Goal: Task Accomplishment & Management: Use online tool/utility

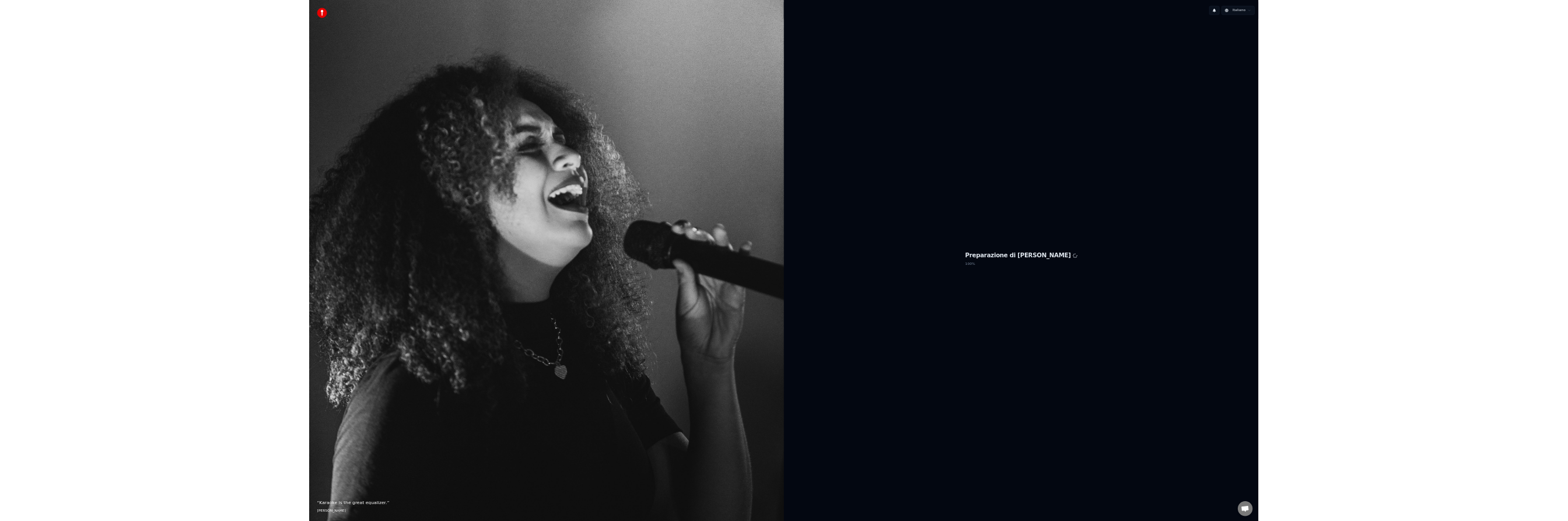
scroll to position [313, 0]
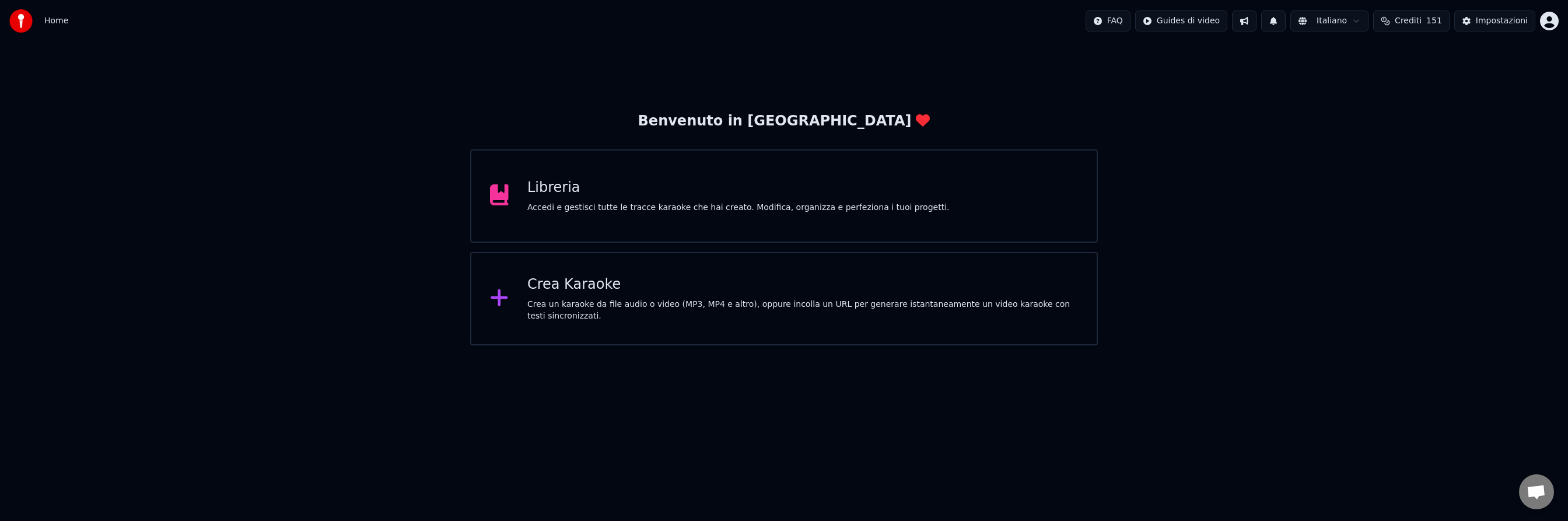
click at [763, 177] on div "Libreria Accedi e gestisci tutte le tracce karaoke che hai creato. Modifica, or…" at bounding box center [783, 196] width 627 height 94
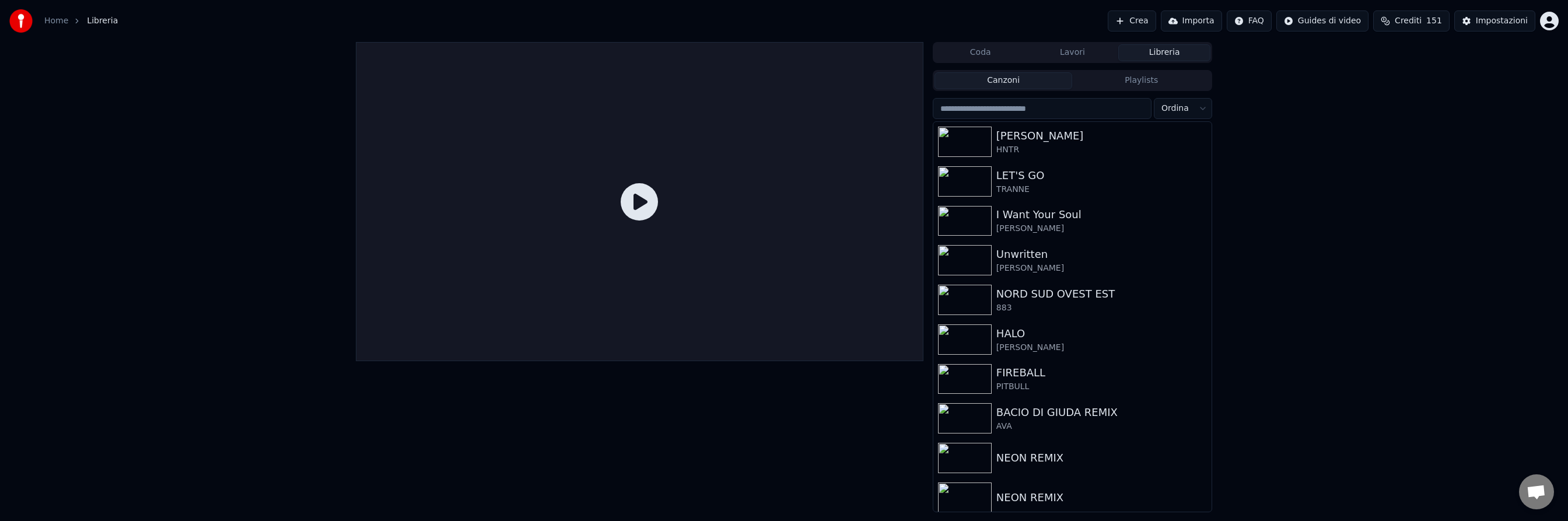
click at [1031, 112] on input "search" at bounding box center [1042, 108] width 218 height 21
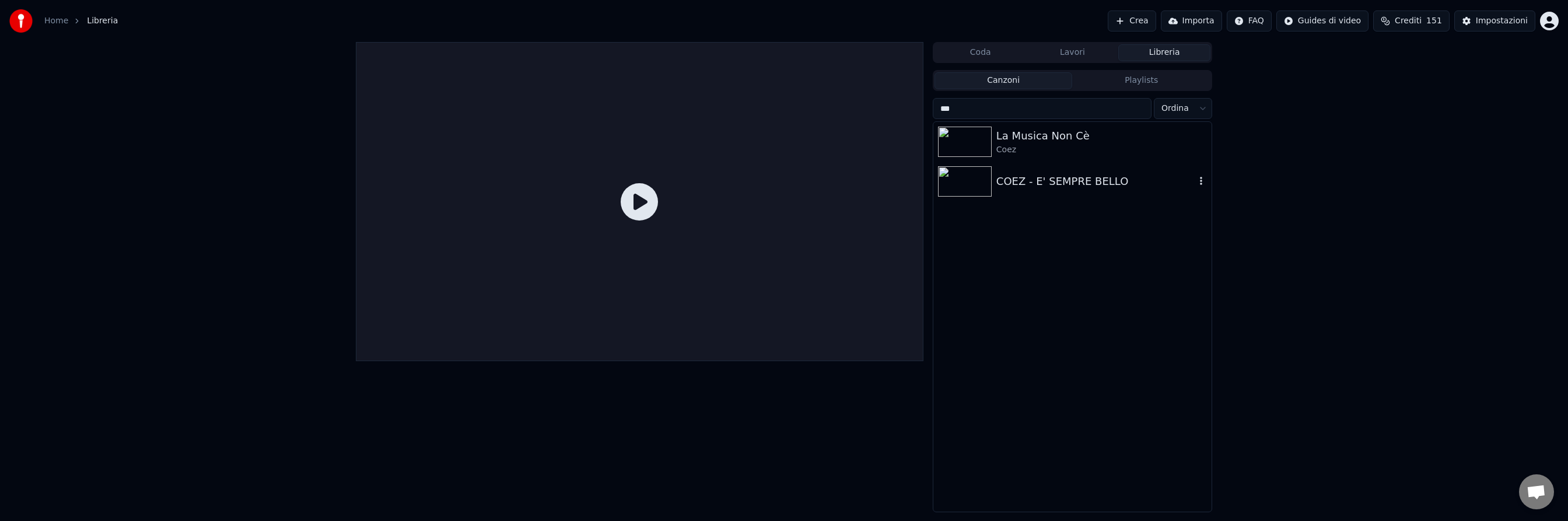
type input "***"
click at [981, 187] on img at bounding box center [964, 181] width 53 height 30
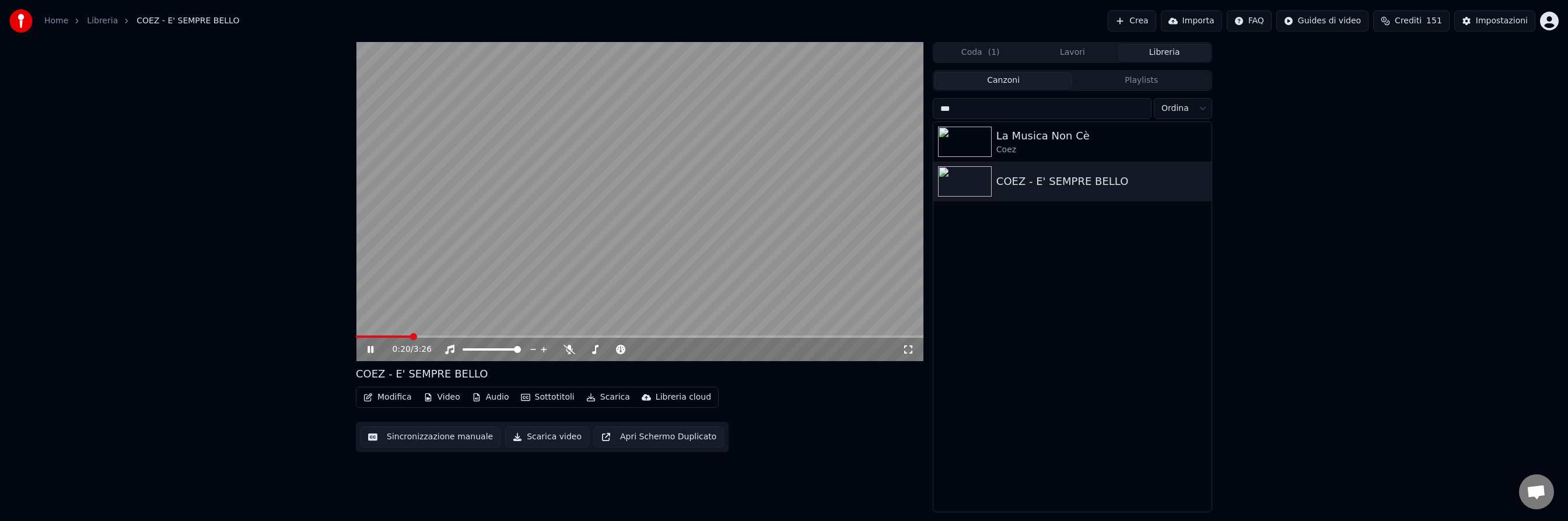
click at [411, 336] on span at bounding box center [640, 336] width 567 height 3
click at [375, 350] on icon at bounding box center [379, 349] width 28 height 9
click at [372, 350] on icon at bounding box center [370, 349] width 7 height 8
click at [569, 352] on icon at bounding box center [569, 349] width 12 height 9
click at [372, 346] on icon at bounding box center [379, 349] width 28 height 9
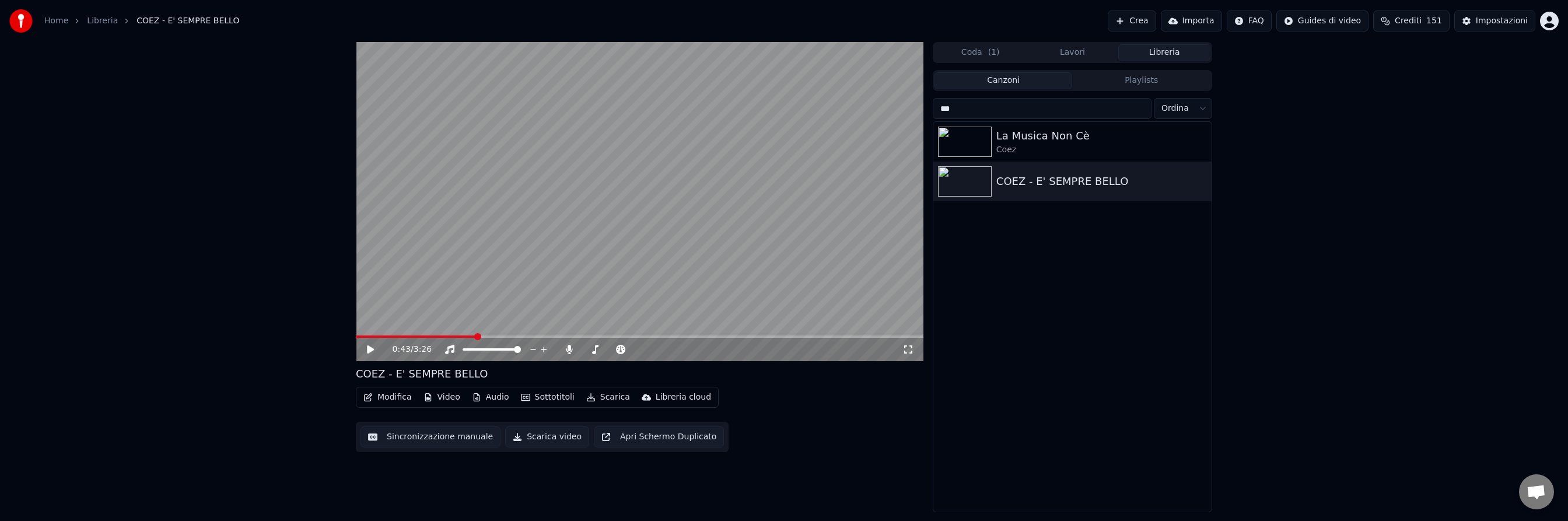
click at [1137, 23] on button "Crea" at bounding box center [1131, 21] width 48 height 21
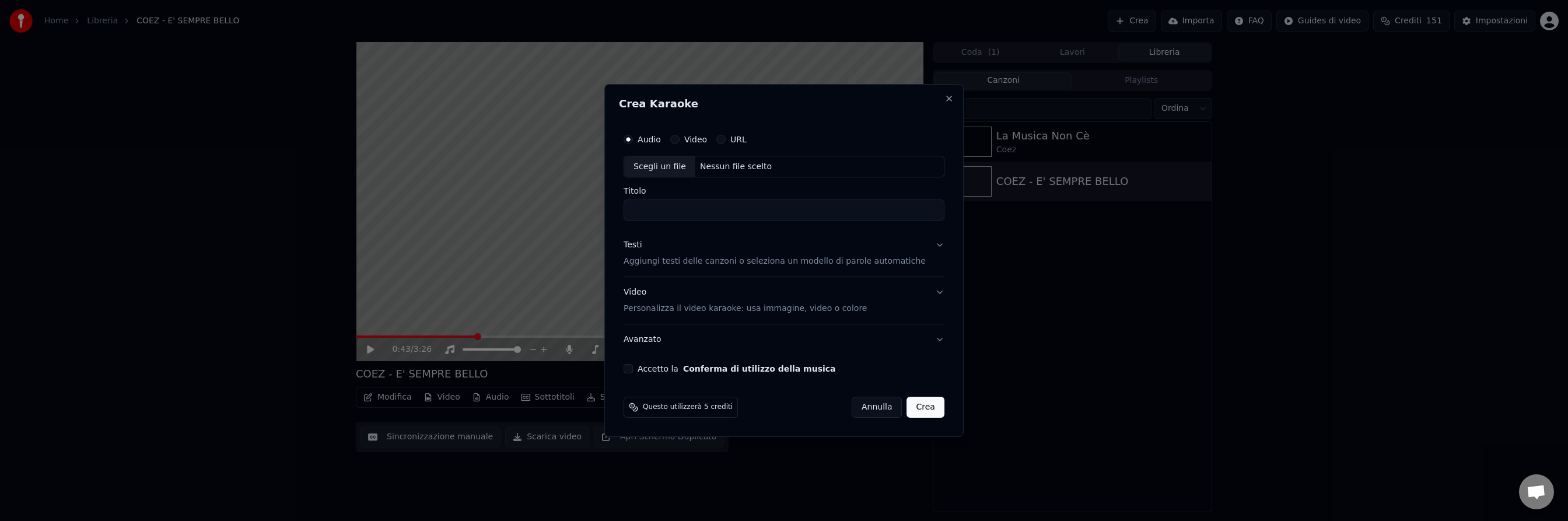
drag, startPoint x: 864, startPoint y: 406, endPoint x: 1028, endPoint y: 192, distance: 269.6
click at [864, 406] on button "Annulla" at bounding box center [877, 407] width 51 height 21
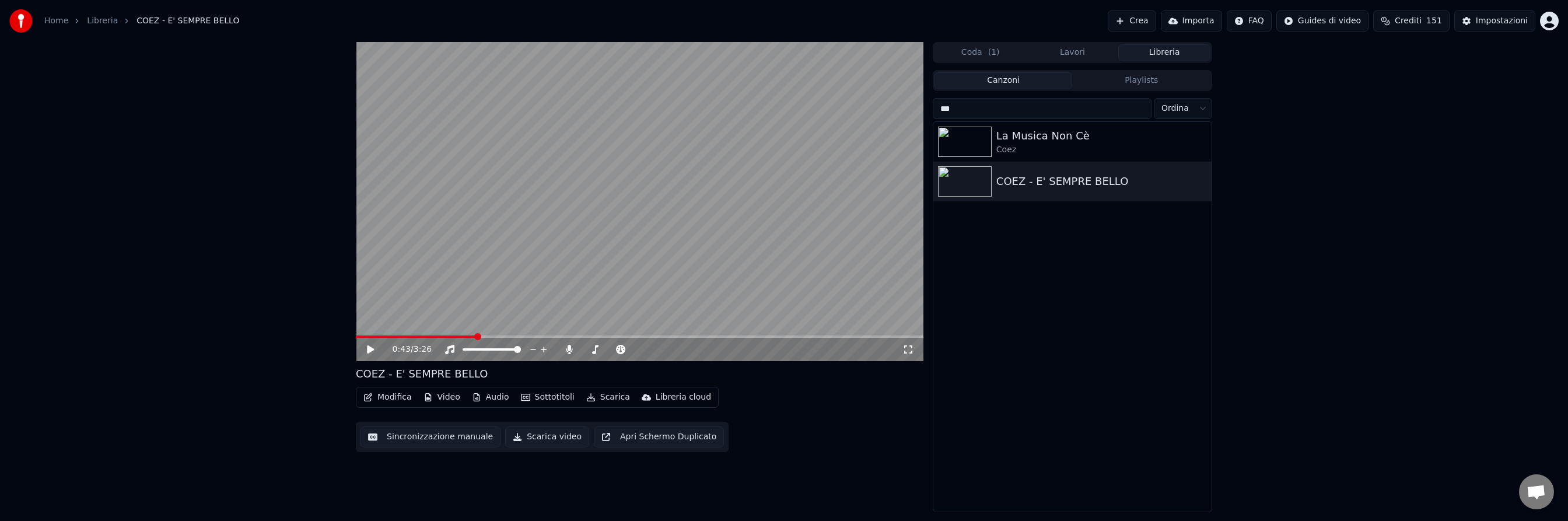
click at [1136, 20] on button "Crea" at bounding box center [1131, 21] width 48 height 21
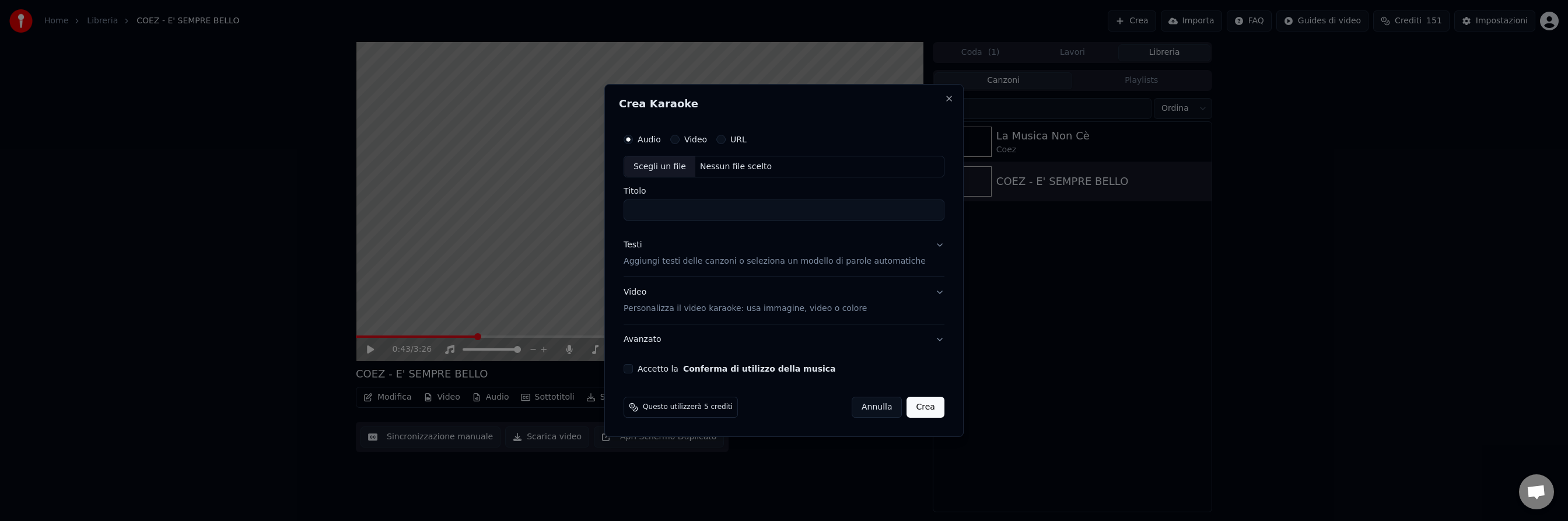
click at [679, 138] on button "Video" at bounding box center [675, 139] width 9 height 9
click at [727, 167] on div "Nessun file scelto" at bounding box center [736, 166] width 81 height 12
type input "**********"
click at [712, 260] on p "Aggiungi testi delle canzoni o seleziona un modello di parole automatiche" at bounding box center [774, 262] width 302 height 12
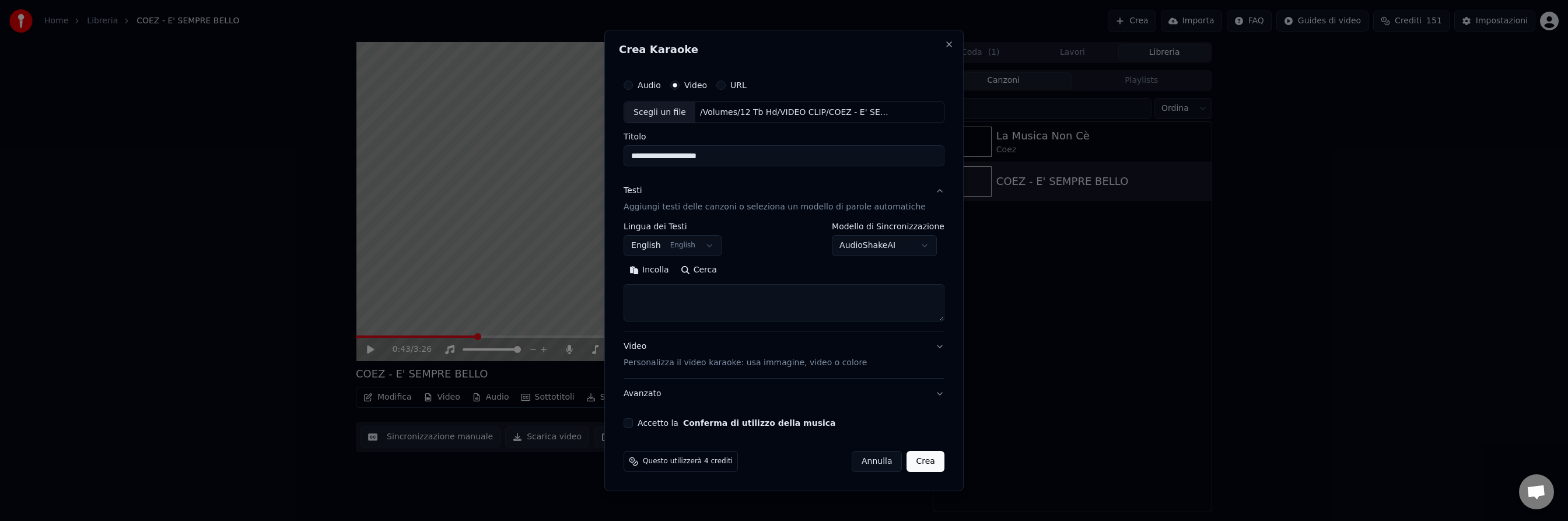
click at [697, 242] on button "English English" at bounding box center [672, 245] width 98 height 21
select select "**"
click at [718, 272] on button "Cerca" at bounding box center [699, 271] width 48 height 19
type textarea "**********"
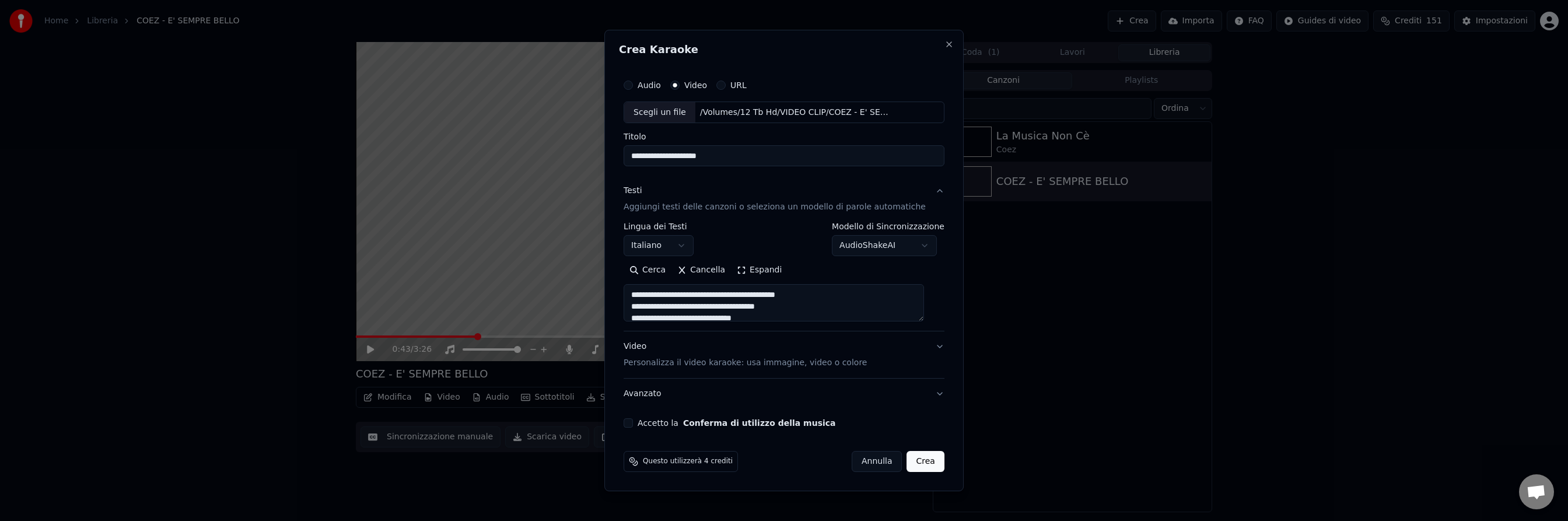
click at [633, 424] on button "Accetto la Conferma di utilizzo della musica" at bounding box center [628, 422] width 9 height 9
click at [919, 459] on button "Crea" at bounding box center [925, 461] width 37 height 21
select select
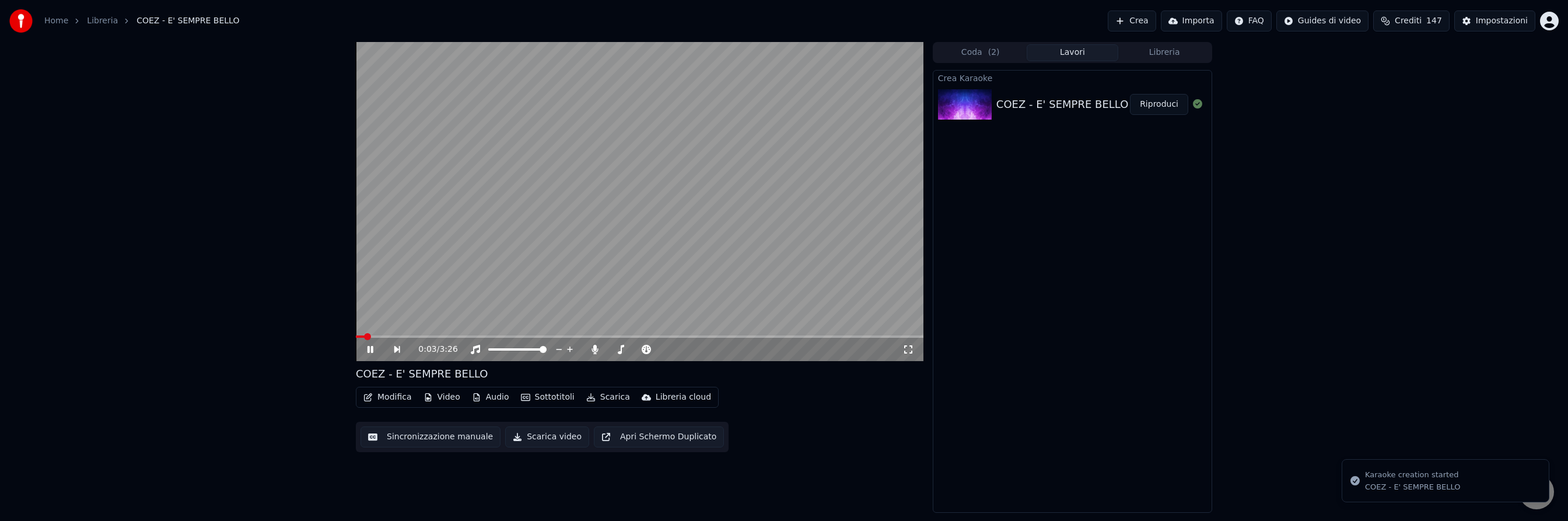
click at [370, 348] on icon at bounding box center [370, 349] width 6 height 7
click at [994, 49] on span "( 2 )" at bounding box center [994, 52] width 12 height 12
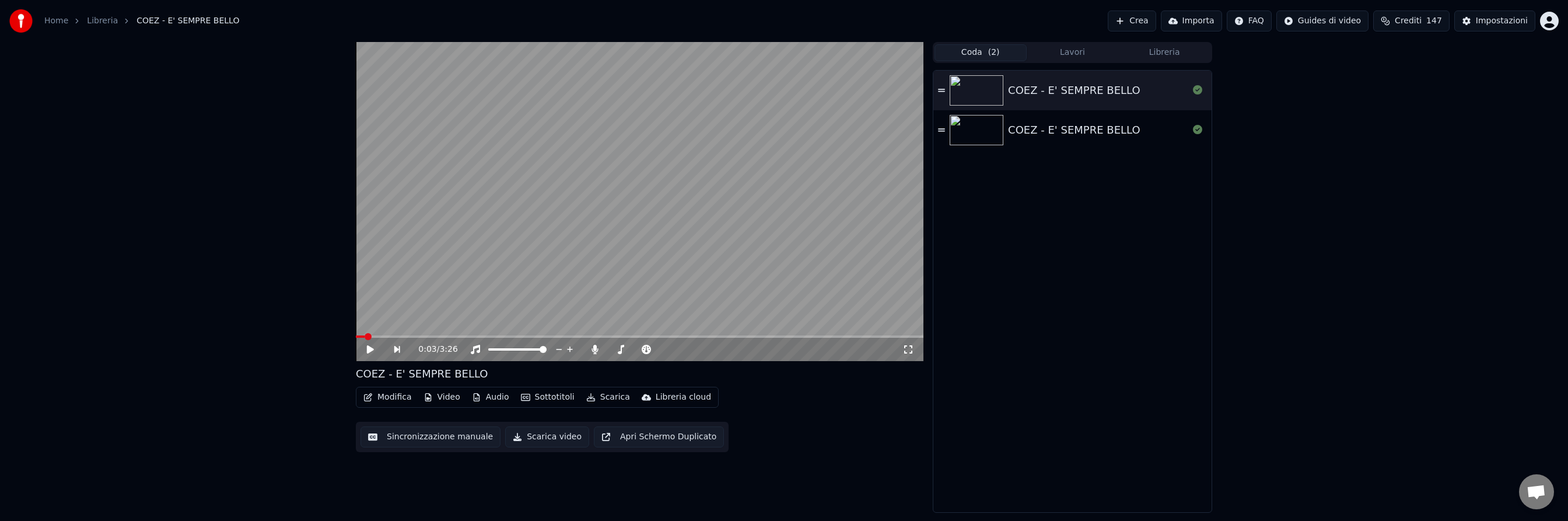
click at [1051, 90] on div "COEZ - E' SEMPRE BELLO" at bounding box center [1074, 90] width 132 height 16
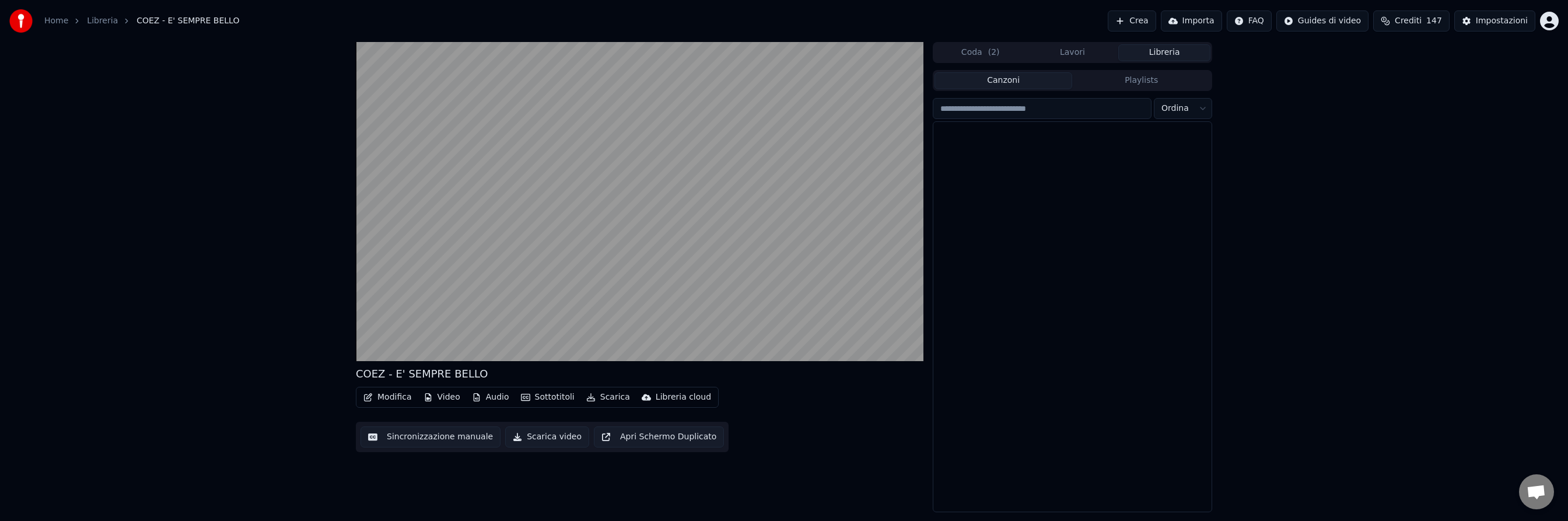
click at [1164, 53] on button "Libreria" at bounding box center [1164, 53] width 92 height 17
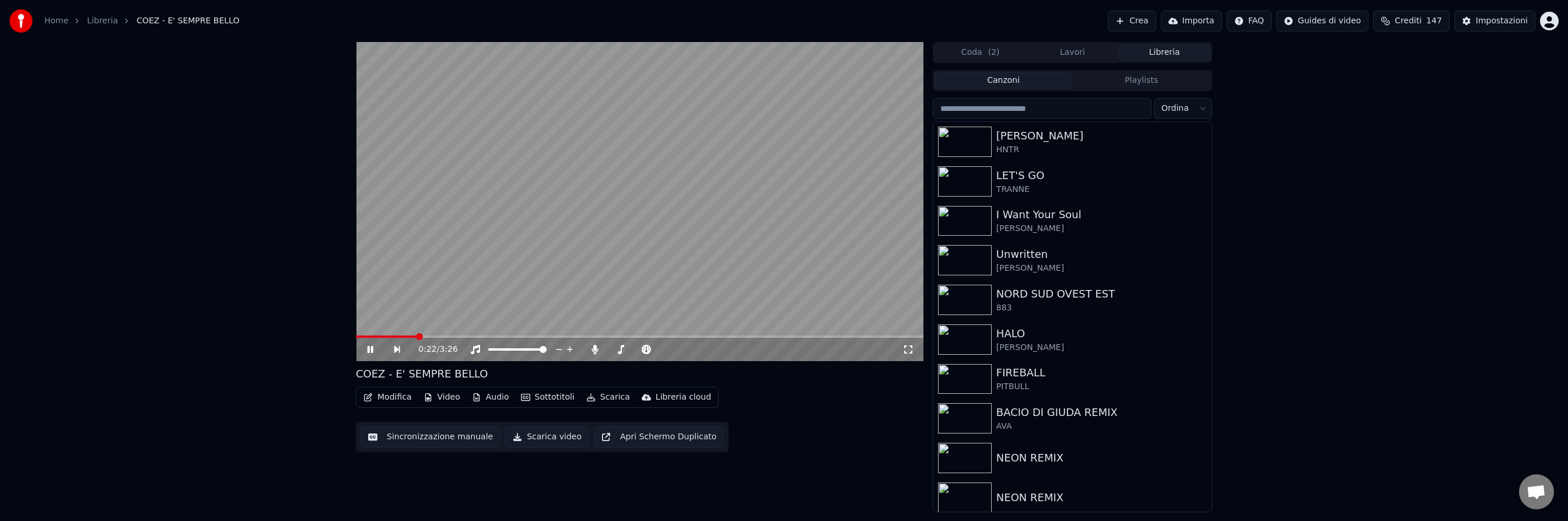
click at [417, 335] on span at bounding box center [640, 336] width 567 height 3
click at [370, 346] on icon at bounding box center [379, 349] width 27 height 9
click at [1005, 51] on button "Coda ( 2 )" at bounding box center [980, 53] width 92 height 17
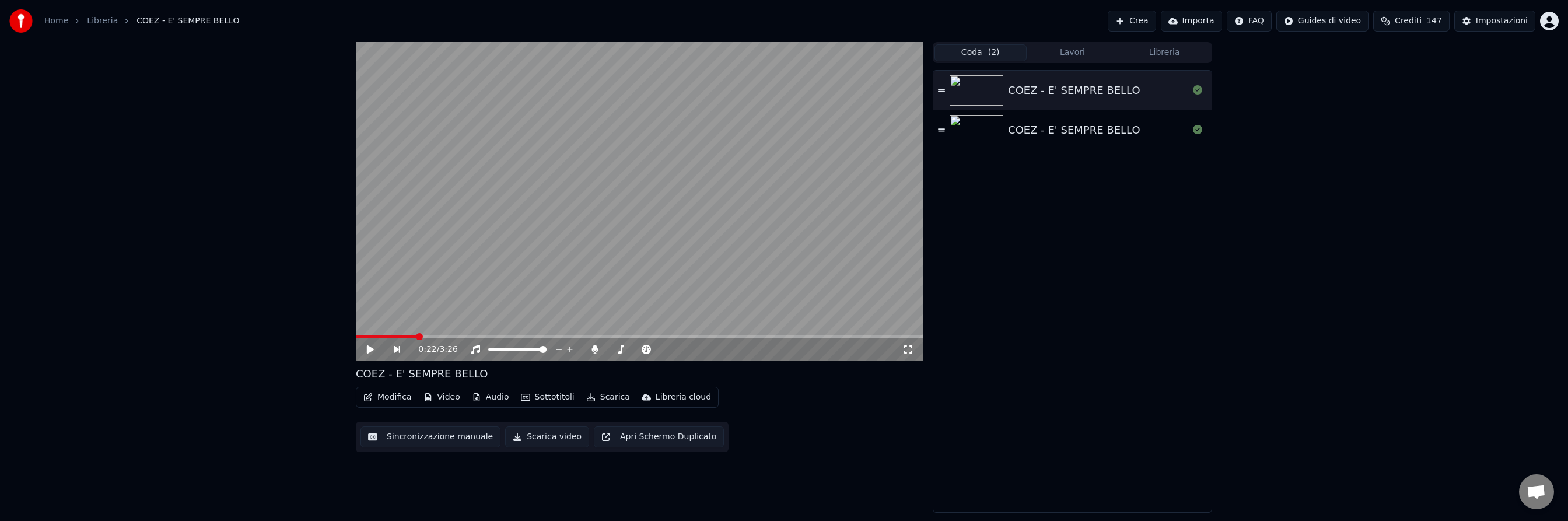
click at [1040, 129] on div "COEZ - E' SEMPRE BELLO" at bounding box center [1074, 130] width 132 height 16
click at [370, 350] on icon at bounding box center [379, 349] width 28 height 9
click at [1073, 53] on button "Lavori" at bounding box center [1072, 53] width 92 height 17
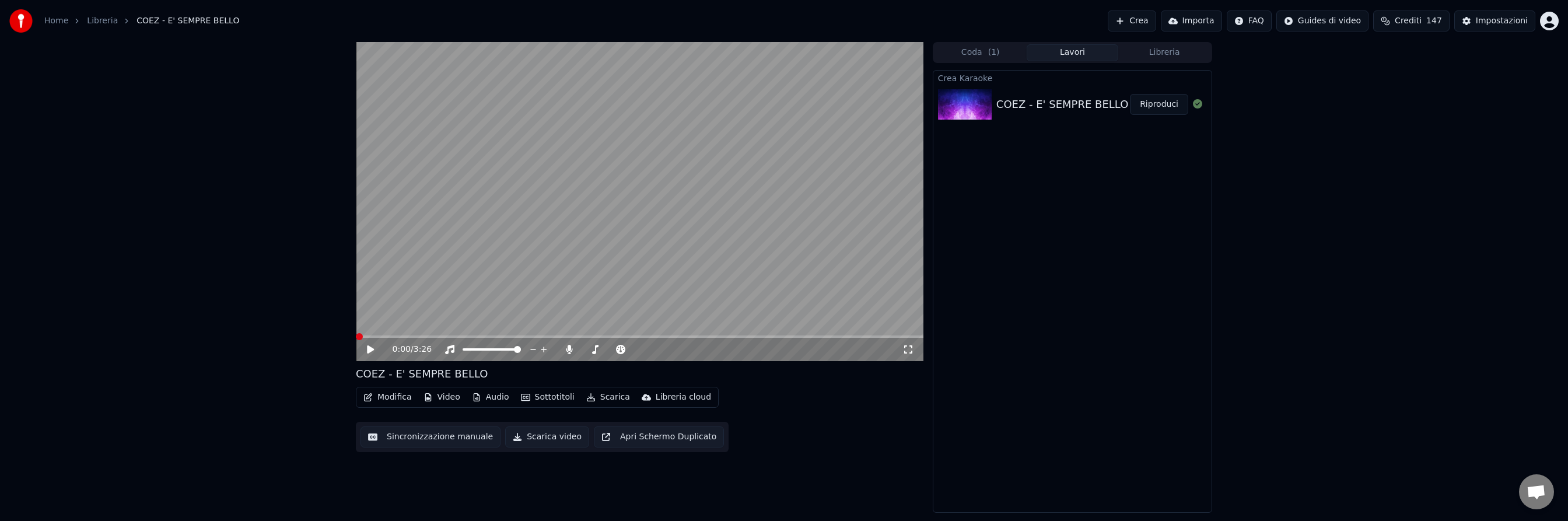
click at [1153, 106] on button "Riproduci" at bounding box center [1159, 104] width 58 height 21
click at [374, 348] on icon at bounding box center [379, 349] width 28 height 9
click at [973, 47] on button "Coda ( 1 )" at bounding box center [980, 53] width 92 height 17
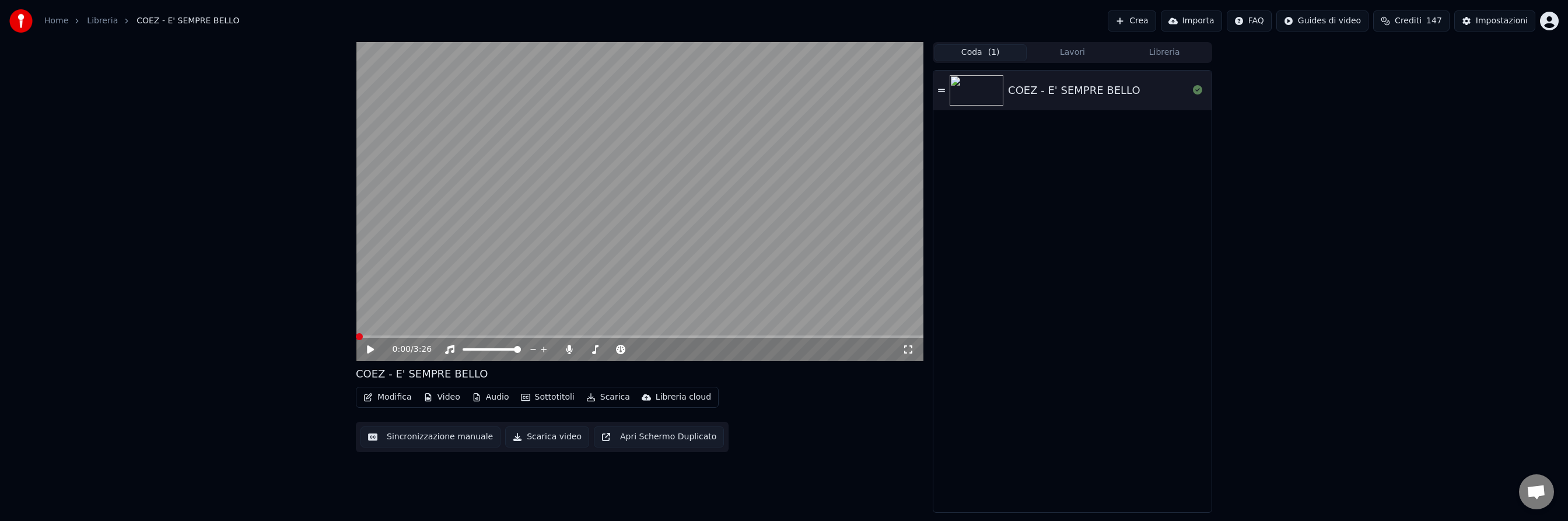
click at [1163, 50] on button "Libreria" at bounding box center [1164, 53] width 92 height 17
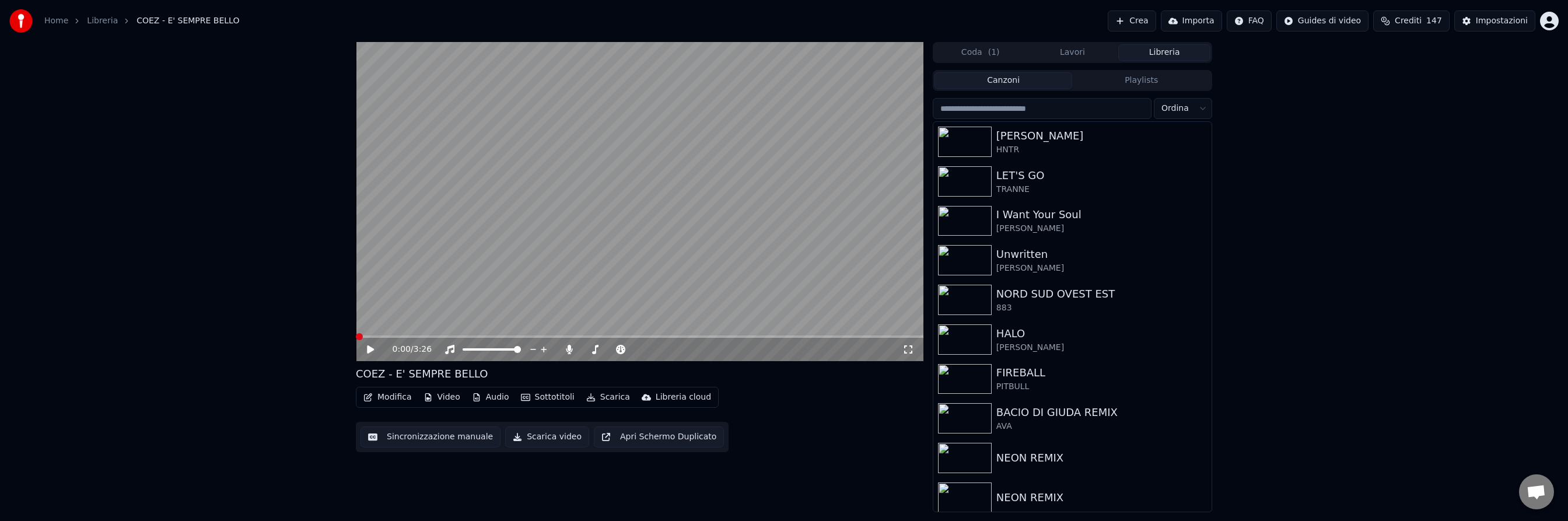
click at [1063, 112] on input "search" at bounding box center [1042, 108] width 218 height 21
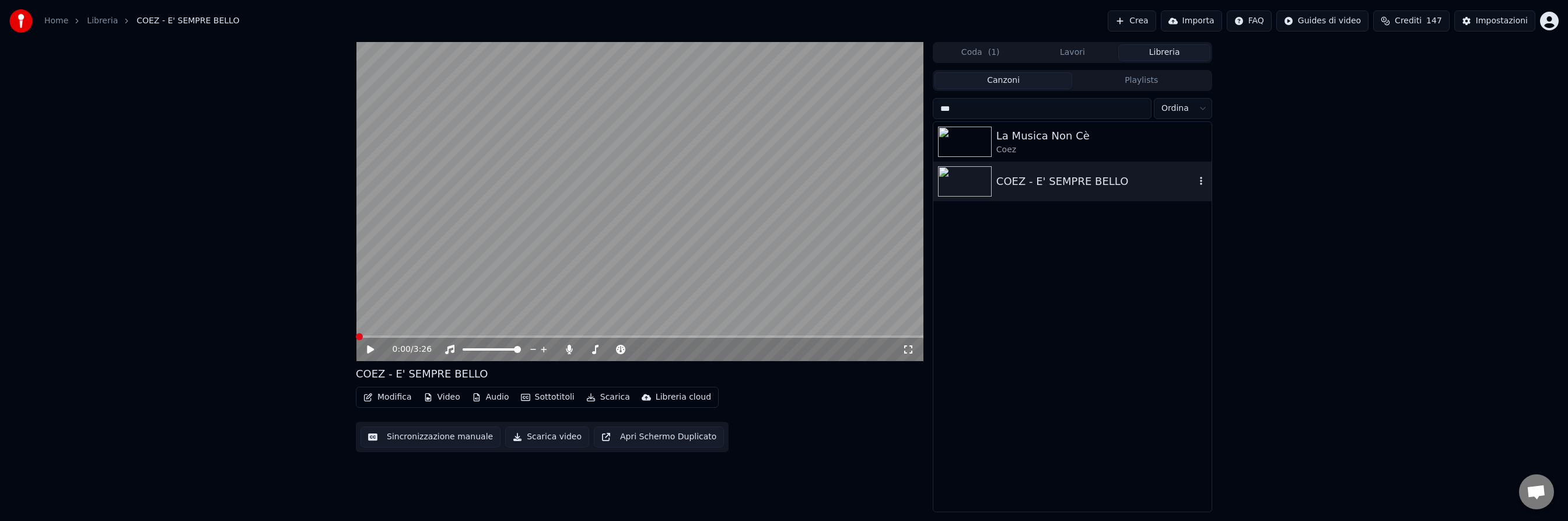
type input "***"
click at [979, 180] on img at bounding box center [964, 181] width 53 height 30
click at [370, 349] on icon at bounding box center [379, 349] width 28 height 9
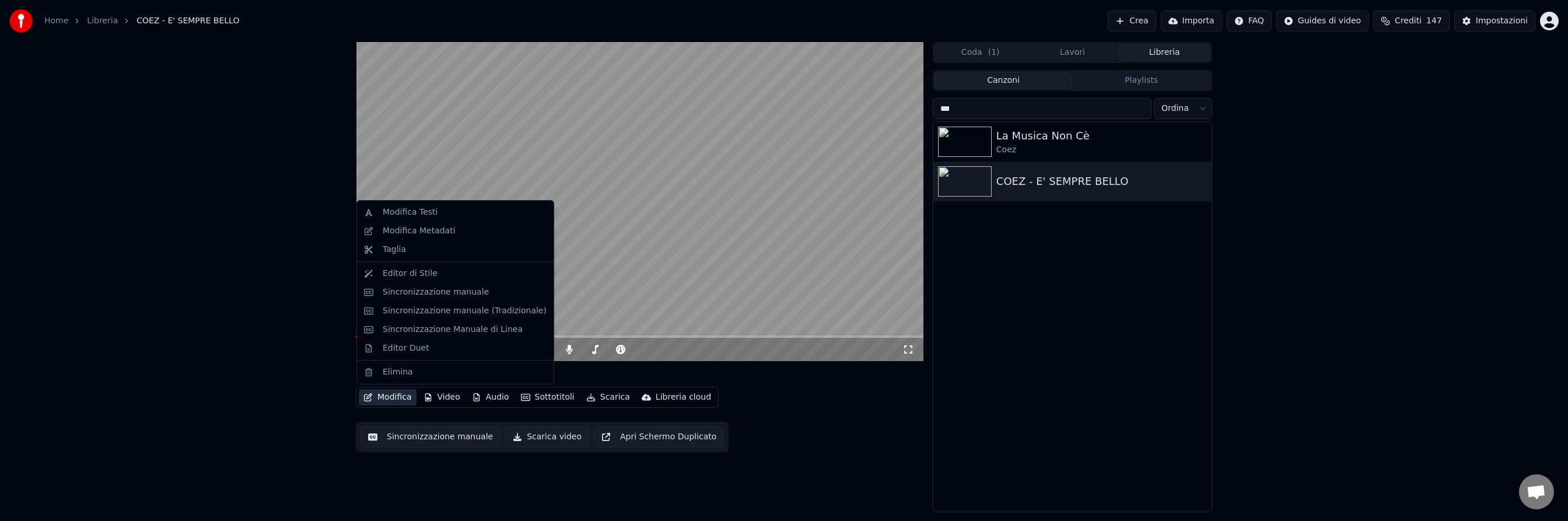
click at [396, 396] on button "Modifica" at bounding box center [387, 397] width 58 height 16
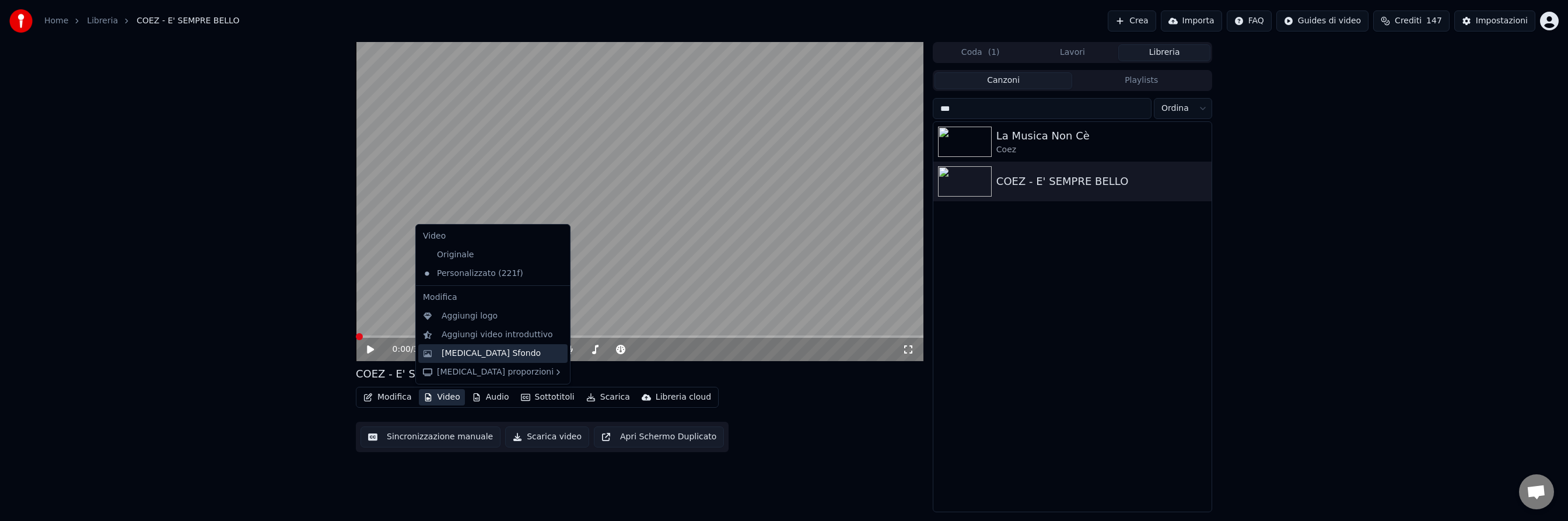
click at [457, 350] on div "[MEDICAL_DATA] Sfondo" at bounding box center [491, 353] width 99 height 12
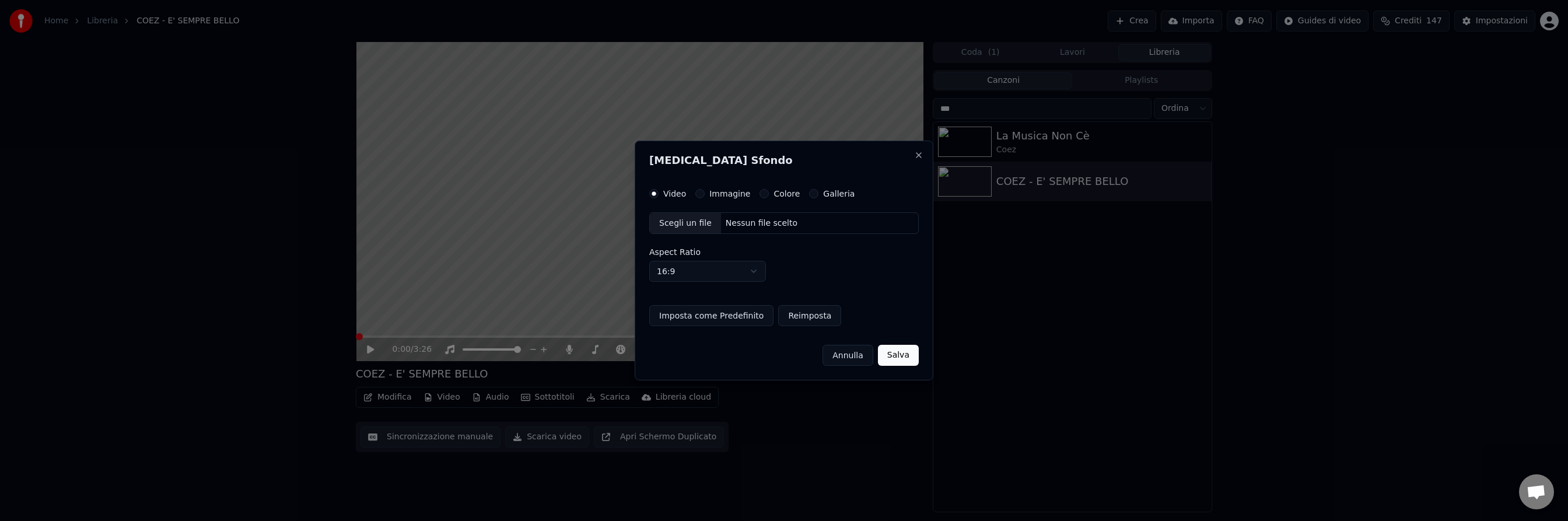
click at [746, 221] on div "Nessun file scelto" at bounding box center [761, 223] width 81 height 12
click at [901, 355] on button "Salva" at bounding box center [898, 355] width 41 height 21
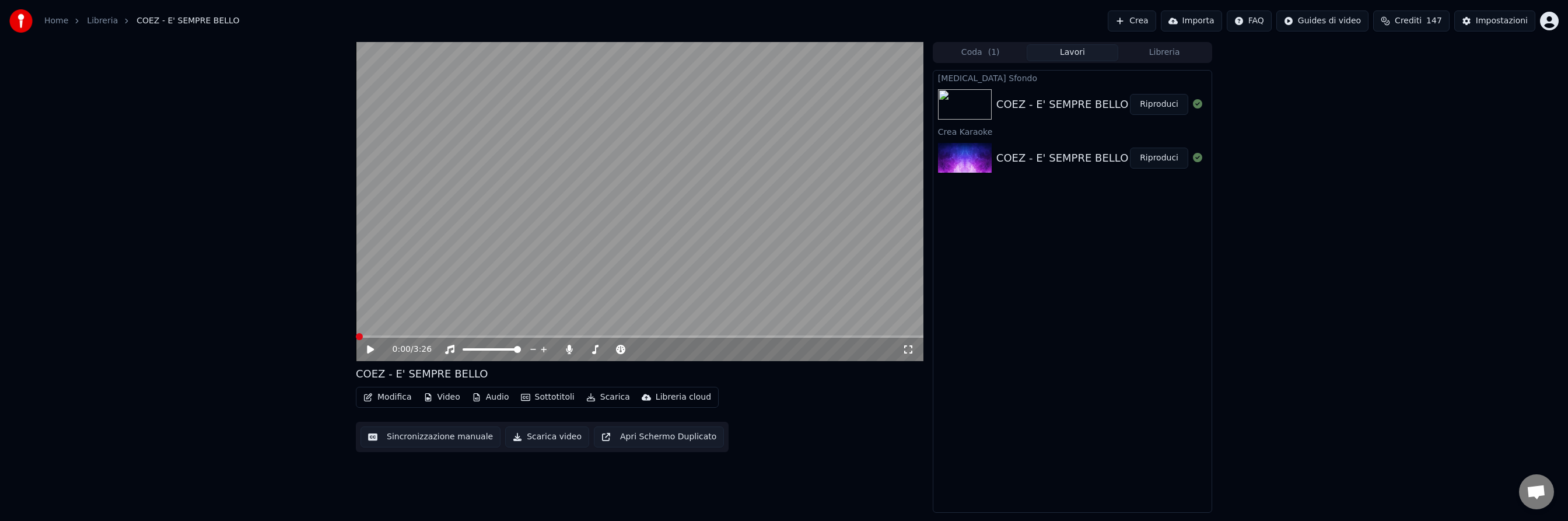
click at [1161, 102] on button "Riproduci" at bounding box center [1159, 104] width 58 height 21
click at [414, 335] on span at bounding box center [640, 336] width 567 height 3
click at [372, 349] on icon at bounding box center [370, 349] width 6 height 7
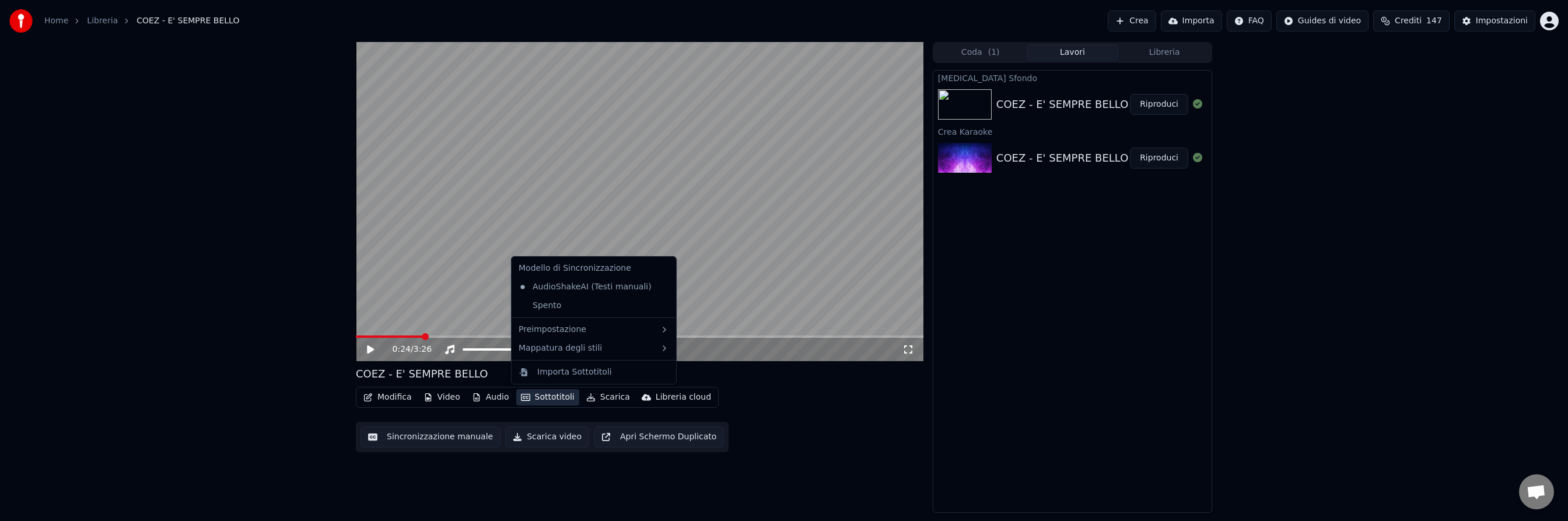
click at [553, 397] on button "Sottotitoli" at bounding box center [547, 397] width 63 height 16
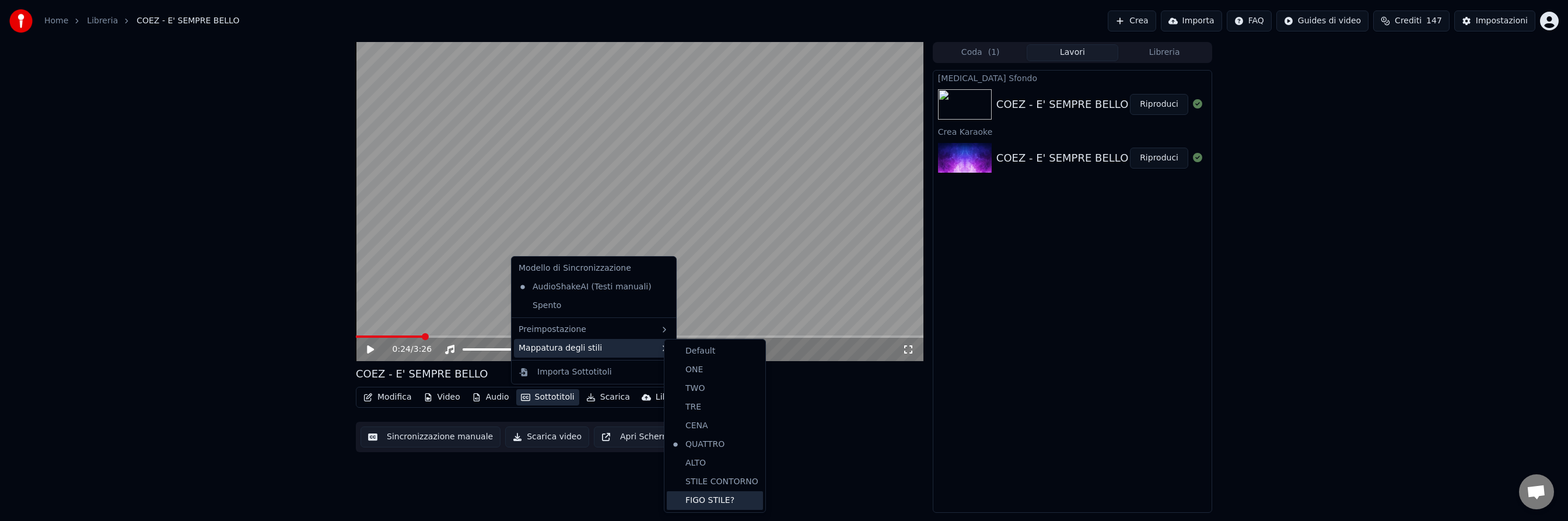
click at [709, 502] on div "FIGO STILE?" at bounding box center [714, 500] width 96 height 19
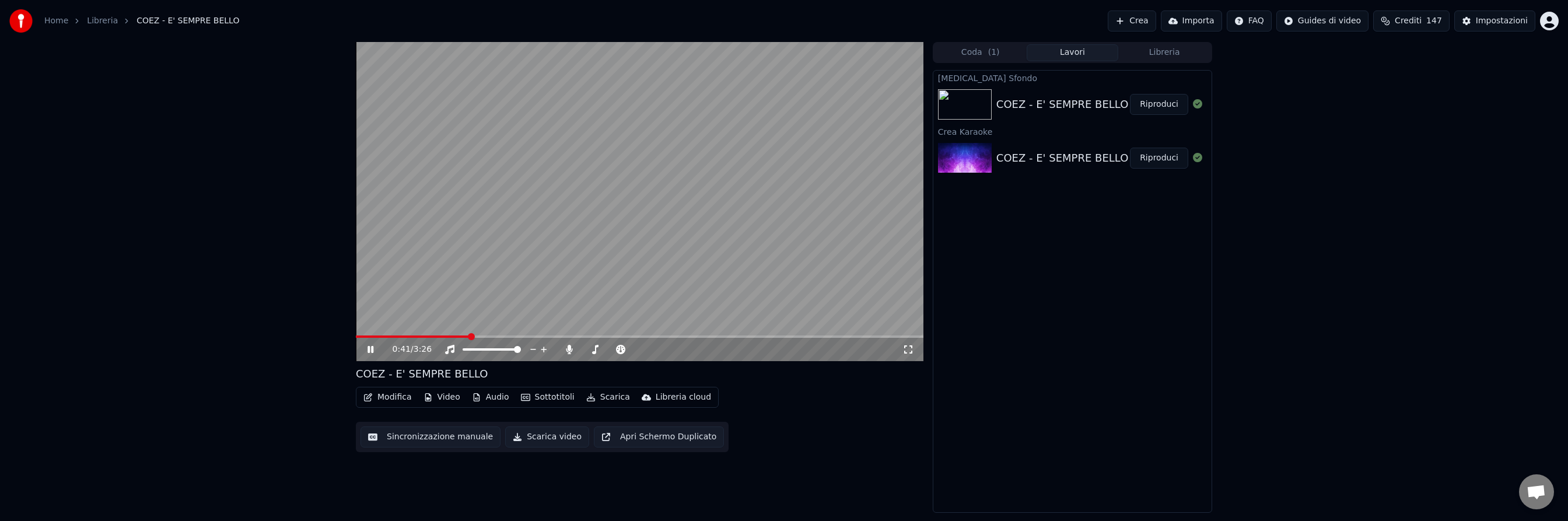
click at [370, 347] on icon at bounding box center [379, 349] width 28 height 9
click at [1498, 20] on div "Impostazioni" at bounding box center [1501, 21] width 52 height 12
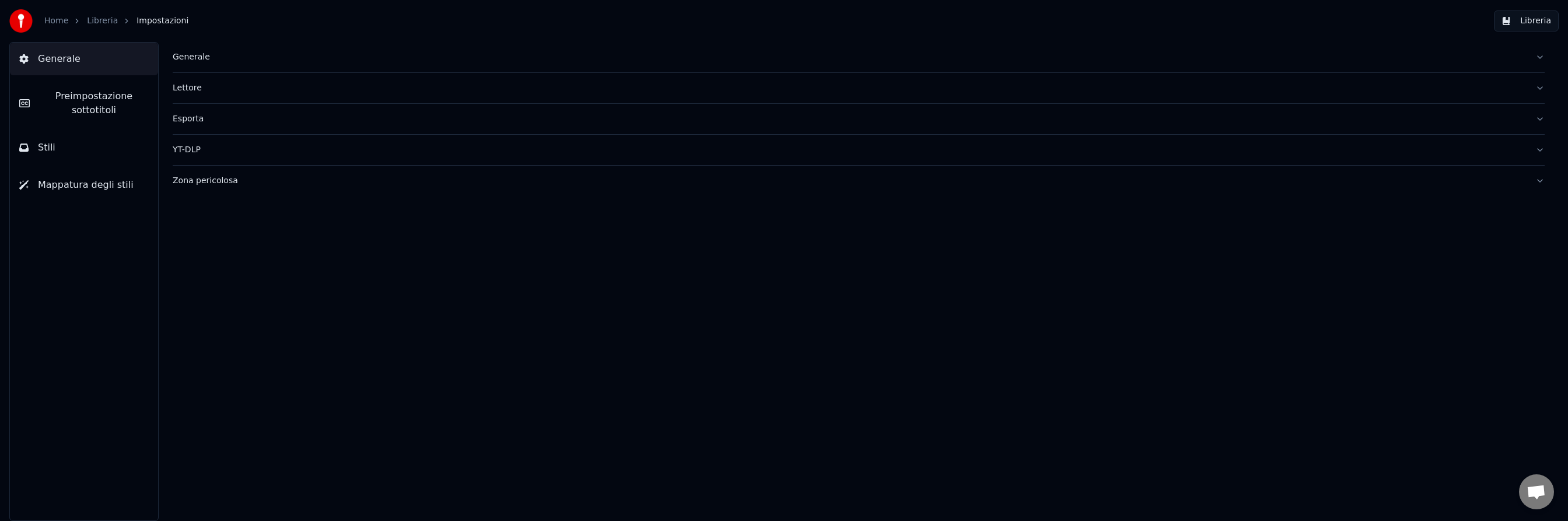
click at [104, 92] on span "Preimpostazione sottotitoli" at bounding box center [94, 103] width 110 height 28
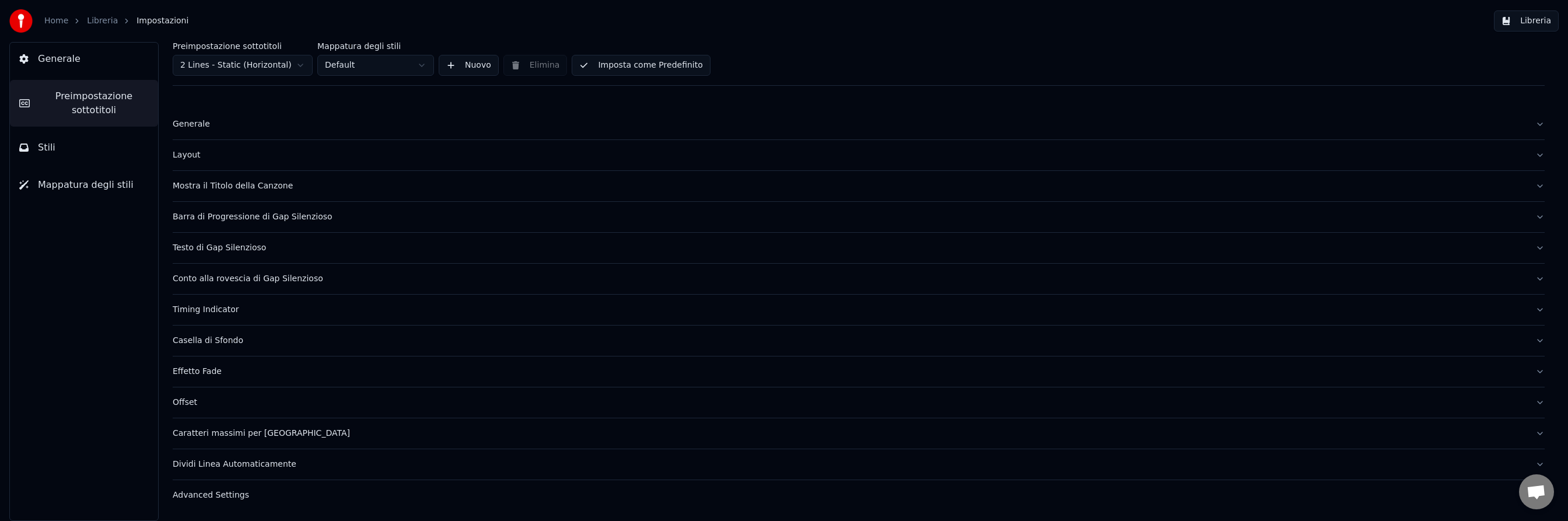
click at [191, 154] on div "Layout" at bounding box center [849, 155] width 1353 height 12
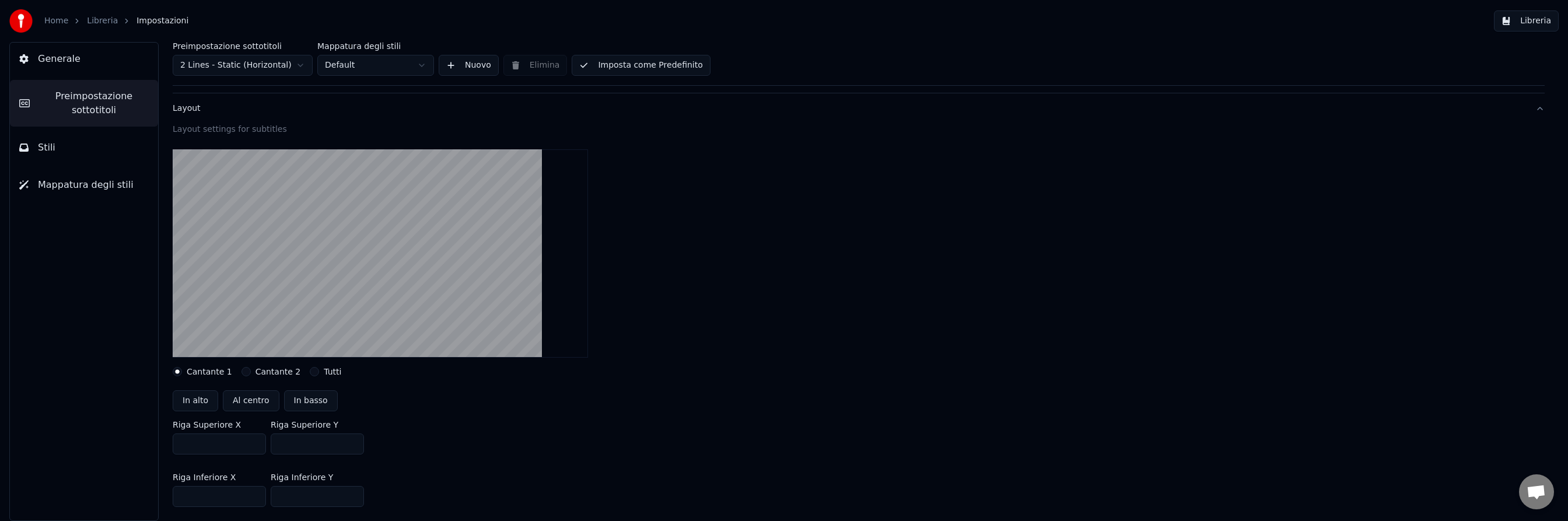
scroll to position [54, 0]
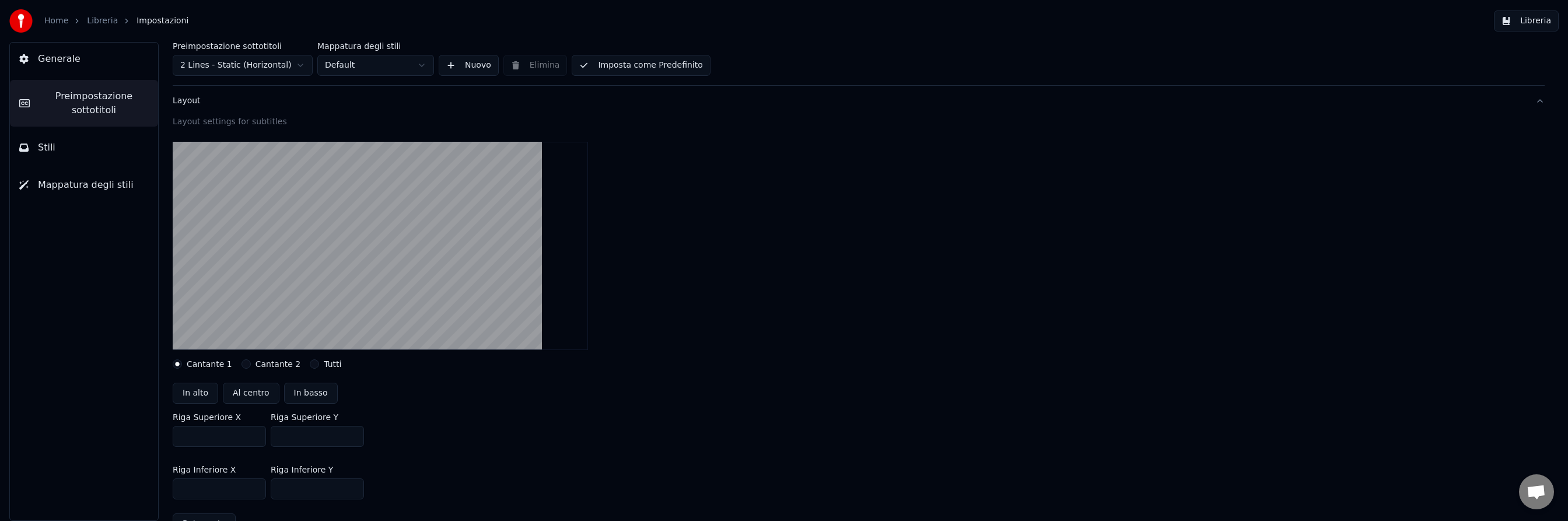
drag, startPoint x: 295, startPoint y: 436, endPoint x: 274, endPoint y: 434, distance: 21.1
click at [276, 434] on input "**" at bounding box center [317, 436] width 94 height 21
type input "**"
click at [835, 419] on div "Riga Superiore X *** [GEOGRAPHIC_DATA] Y **" at bounding box center [858, 430] width 1372 height 53
click at [1516, 21] on button "Libreria" at bounding box center [1526, 21] width 65 height 21
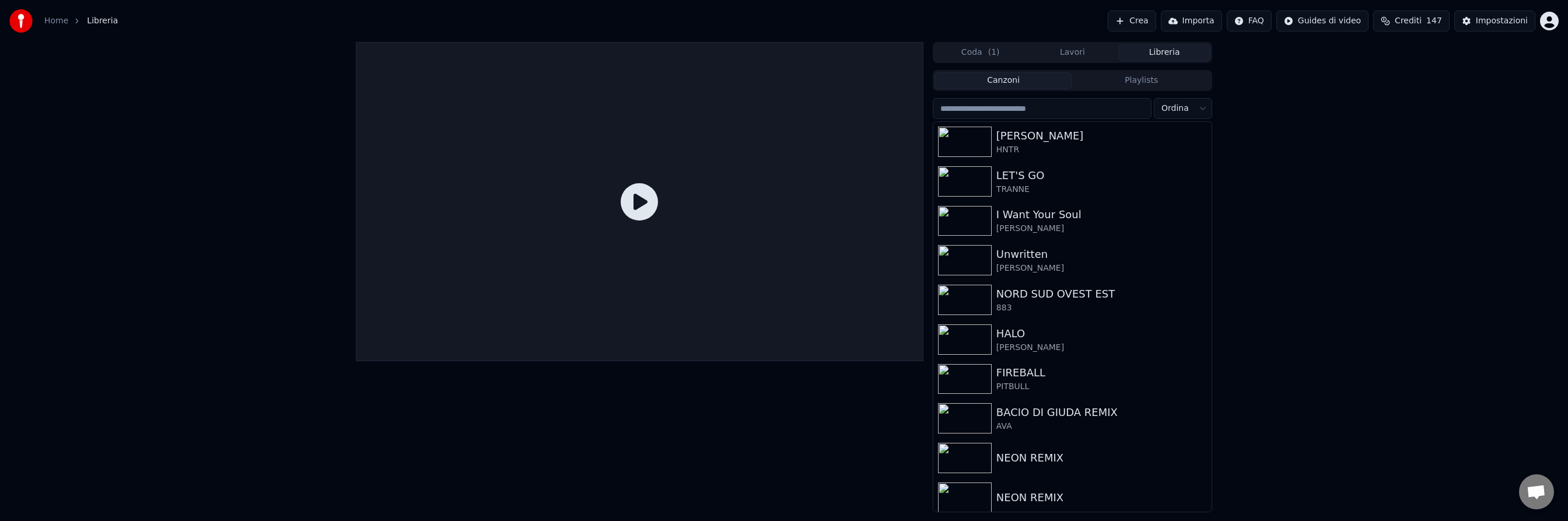
click at [1083, 53] on button "Lavori" at bounding box center [1072, 53] width 92 height 17
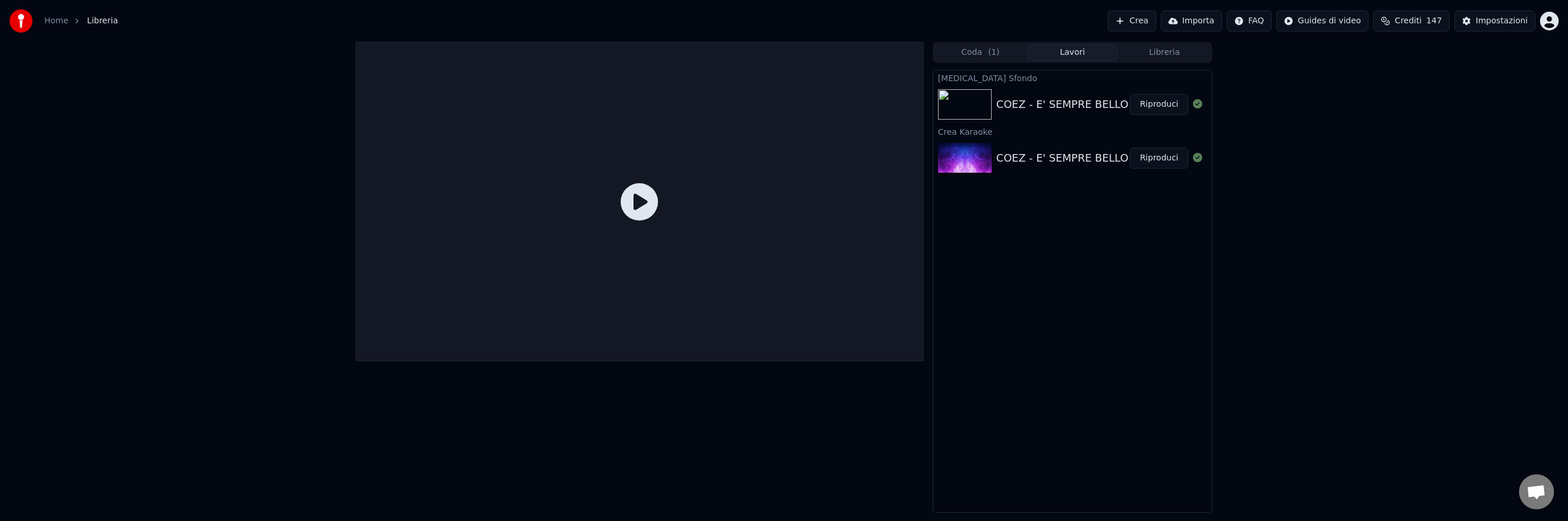
click at [1150, 106] on button "Riproduci" at bounding box center [1159, 104] width 58 height 21
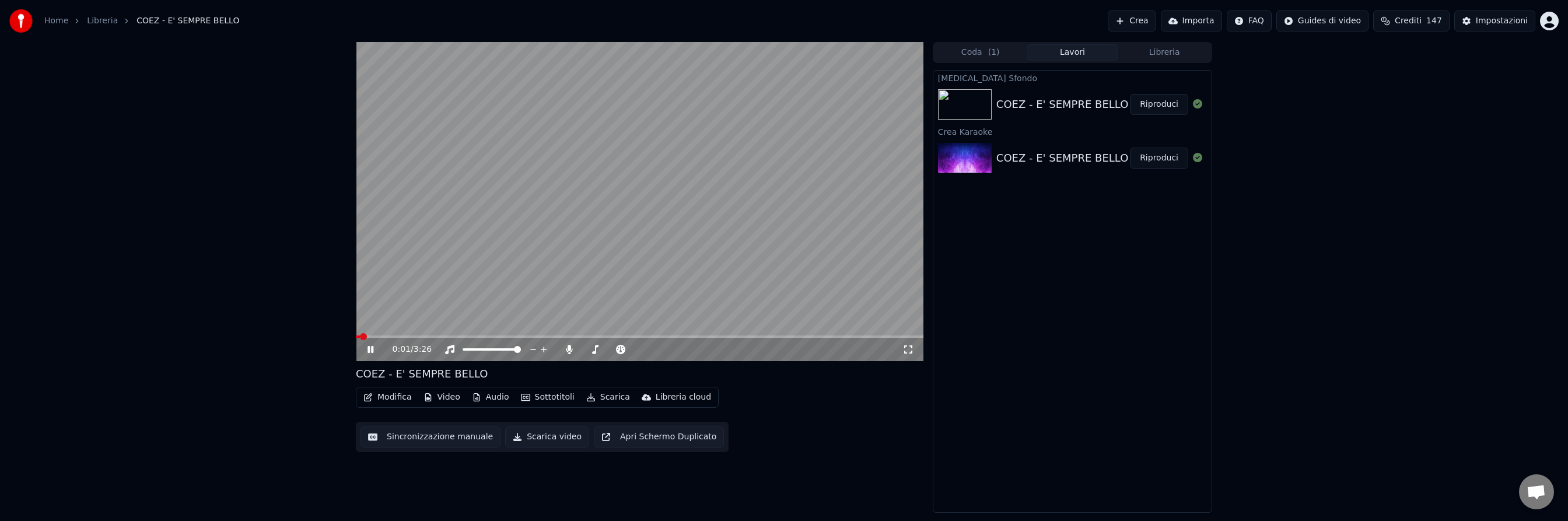
click at [486, 336] on span at bounding box center [640, 336] width 567 height 3
click at [370, 348] on icon at bounding box center [379, 349] width 28 height 9
click at [1493, 21] on div "Impostazioni" at bounding box center [1501, 21] width 52 height 12
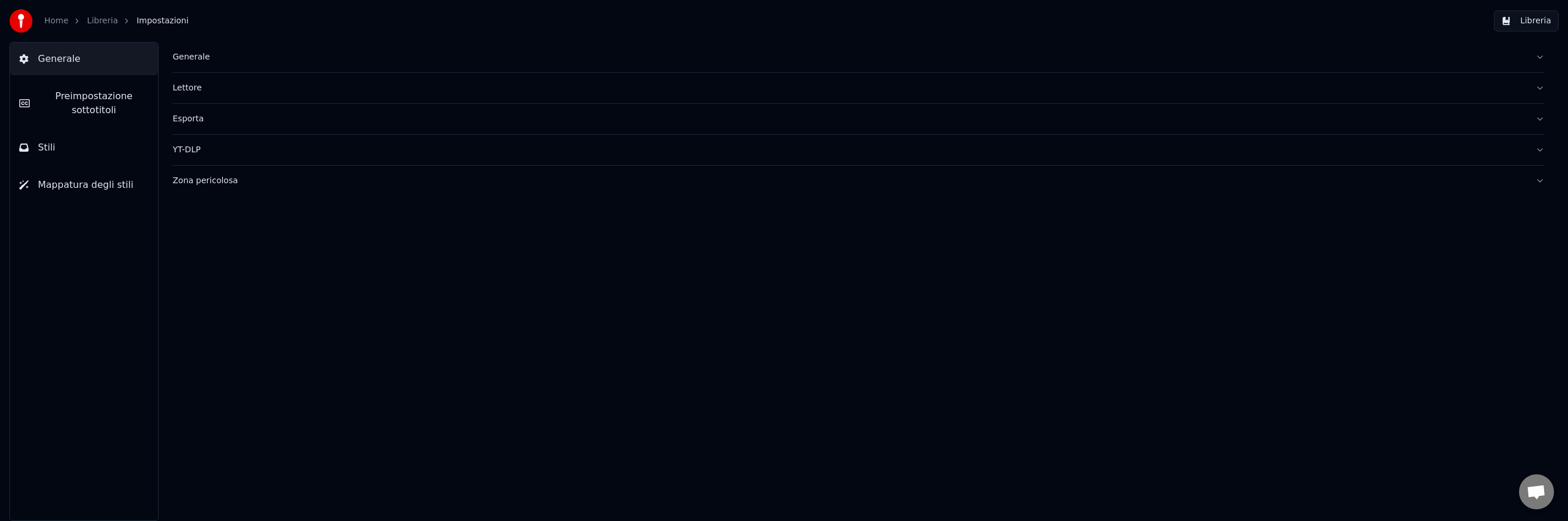
click at [60, 144] on button "Stili" at bounding box center [84, 148] width 148 height 33
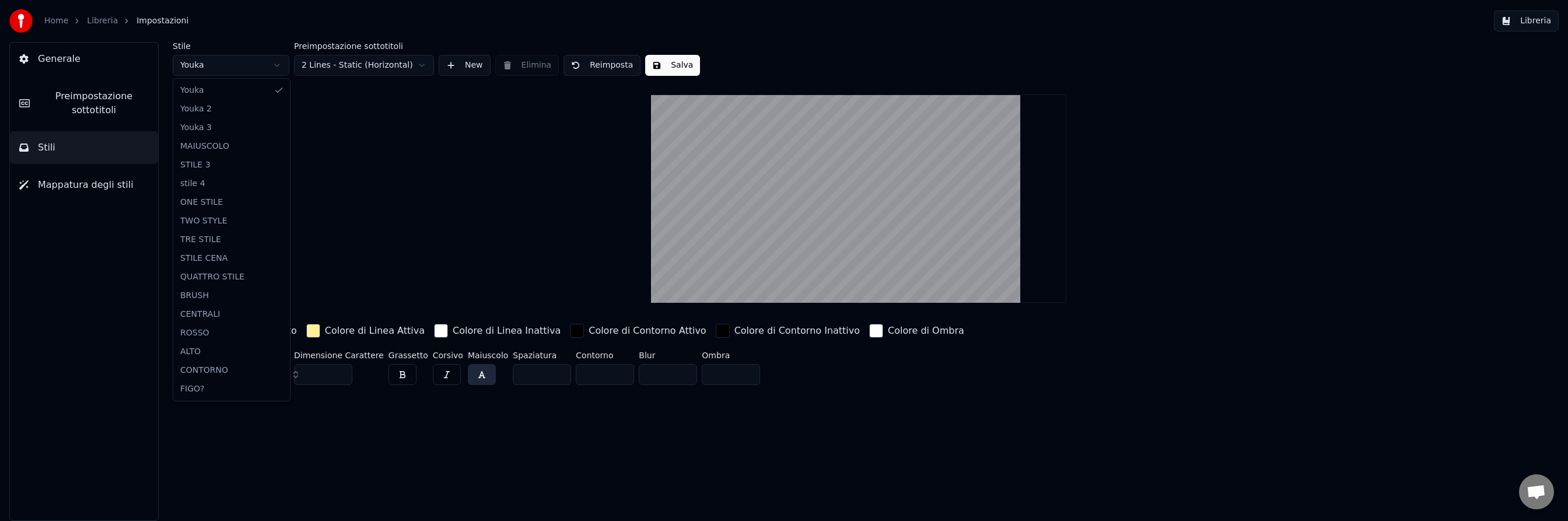
click at [276, 68] on html "Home Libreria Impostazioni Libreria Generale Preimpostazione sottotitoli Stili …" at bounding box center [784, 260] width 1568 height 521
type input "***"
type input "*"
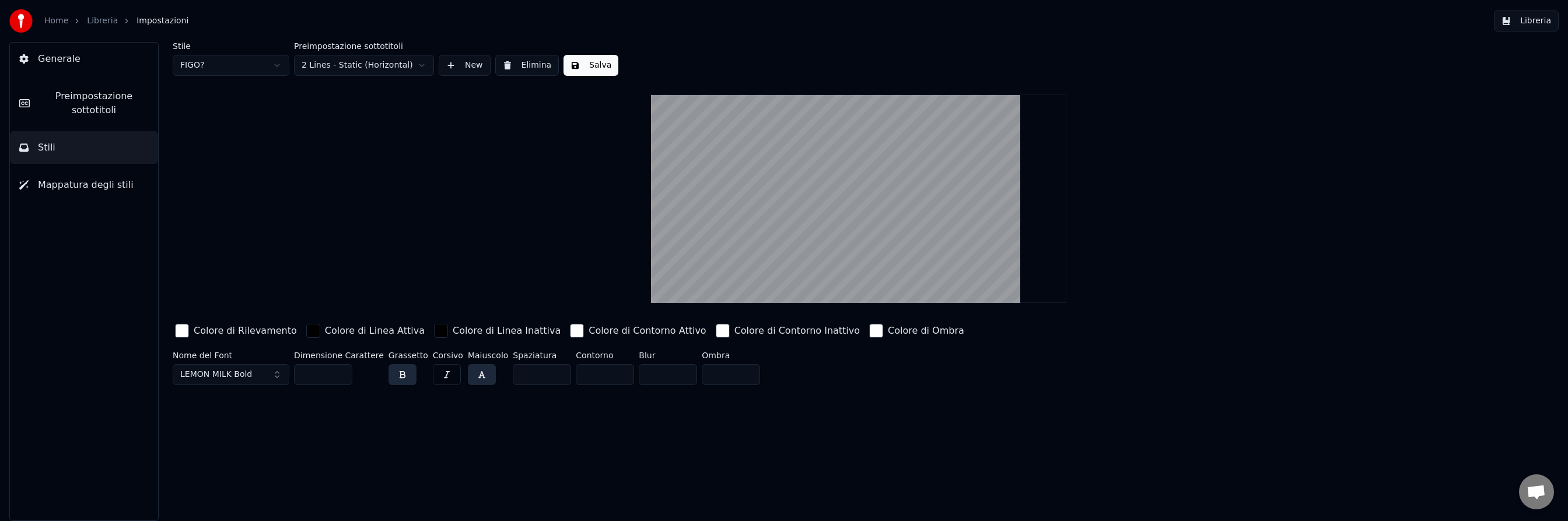
click at [452, 64] on button "New" at bounding box center [464, 65] width 52 height 21
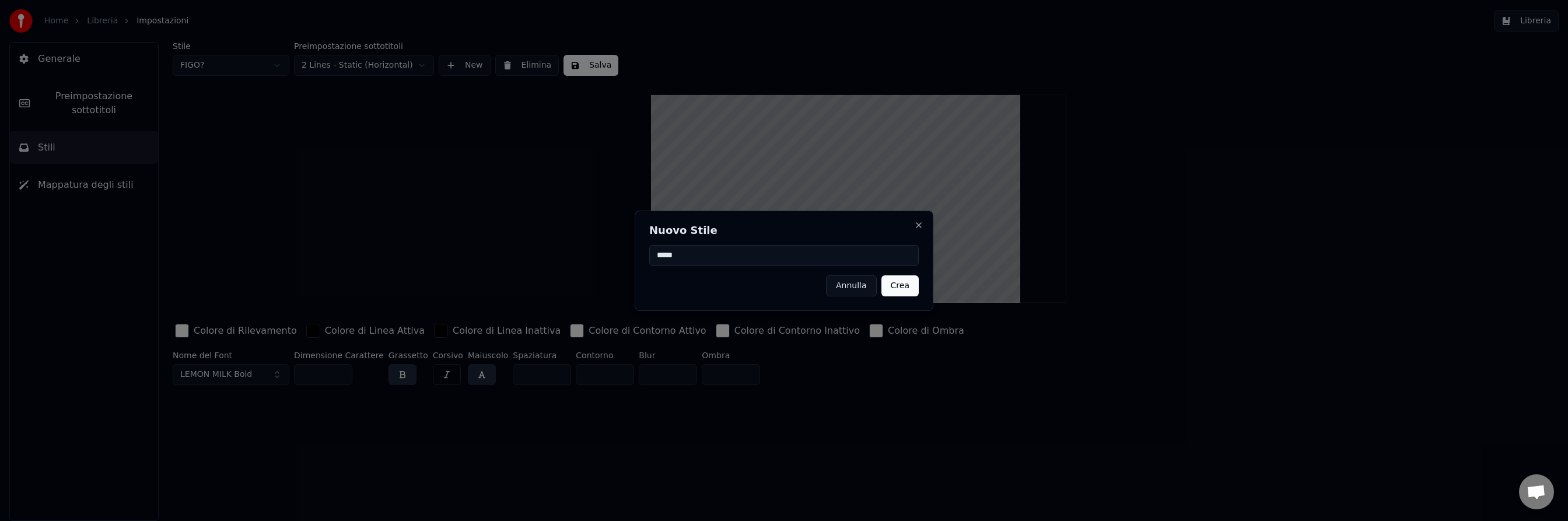
type input "*****"
click at [899, 288] on button "Crea" at bounding box center [899, 286] width 37 height 21
type input "**"
type input "*"
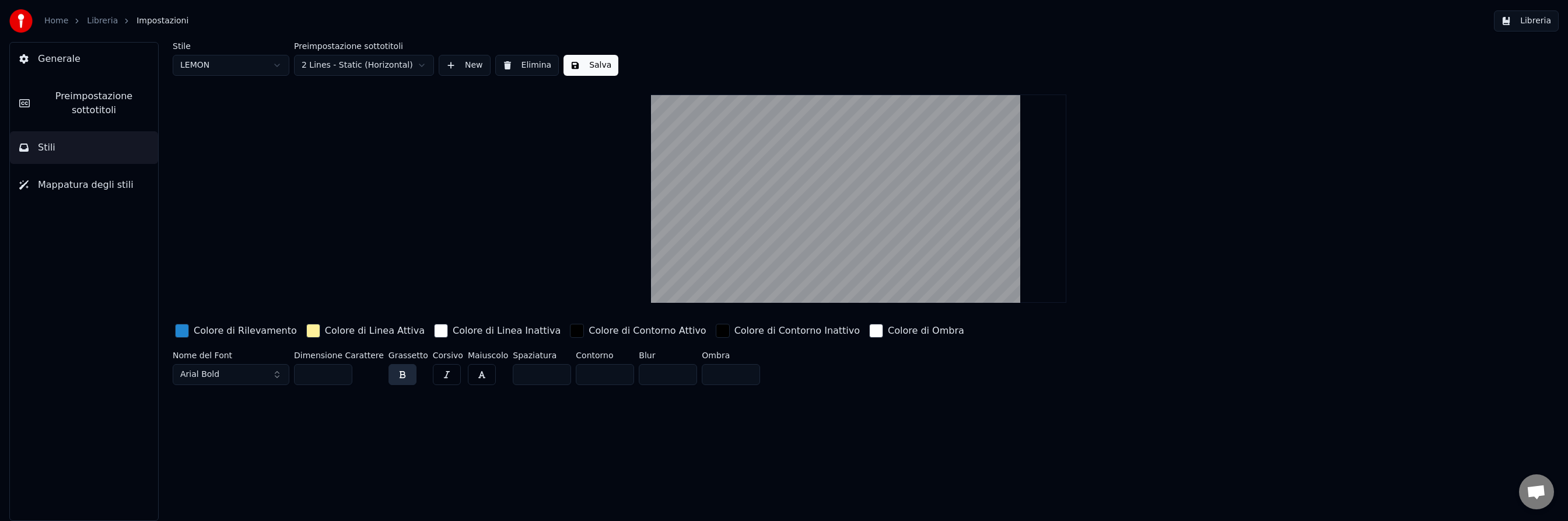
click at [243, 373] on button "Arial Bold" at bounding box center [231, 374] width 117 height 21
type input "*****"
click at [218, 276] on div "LEMON MILK Bold" at bounding box center [240, 275] width 83 height 12
drag, startPoint x: 318, startPoint y: 373, endPoint x: 300, endPoint y: 373, distance: 18.0
click at [300, 373] on input "**" at bounding box center [323, 374] width 58 height 21
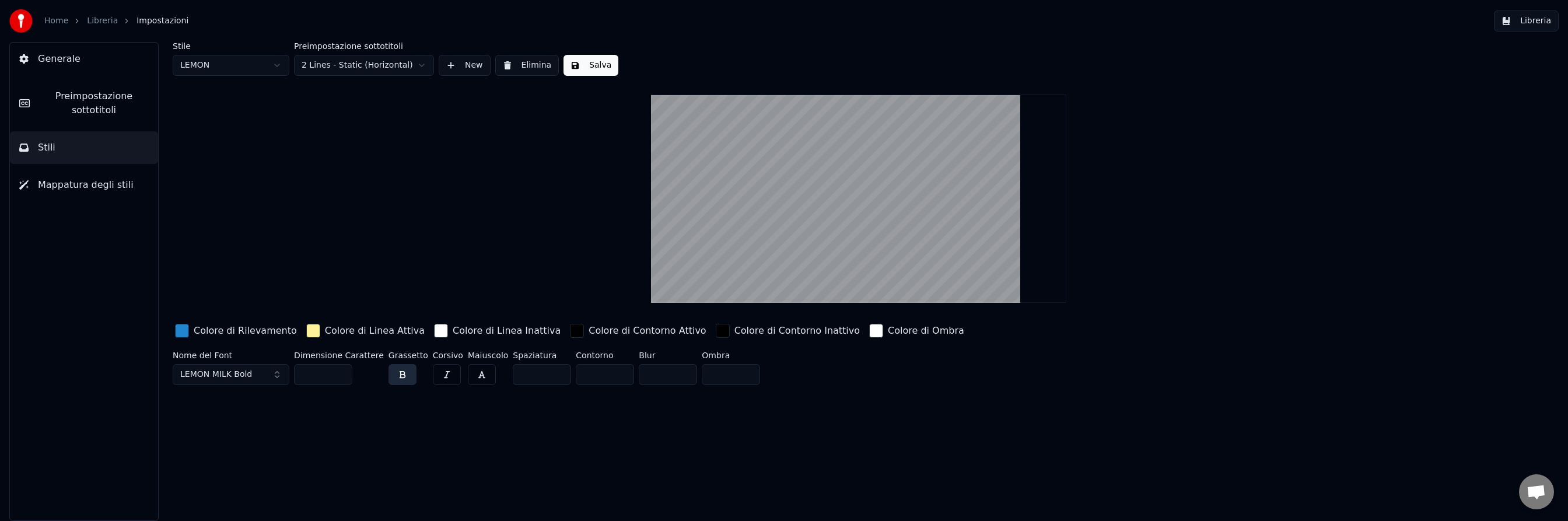
type input "***"
click at [306, 331] on div "button" at bounding box center [313, 331] width 14 height 14
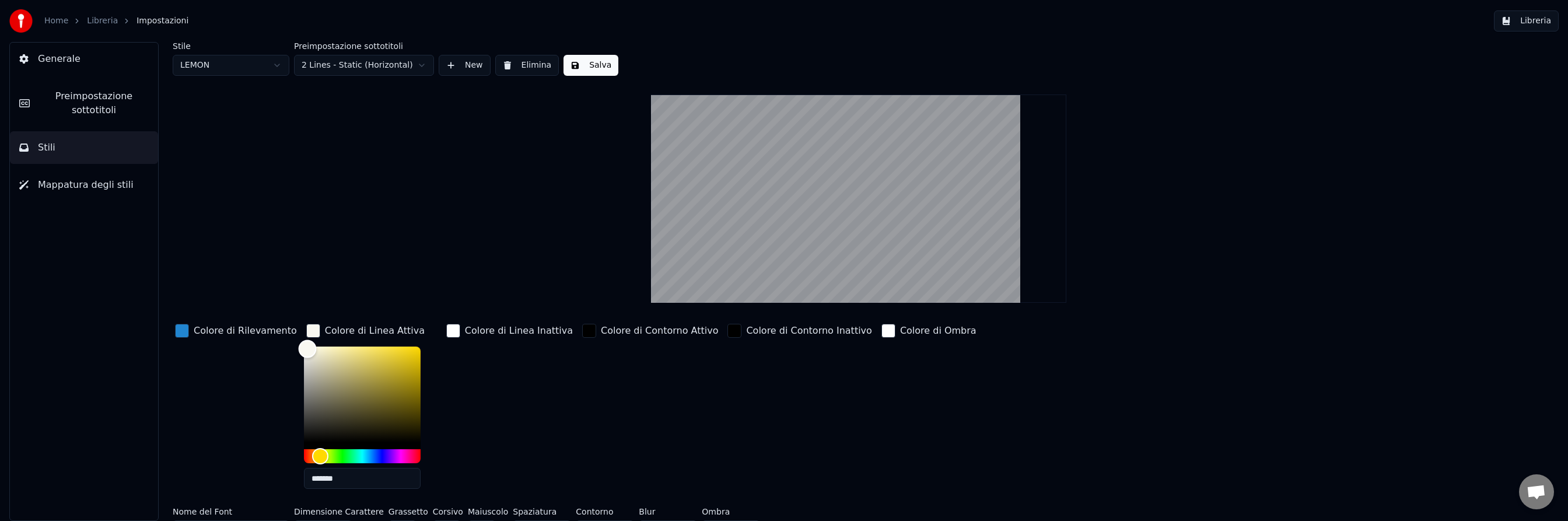
type input "*******"
drag, startPoint x: 299, startPoint y: 349, endPoint x: 285, endPoint y: 343, distance: 15.2
click at [304, 346] on div "Color" at bounding box center [362, 394] width 117 height 95
click at [249, 393] on div "Colore di Rilevamento" at bounding box center [236, 410] width 127 height 177
click at [589, 63] on button "Salva" at bounding box center [591, 65] width 55 height 21
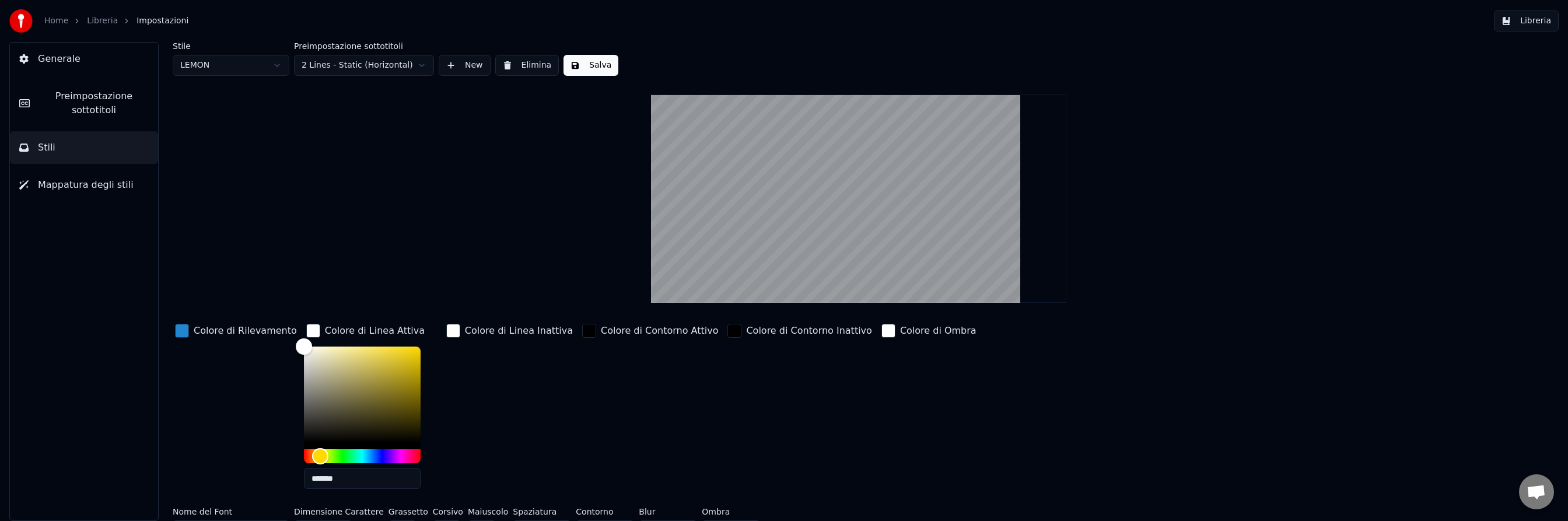
click at [94, 103] on span "Preimpostazione sottotitoli" at bounding box center [94, 103] width 110 height 28
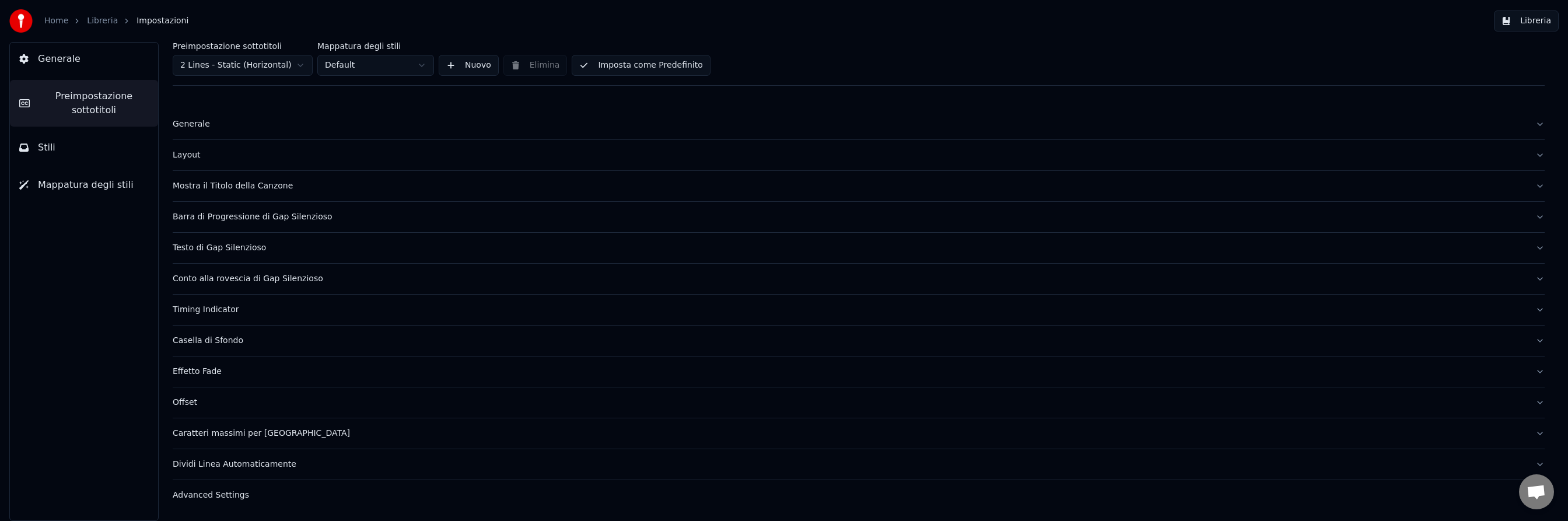
click at [301, 62] on html "Home Libreria Impostazioni Libreria Generale Preimpostazione sottotitoli Stili …" at bounding box center [784, 260] width 1568 height 521
click at [405, 68] on html "Home Libreria Impostazioni Libreria Generale Preimpostazione sottotitoli Stili …" at bounding box center [784, 260] width 1568 height 521
click at [466, 63] on html "Home Libreria Impostazioni Libreria Generale Preimpostazione sottotitoli Stili …" at bounding box center [784, 260] width 1568 height 521
click at [462, 63] on button "Nuovo" at bounding box center [469, 65] width 60 height 21
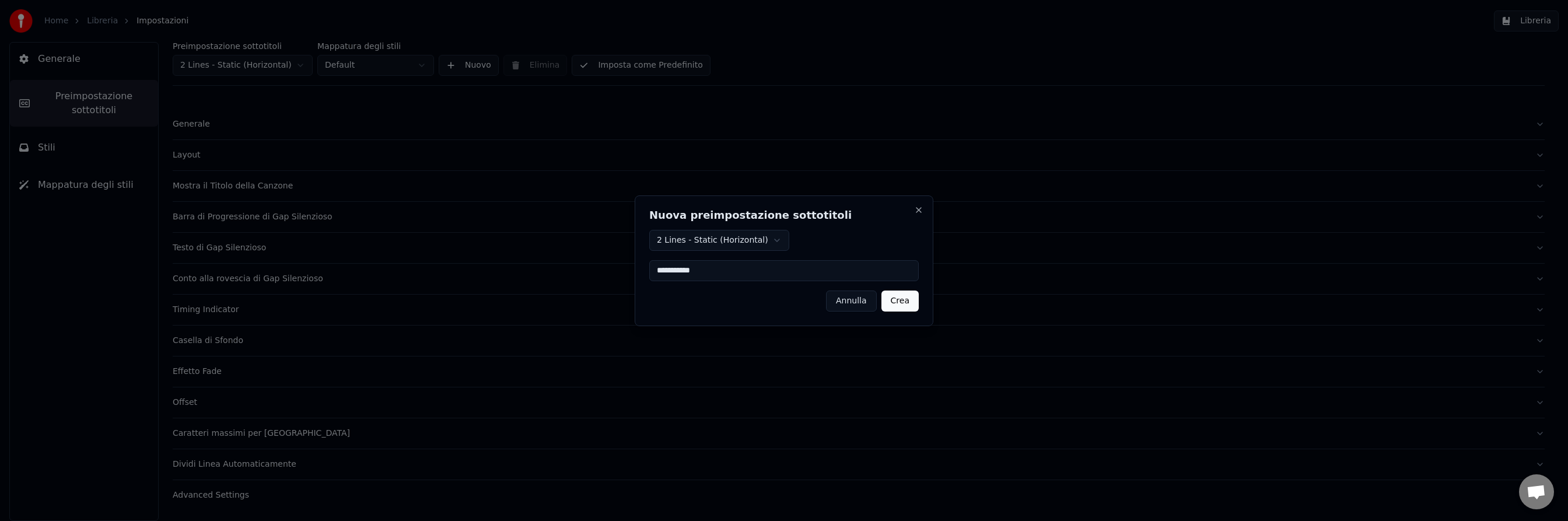
type input "**********"
click at [903, 303] on button "Crea" at bounding box center [899, 301] width 37 height 21
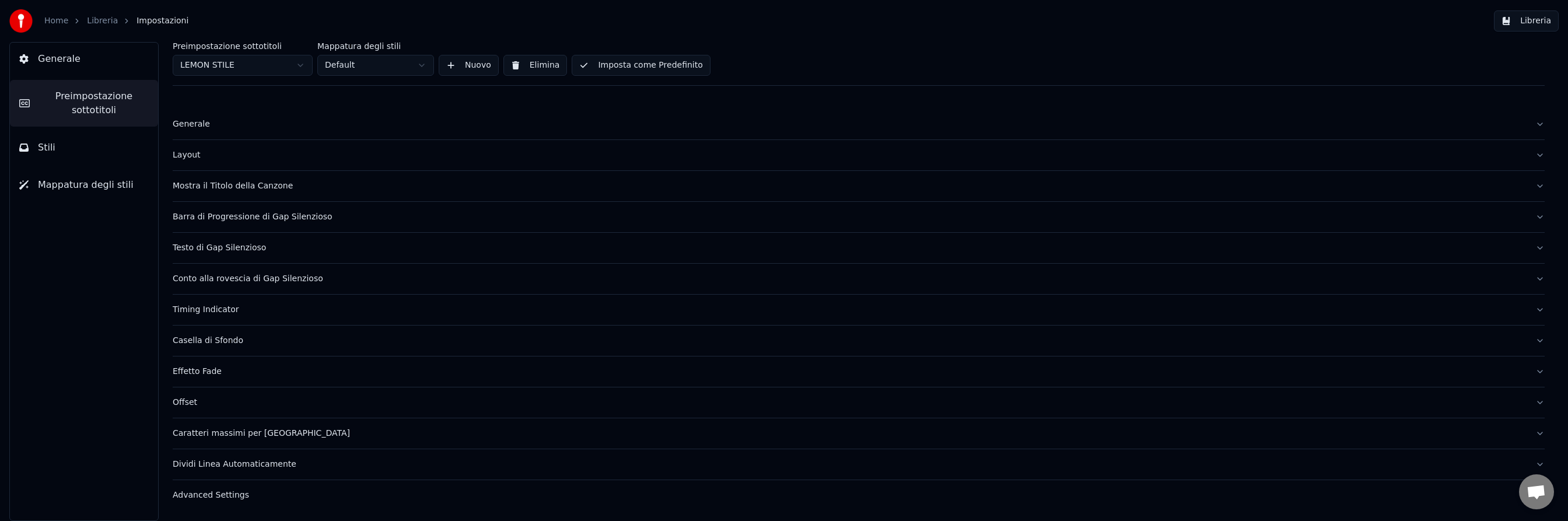
click at [352, 63] on html "Home Libreria Impostazioni Libreria Generale Preimpostazione sottotitoli Stili …" at bounding box center [784, 260] width 1568 height 521
click at [361, 58] on html "Home Libreria Impostazioni Libreria Generale Preimpostazione sottotitoli Stili …" at bounding box center [784, 260] width 1568 height 521
click at [35, 150] on button "Stili" at bounding box center [84, 148] width 148 height 33
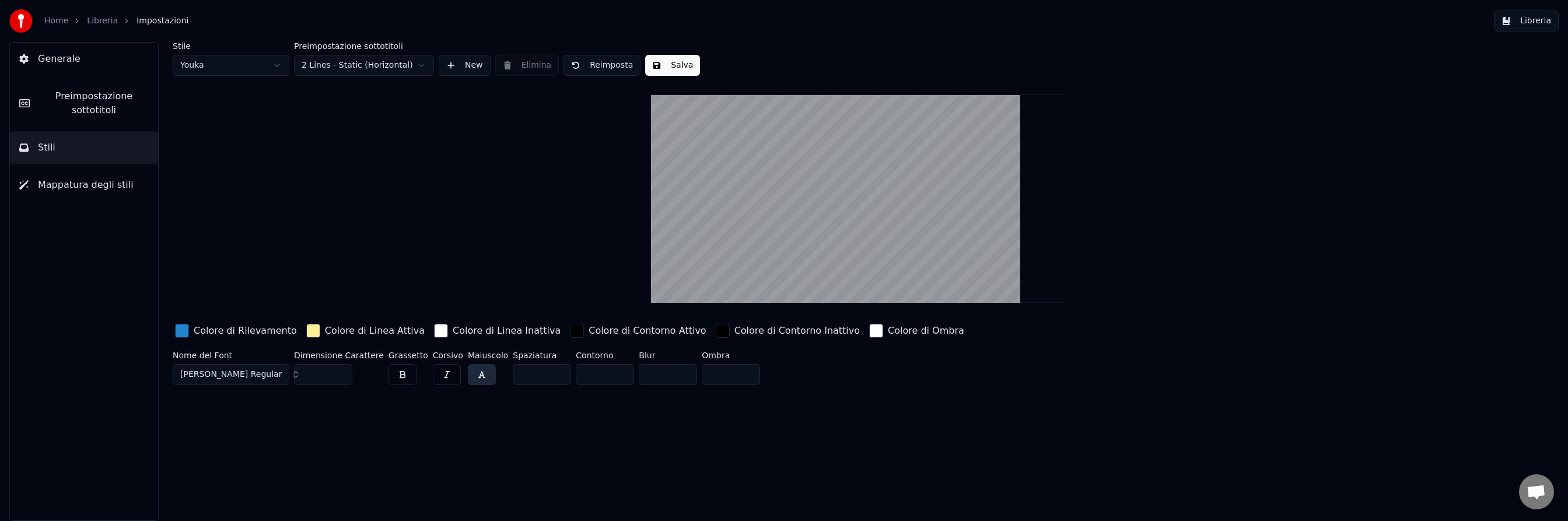
click at [276, 66] on html "Home Libreria Impostazioni Libreria Generale Preimpostazione sottotitoli Stili …" at bounding box center [784, 260] width 1568 height 521
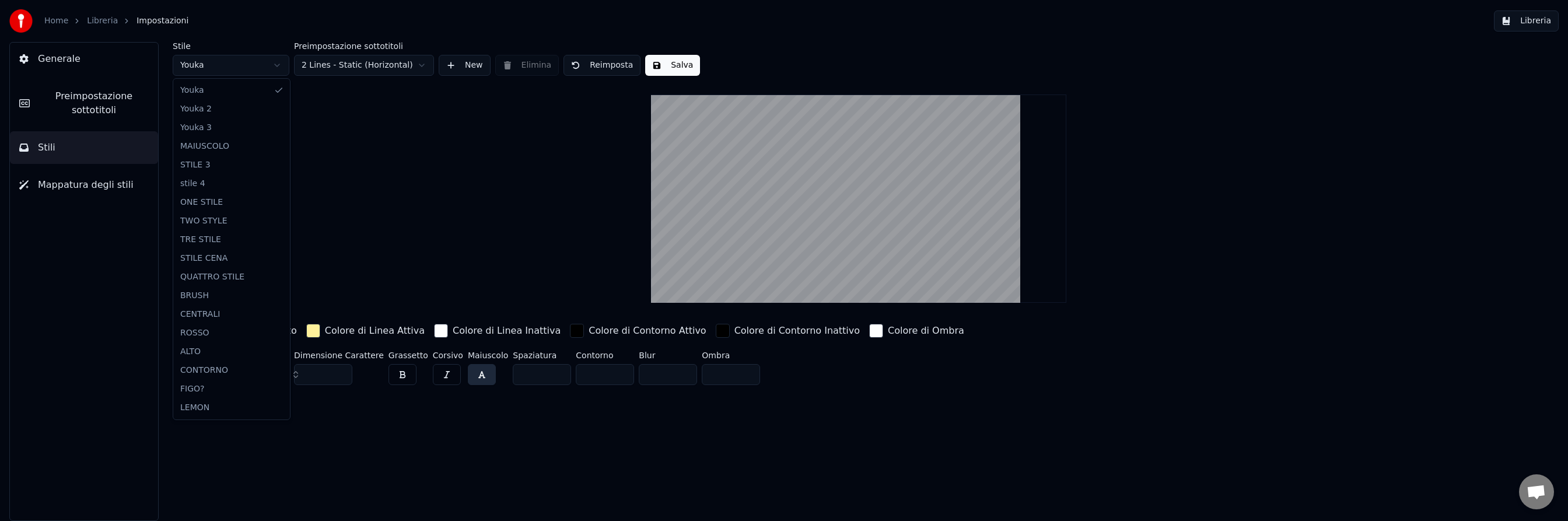
type input "***"
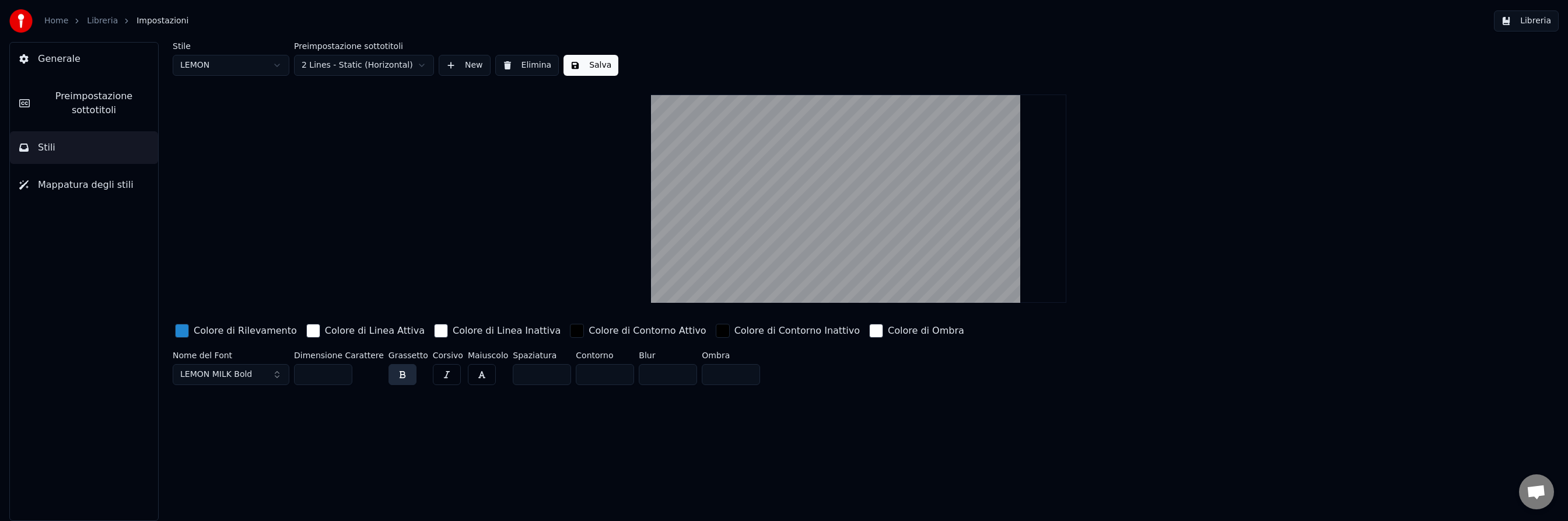
click at [96, 97] on span "Preimpostazione sottotitoli" at bounding box center [94, 103] width 110 height 28
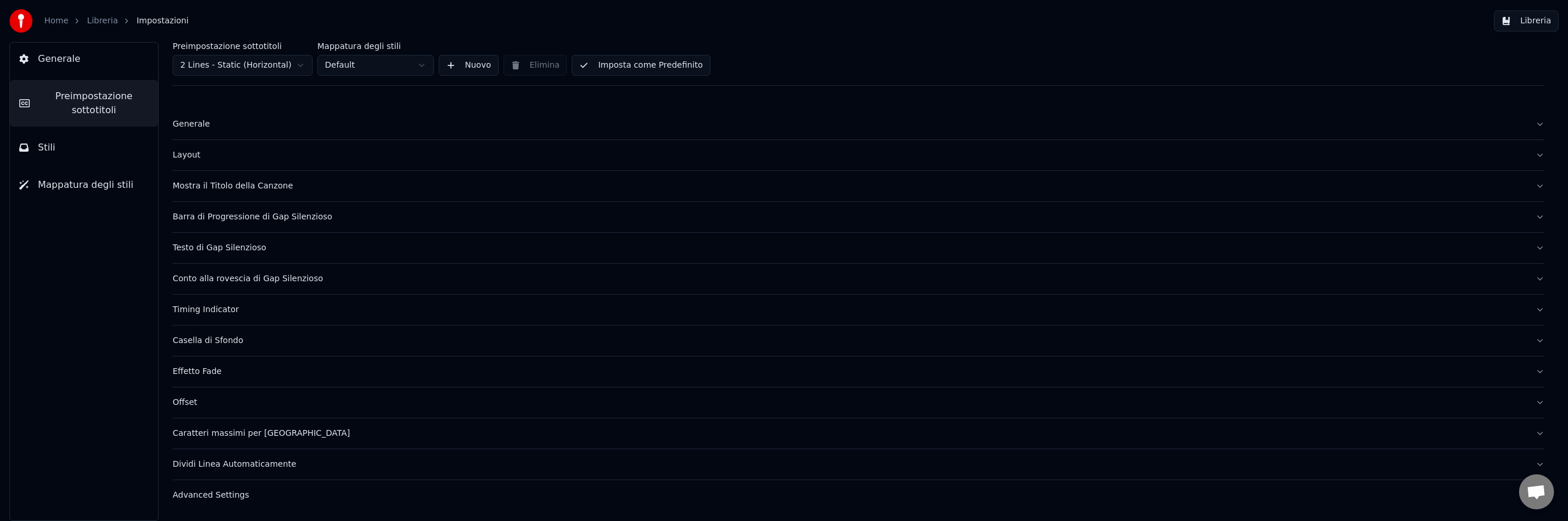
click at [419, 68] on html "Home Libreria Impostazioni Libreria Generale Preimpostazione sottotitoli Stili …" at bounding box center [784, 260] width 1568 height 521
click at [193, 154] on div "Layout" at bounding box center [849, 155] width 1353 height 12
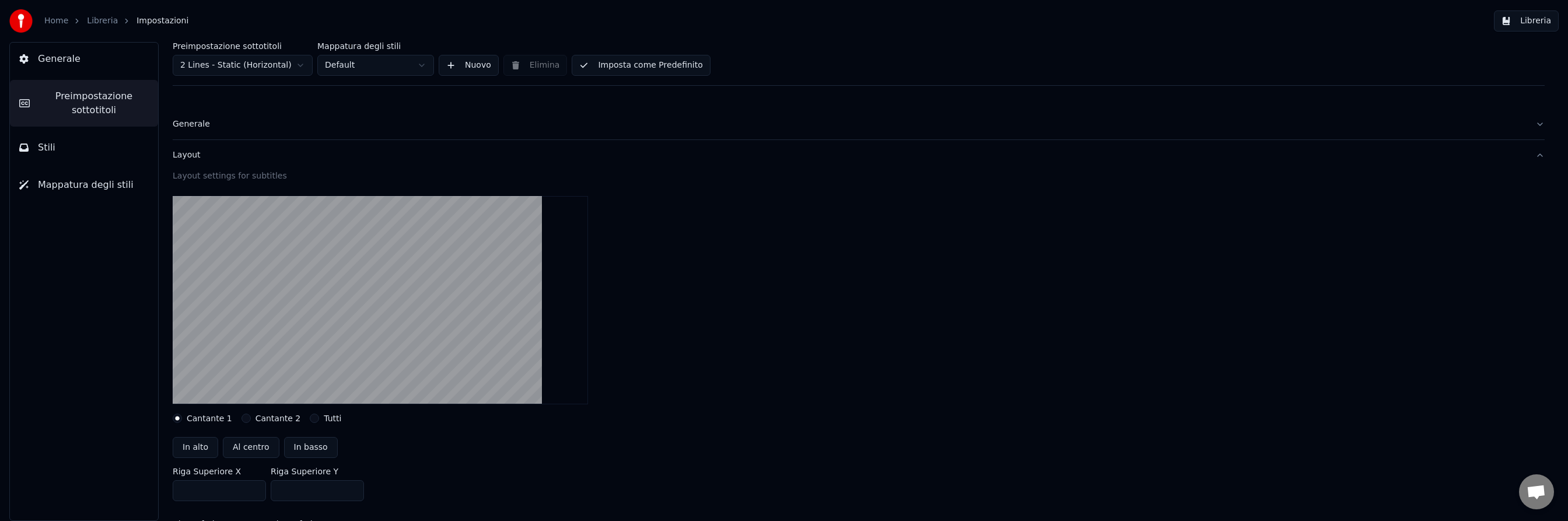
click at [55, 152] on button "Stili" at bounding box center [84, 148] width 148 height 33
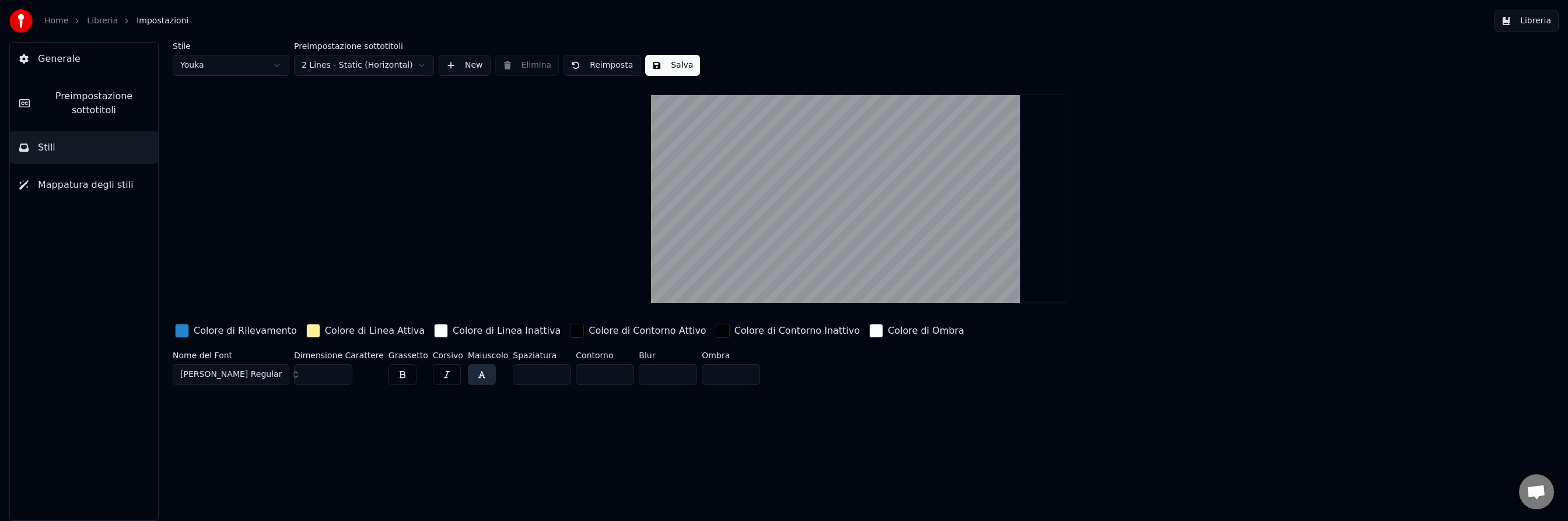
click at [65, 185] on span "Mappatura degli stili" at bounding box center [85, 185] width 95 height 14
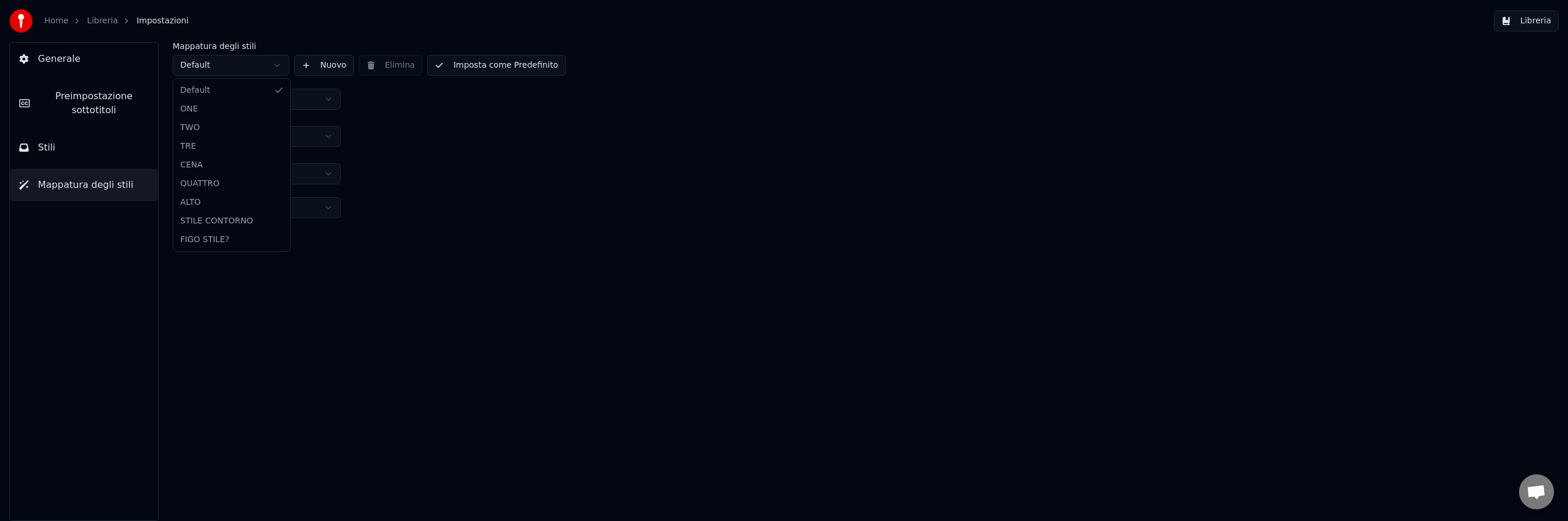
click at [276, 67] on html "Home Libreria Impostazioni Libreria Generale Preimpostazione sottotitoli Stili …" at bounding box center [784, 260] width 1568 height 521
click at [277, 63] on html "Home Libreria Impostazioni Libreria Generale Preimpostazione sottotitoli Stili …" at bounding box center [784, 260] width 1568 height 521
click at [328, 65] on button "Nuovo" at bounding box center [324, 65] width 60 height 21
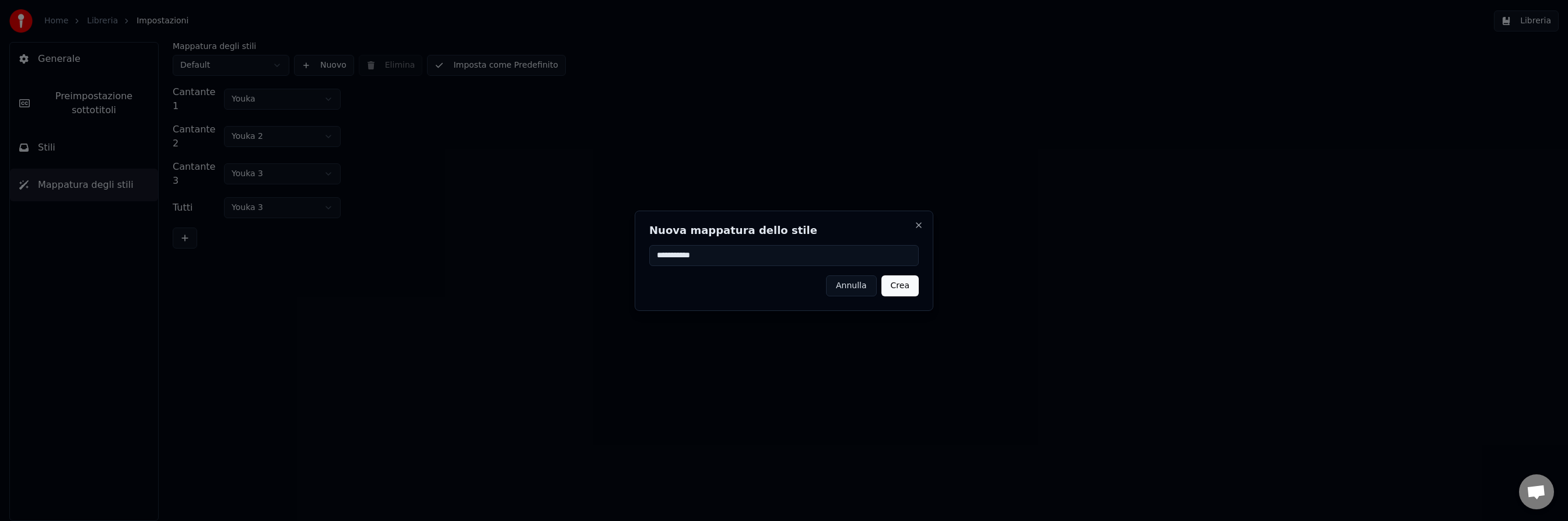
type input "**********"
click at [898, 284] on button "Crea" at bounding box center [899, 286] width 37 height 21
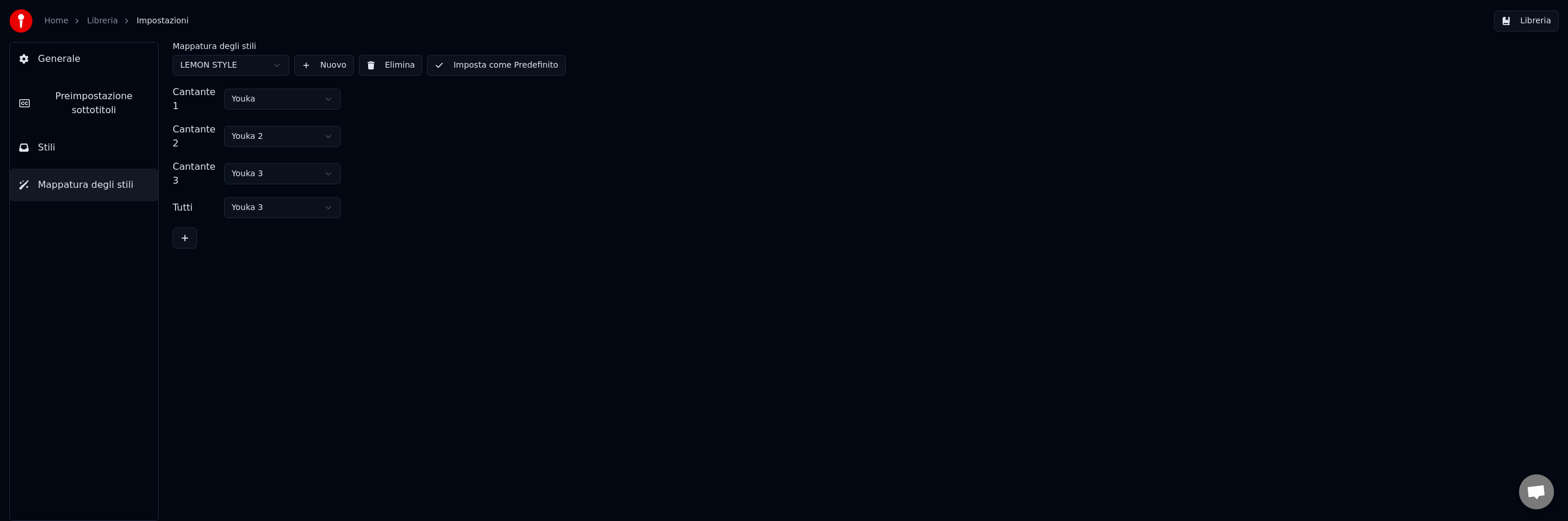
click at [311, 96] on html "Home Libreria Impostazioni Libreria Generale Preimpostazione sottotitoli Stili …" at bounding box center [784, 260] width 1568 height 521
click at [320, 124] on html "Home Libreria Impostazioni Libreria Generale Preimpostazione sottotitoli Stili …" at bounding box center [784, 260] width 1568 height 521
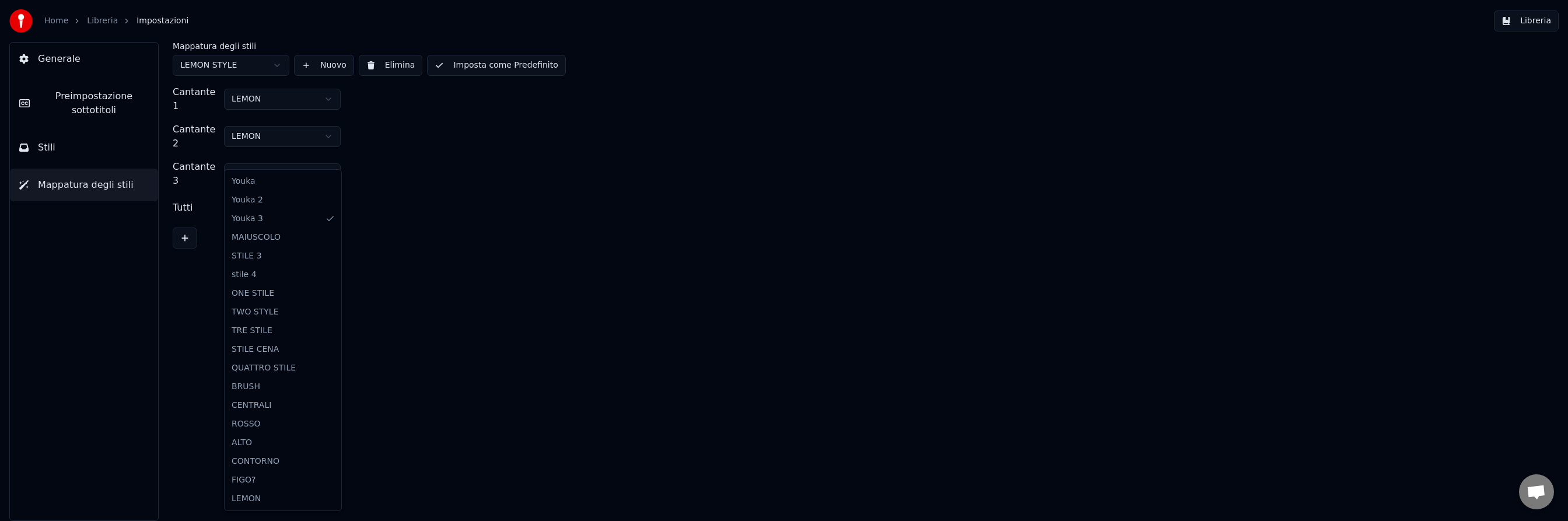
click at [287, 153] on html "Home Libreria Impostazioni Libreria Generale Preimpostazione sottotitoli Stili …" at bounding box center [784, 260] width 1568 height 521
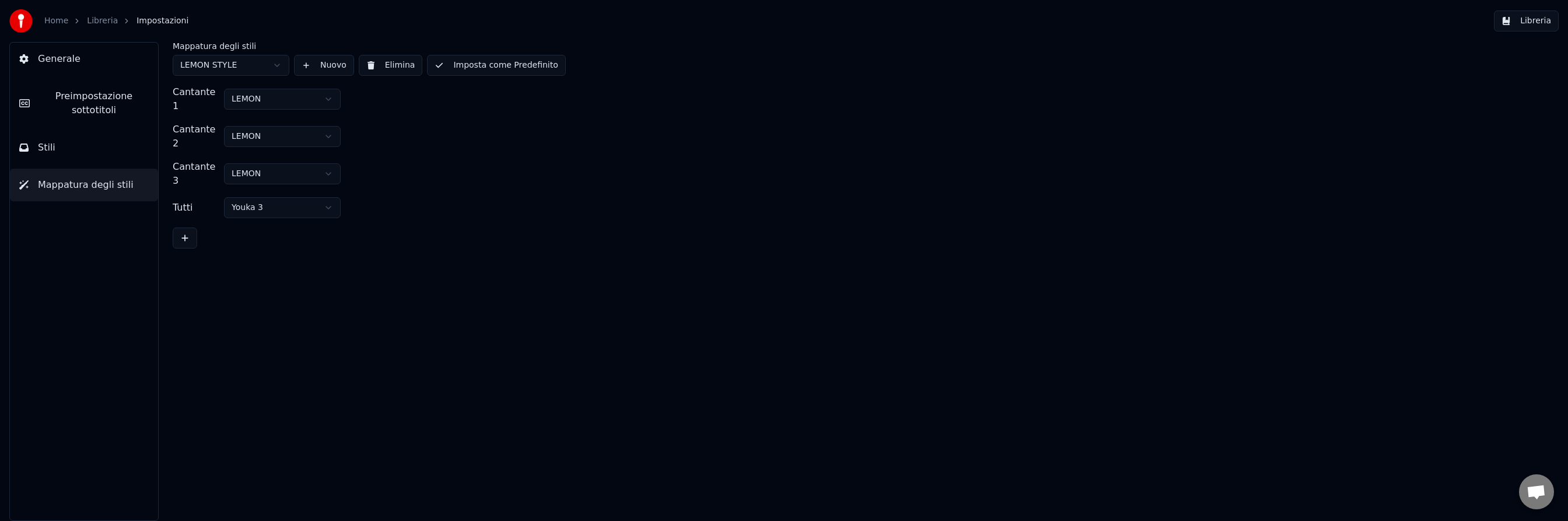
click at [288, 188] on html "Home Libreria Impostazioni Libreria Generale Preimpostazione sottotitoli Stili …" at bounding box center [784, 260] width 1568 height 521
click at [365, 331] on div "Mappatura degli stili LEMON STYLE Nuovo Elimina Imposta come Predefinito Cantan…" at bounding box center [859, 281] width 1419 height 479
click at [1529, 19] on button "Libreria" at bounding box center [1526, 21] width 65 height 21
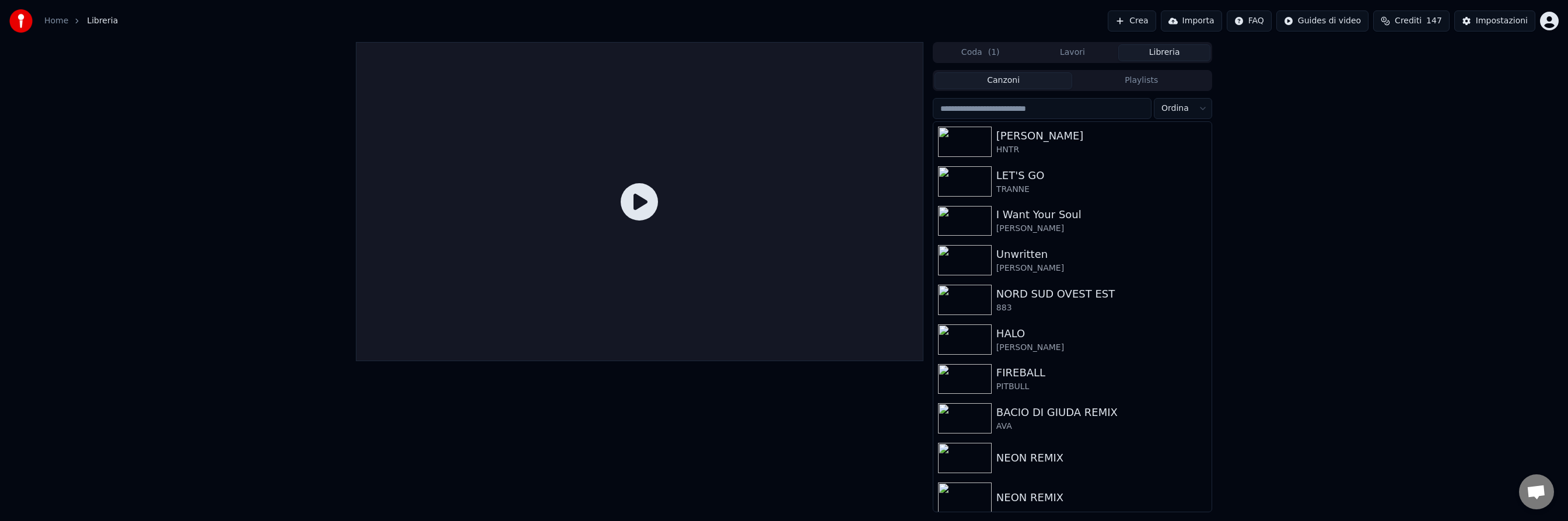
click at [1077, 49] on button "Lavori" at bounding box center [1072, 53] width 92 height 17
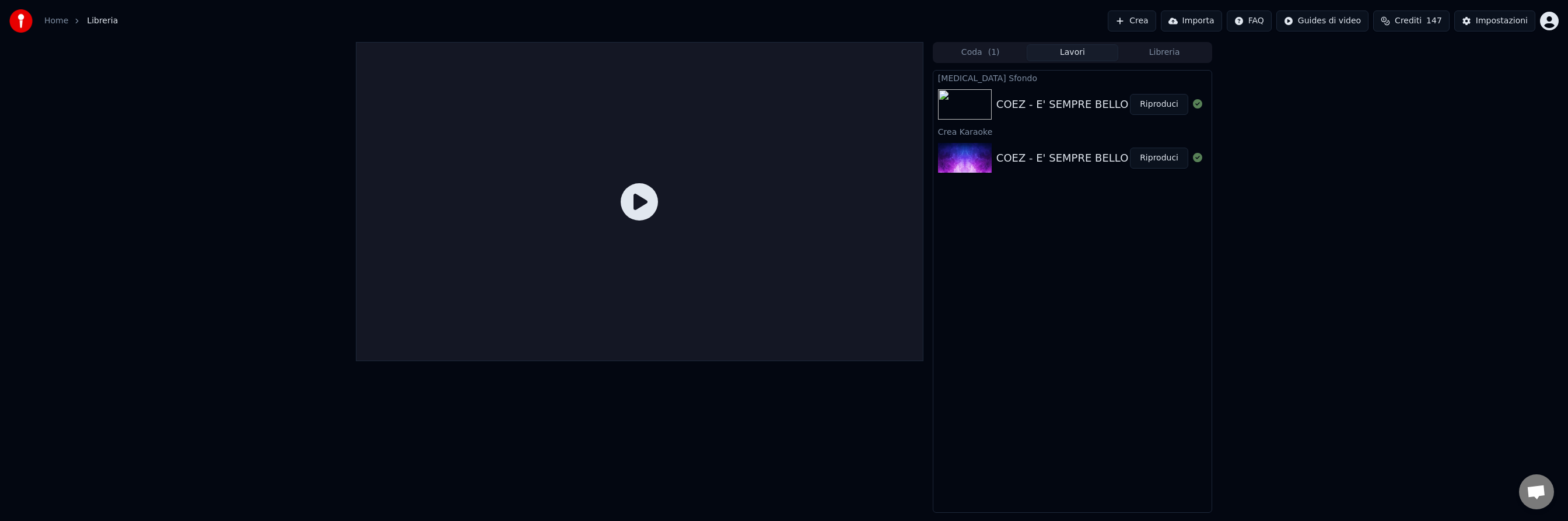
click at [1058, 104] on div "COEZ - E' SEMPRE BELLO" at bounding box center [1062, 104] width 132 height 16
click at [1161, 99] on button "Riproduci" at bounding box center [1159, 104] width 58 height 21
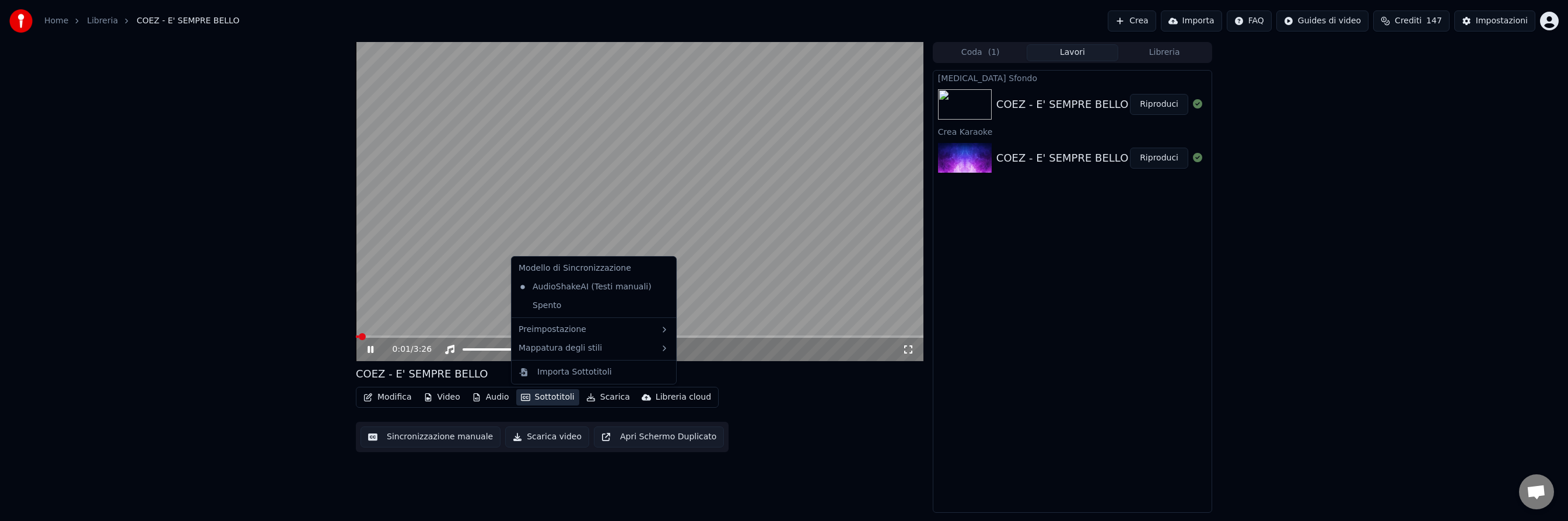
click at [548, 395] on button "Sottotitoli" at bounding box center [547, 397] width 63 height 16
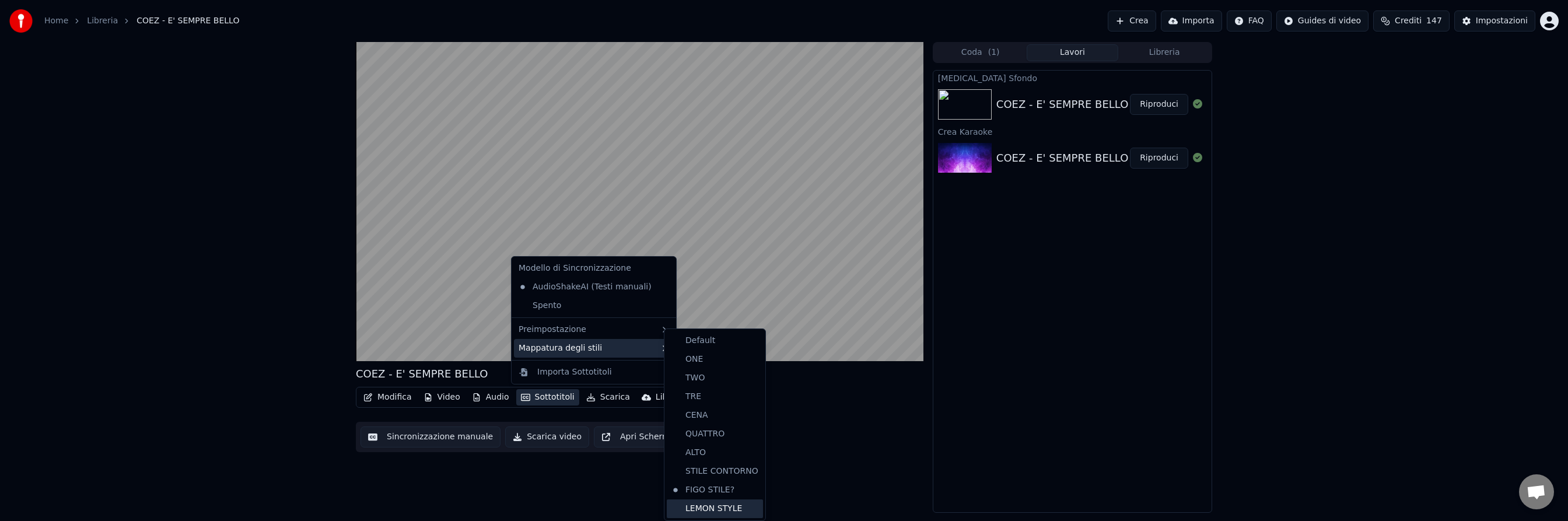
click at [740, 507] on div "LEMON STYLE" at bounding box center [714, 508] width 96 height 19
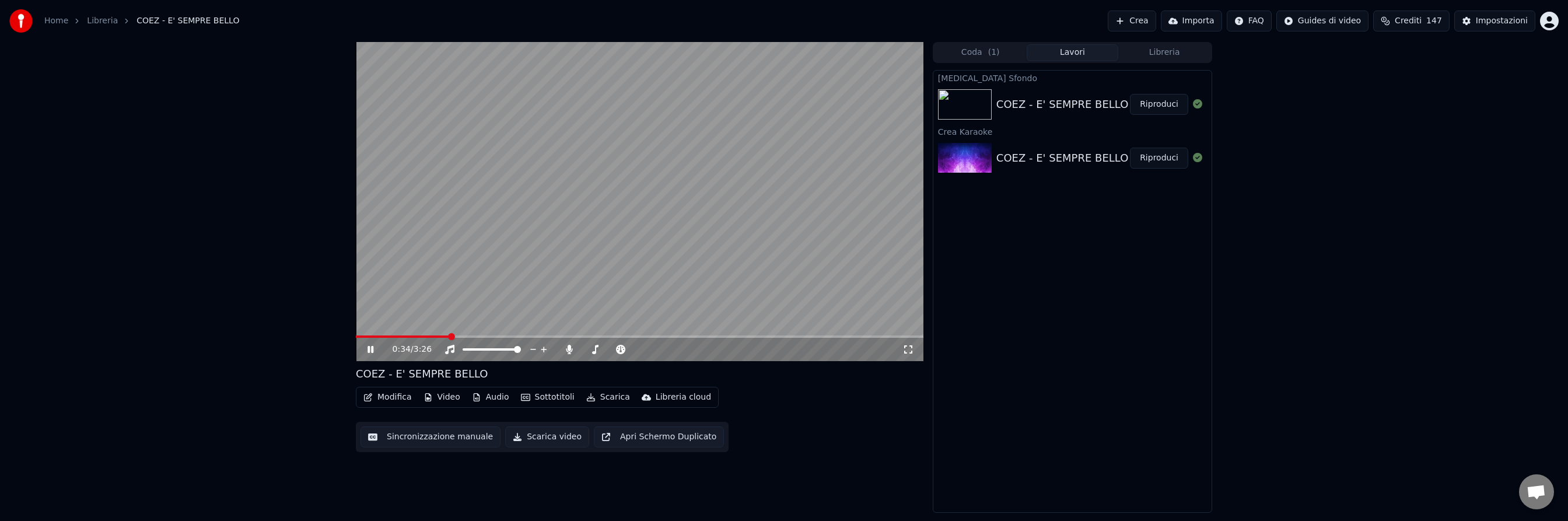
click at [449, 336] on span at bounding box center [640, 336] width 567 height 3
click at [374, 346] on icon at bounding box center [379, 349] width 28 height 9
click at [569, 337] on span at bounding box center [640, 336] width 567 height 3
click at [373, 350] on icon at bounding box center [370, 349] width 7 height 8
click at [373, 350] on icon at bounding box center [379, 349] width 28 height 9
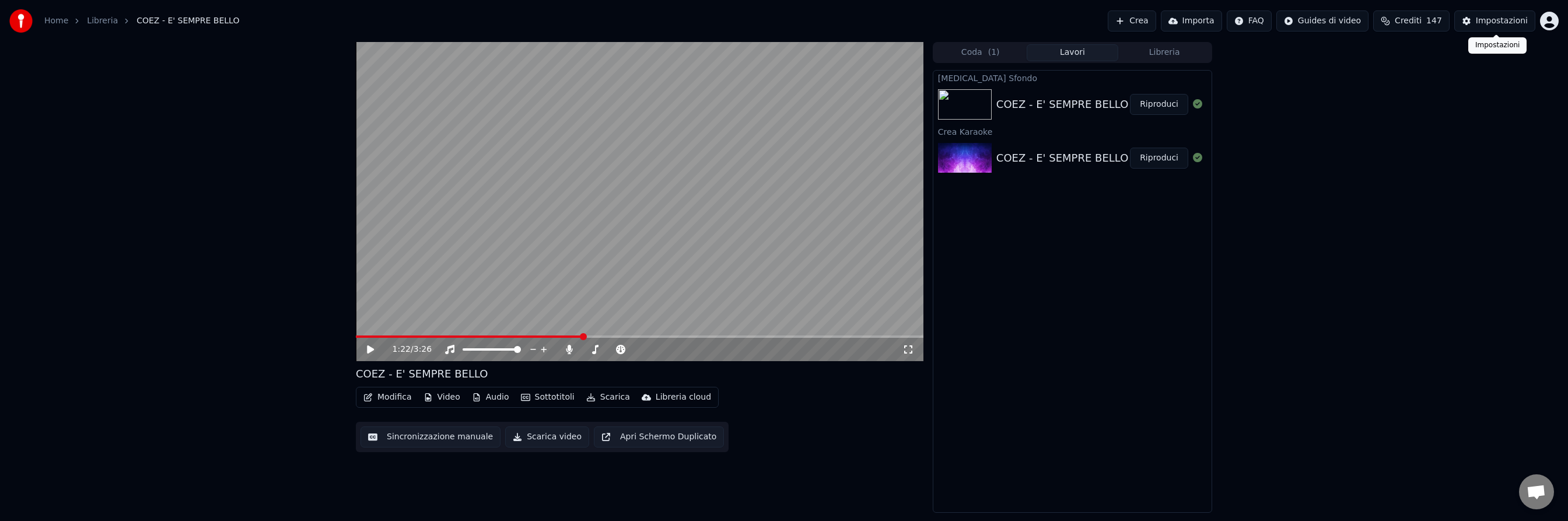
click at [1491, 26] on div "Impostazioni" at bounding box center [1501, 21] width 52 height 12
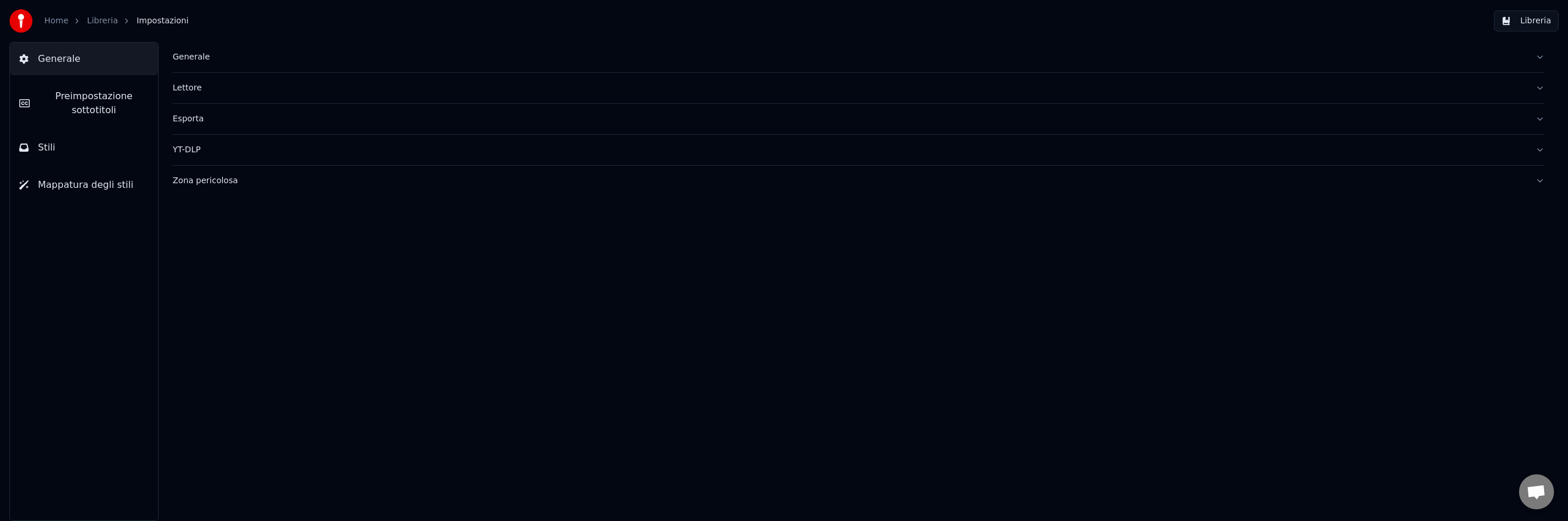
click at [65, 141] on button "Stili" at bounding box center [84, 148] width 148 height 33
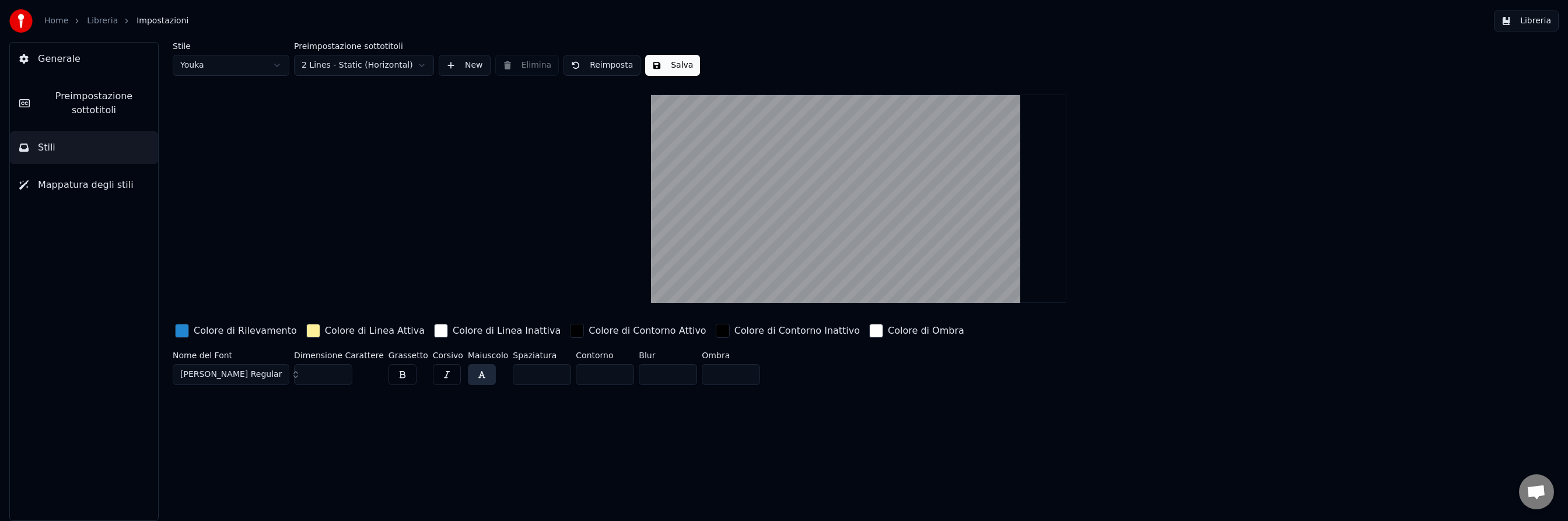
click at [273, 65] on html "Home Libreria Impostazioni Libreria Generale Preimpostazione sottotitoli Stili …" at bounding box center [784, 260] width 1568 height 521
drag, startPoint x: 317, startPoint y: 374, endPoint x: 301, endPoint y: 372, distance: 16.1
click at [301, 372] on input "***" at bounding box center [323, 374] width 58 height 21
type input "***"
click at [598, 65] on button "Salva" at bounding box center [591, 65] width 55 height 21
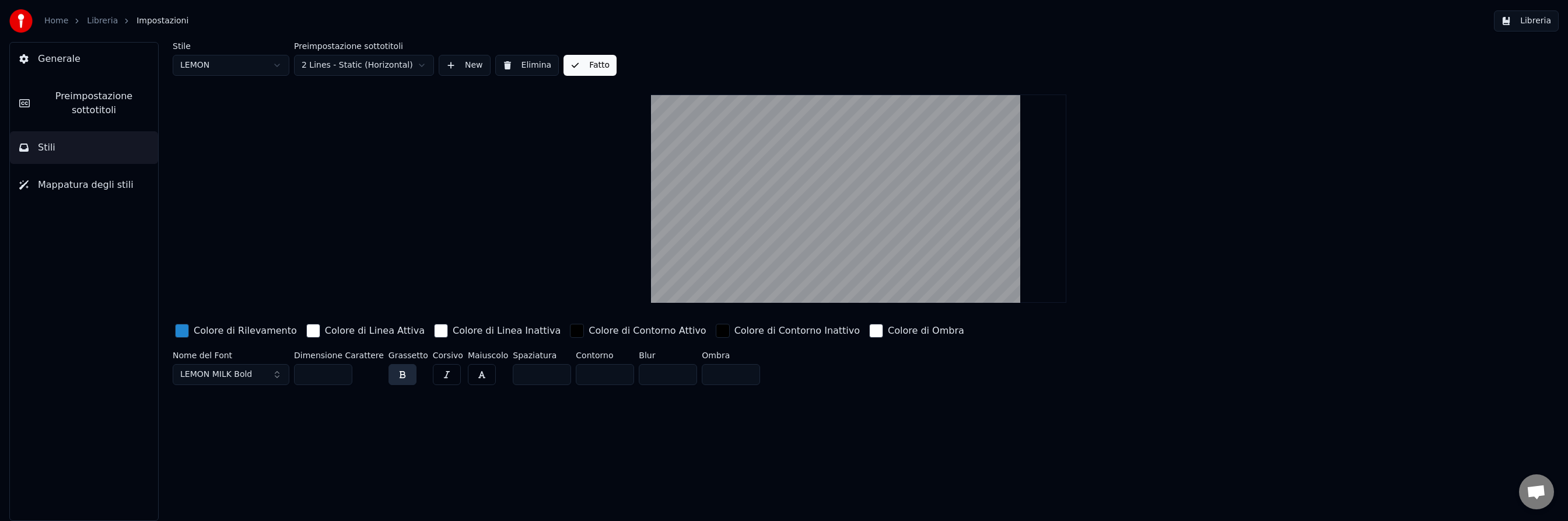
click at [85, 99] on span "Preimpostazione sottotitoli" at bounding box center [94, 103] width 110 height 28
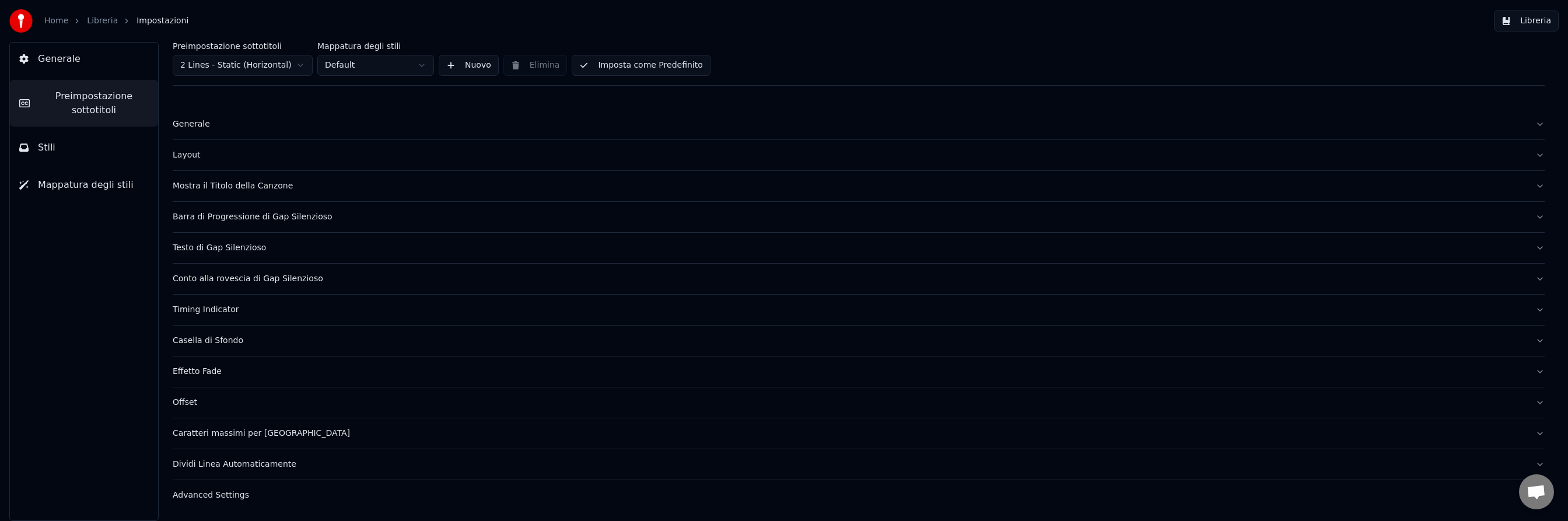
click at [183, 156] on div "Layout" at bounding box center [849, 155] width 1353 height 12
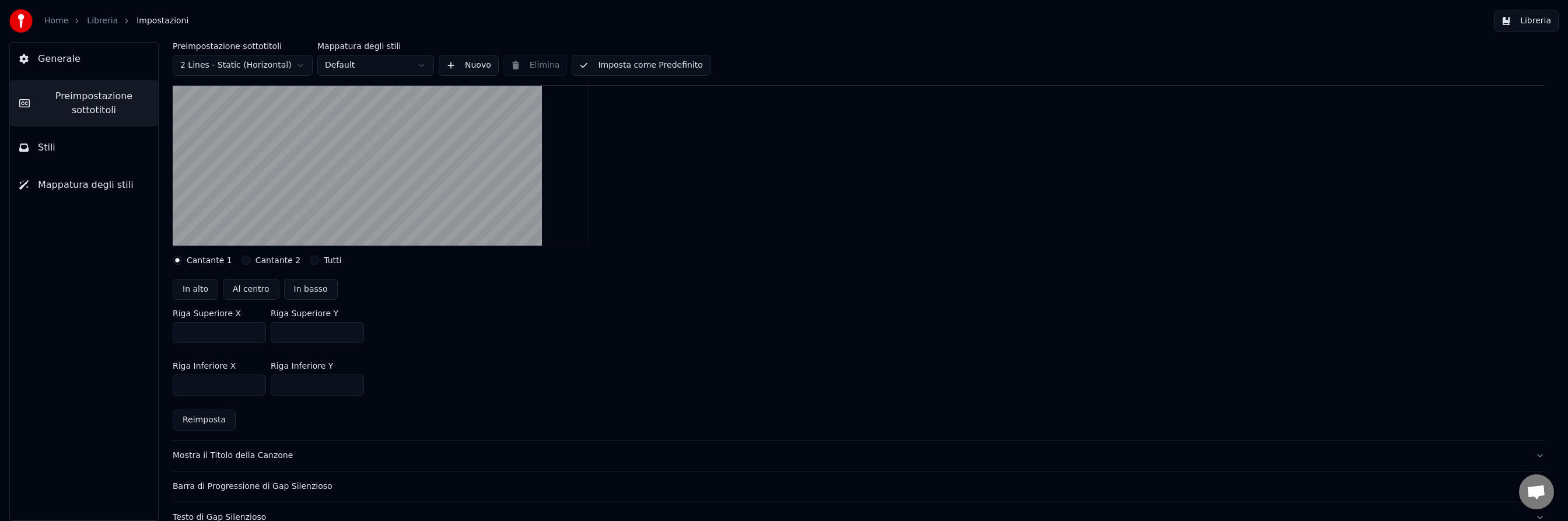
scroll to position [159, 0]
drag, startPoint x: 293, startPoint y: 331, endPoint x: 272, endPoint y: 331, distance: 21.0
click at [272, 331] on input "**" at bounding box center [317, 331] width 94 height 21
type input "**"
click at [281, 383] on input "***" at bounding box center [317, 384] width 94 height 21
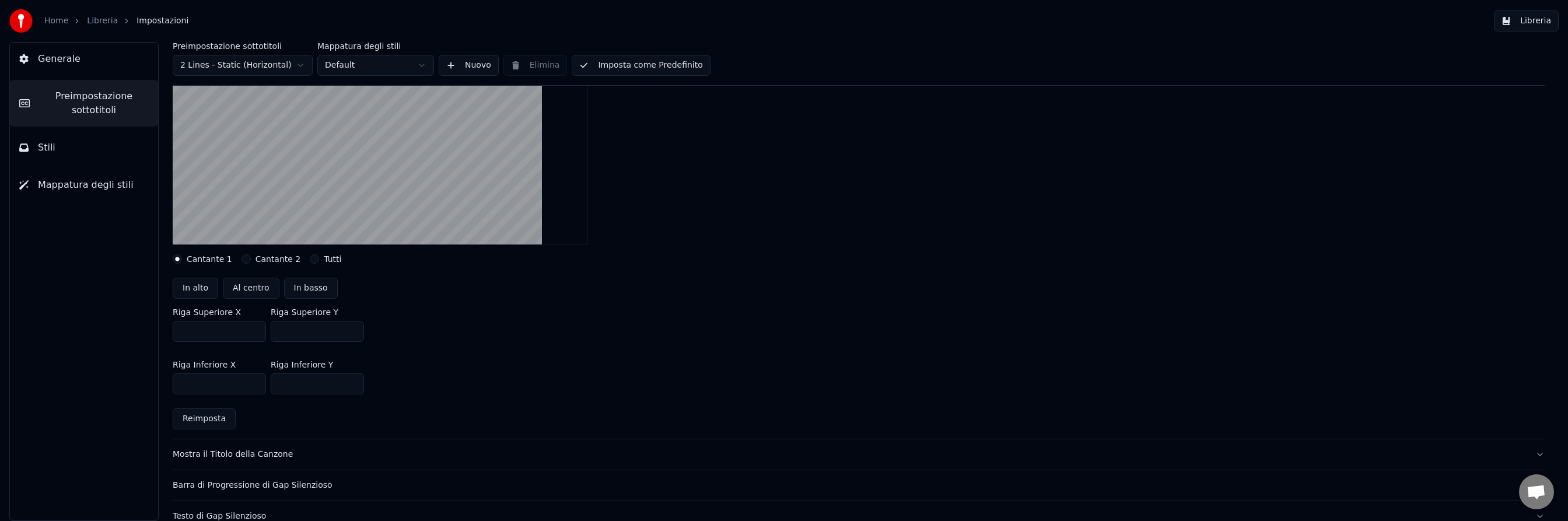
type input "***"
click at [835, 328] on div "Riga Superiore X *** [GEOGRAPHIC_DATA] Y **" at bounding box center [858, 325] width 1372 height 53
click at [40, 149] on span "Stili" at bounding box center [46, 148] width 18 height 14
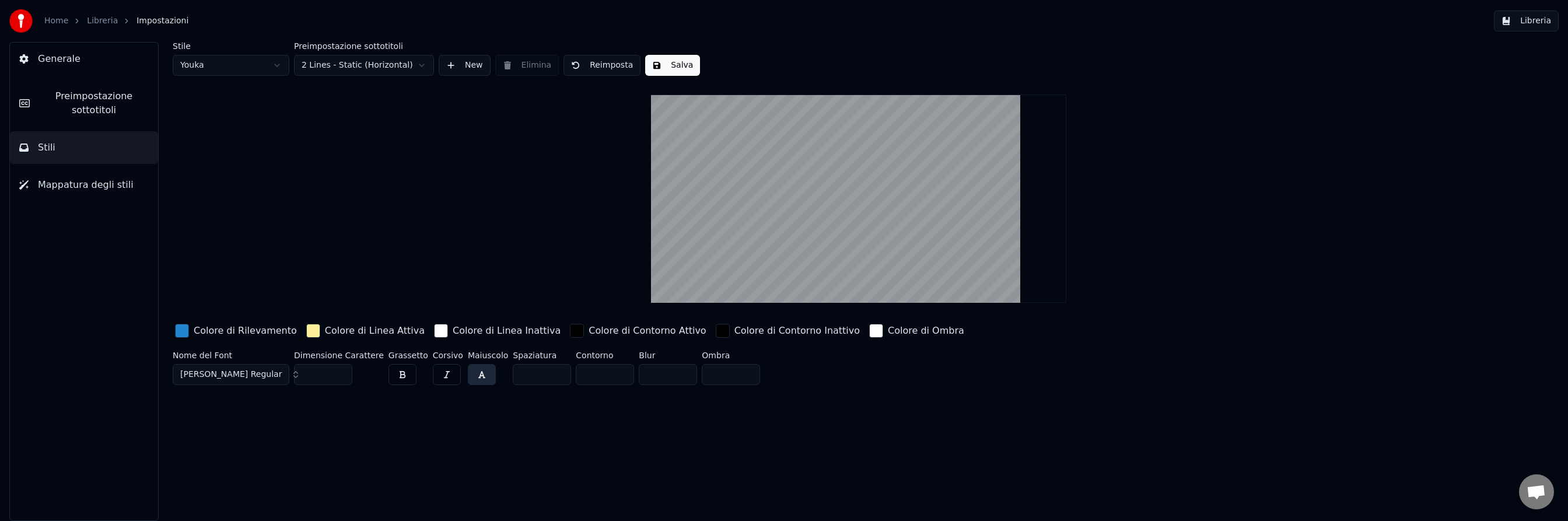
click at [251, 68] on html "Home Libreria Impostazioni Libreria Generale Preimpostazione sottotitoli Stili …" at bounding box center [784, 260] width 1568 height 521
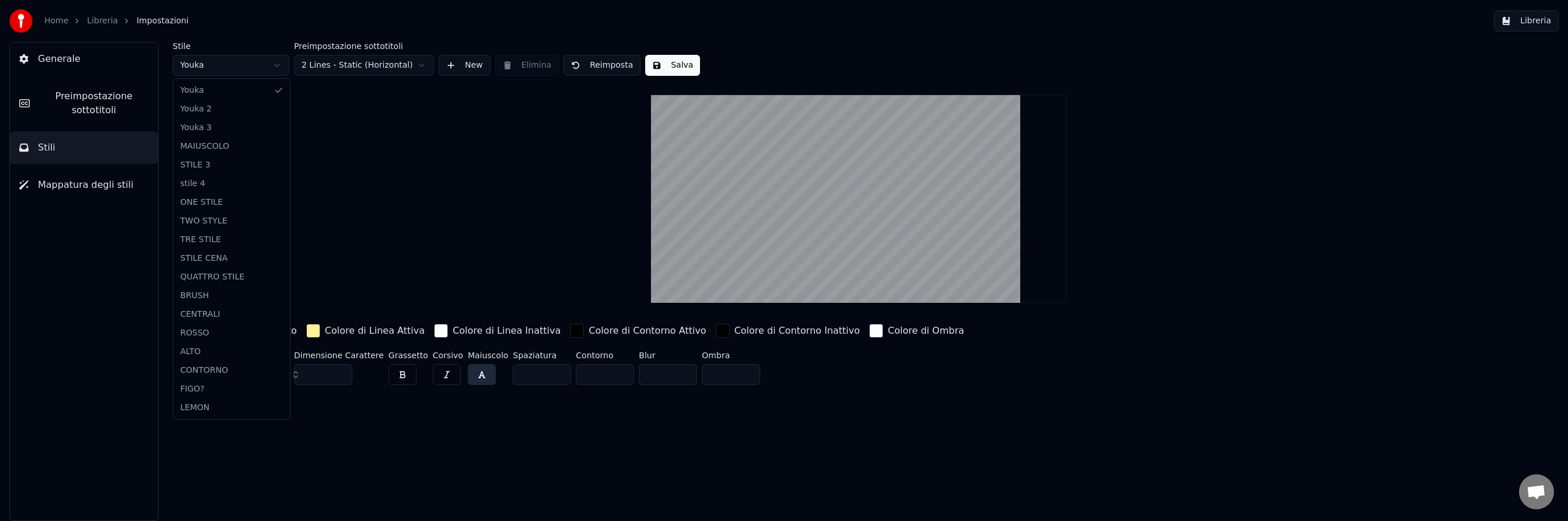
type input "***"
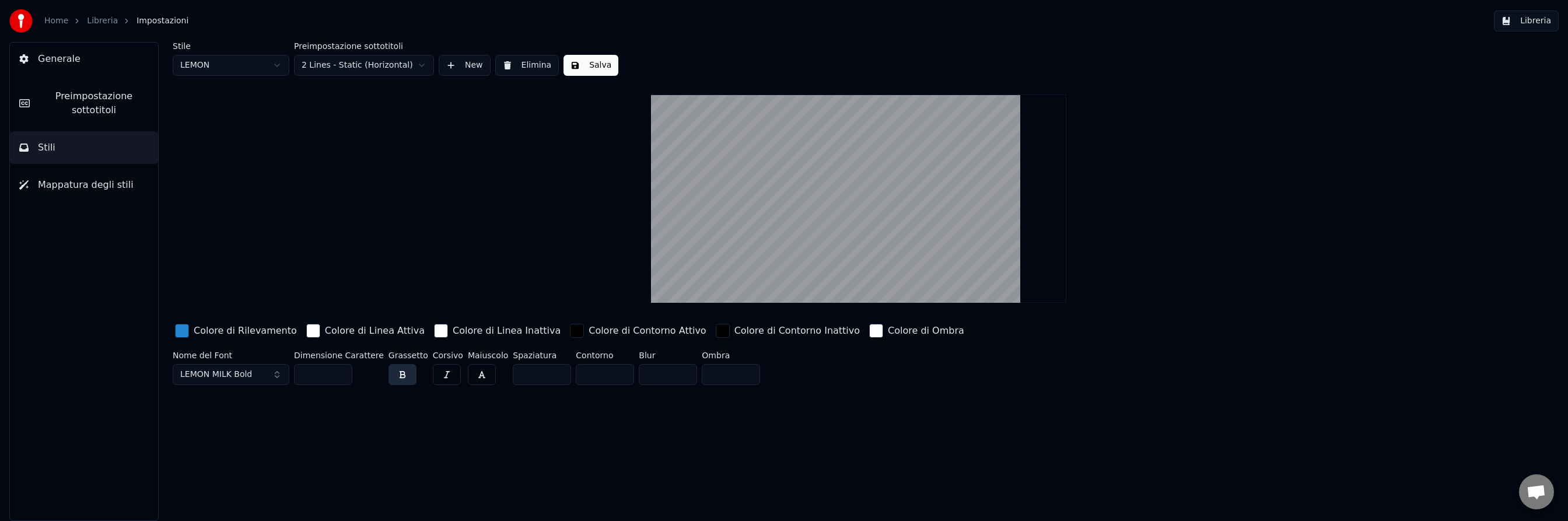
click at [593, 64] on button "Salva" at bounding box center [591, 65] width 55 height 21
click at [1532, 21] on button "Libreria" at bounding box center [1526, 21] width 65 height 21
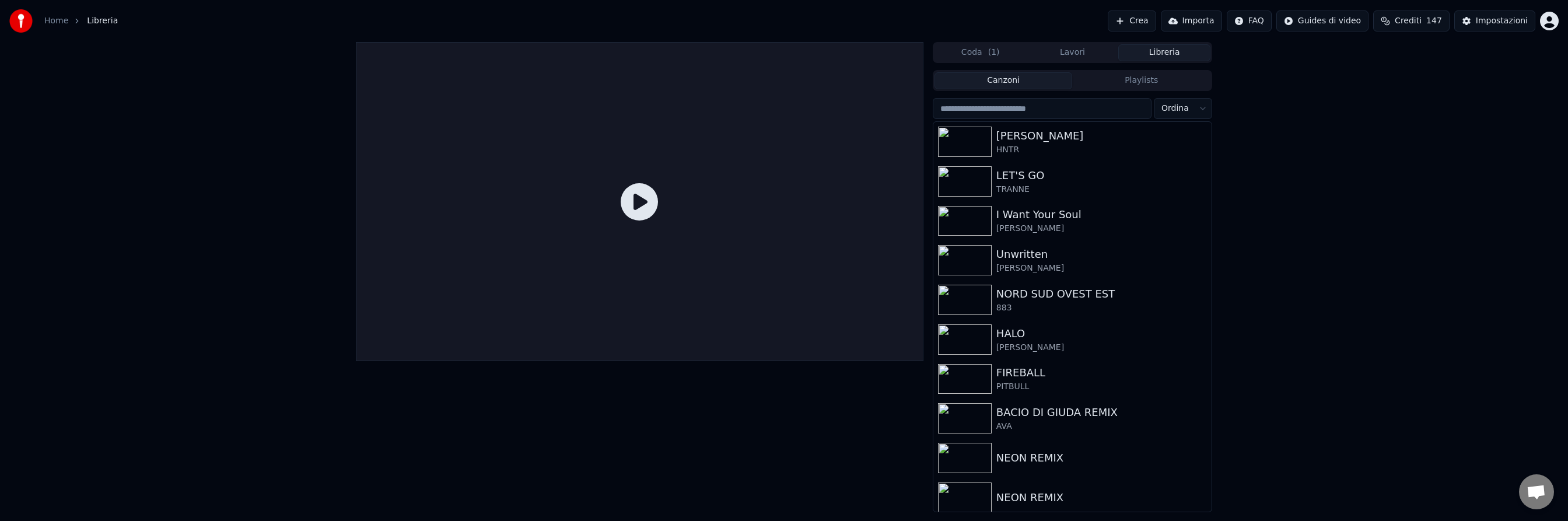
click at [1074, 53] on button "Lavori" at bounding box center [1072, 53] width 92 height 17
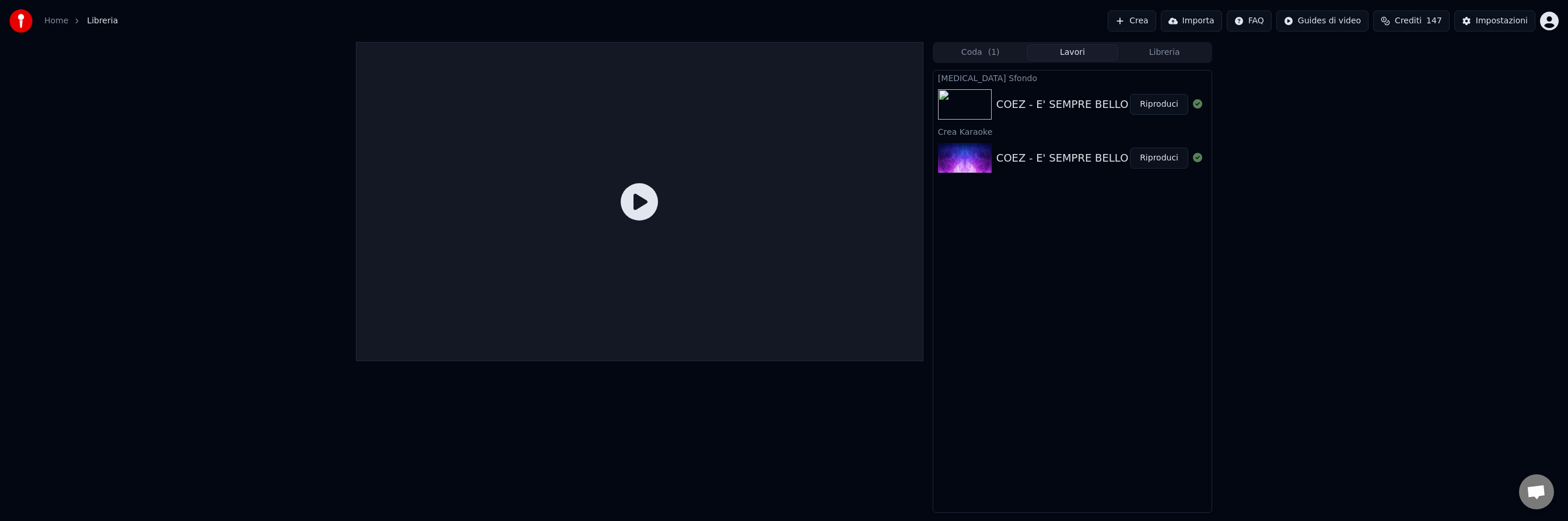
click at [1166, 105] on button "Riproduci" at bounding box center [1159, 104] width 58 height 21
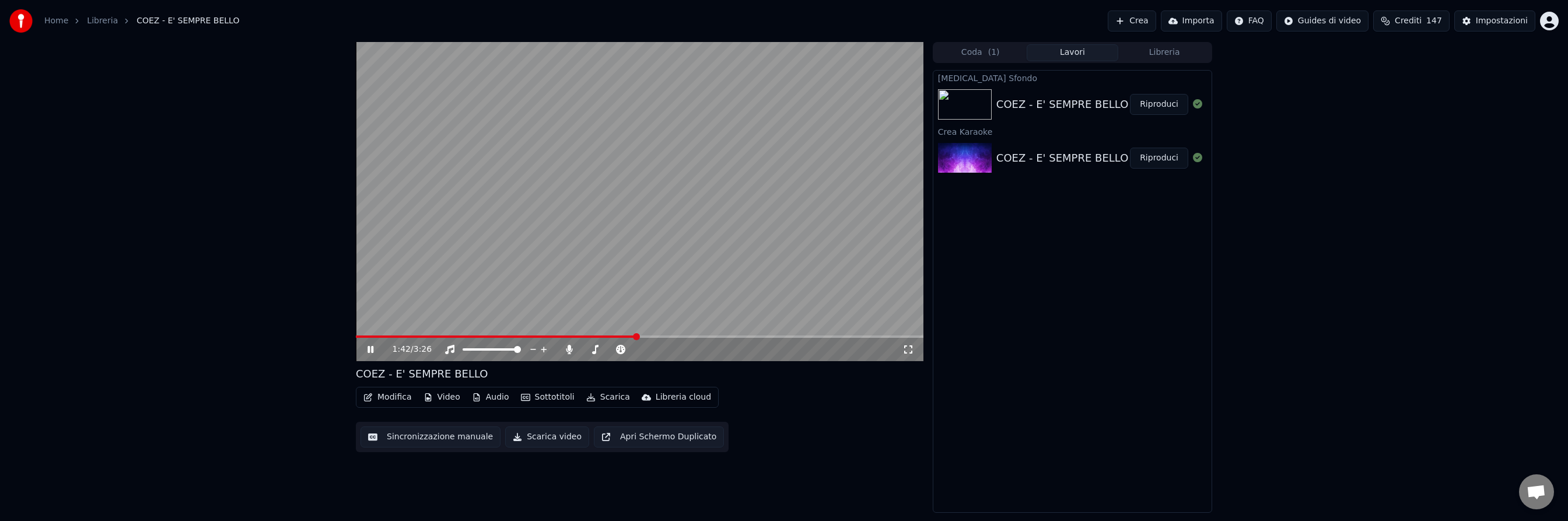
click at [638, 336] on span at bounding box center [640, 336] width 567 height 3
click at [835, 336] on span at bounding box center [640, 336] width 567 height 3
click at [369, 348] on icon at bounding box center [370, 349] width 6 height 7
click at [613, 397] on button "Scarica" at bounding box center [608, 397] width 53 height 16
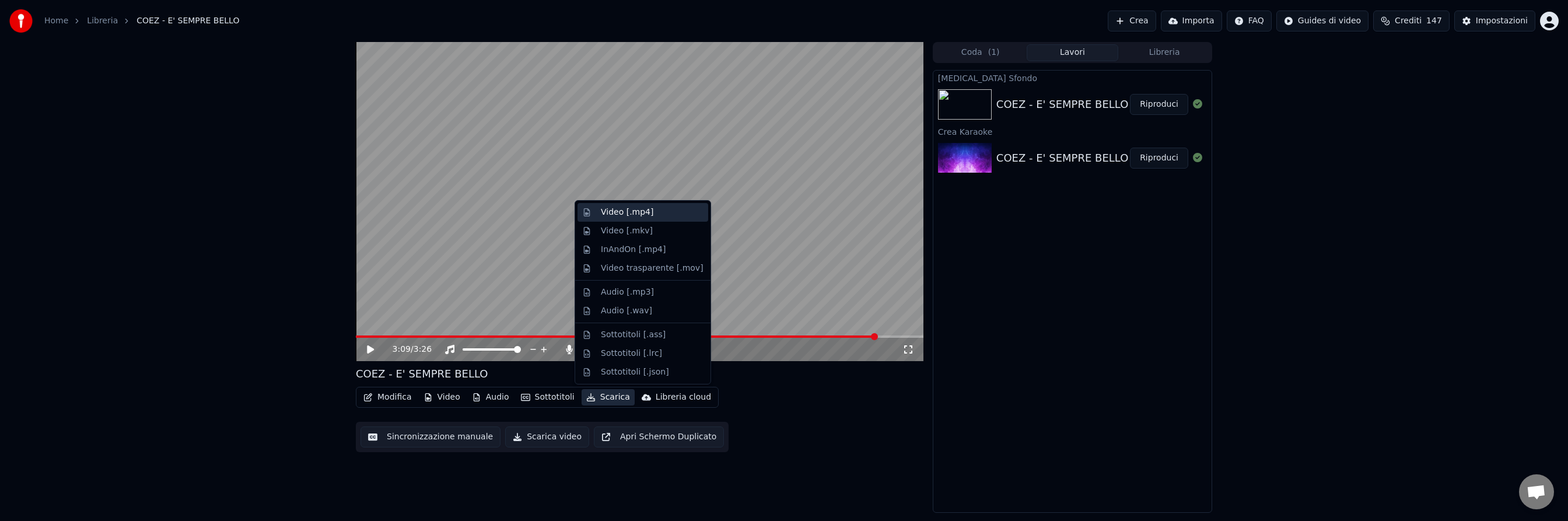
click at [618, 217] on div "Video [.mp4]" at bounding box center [627, 212] width 53 height 12
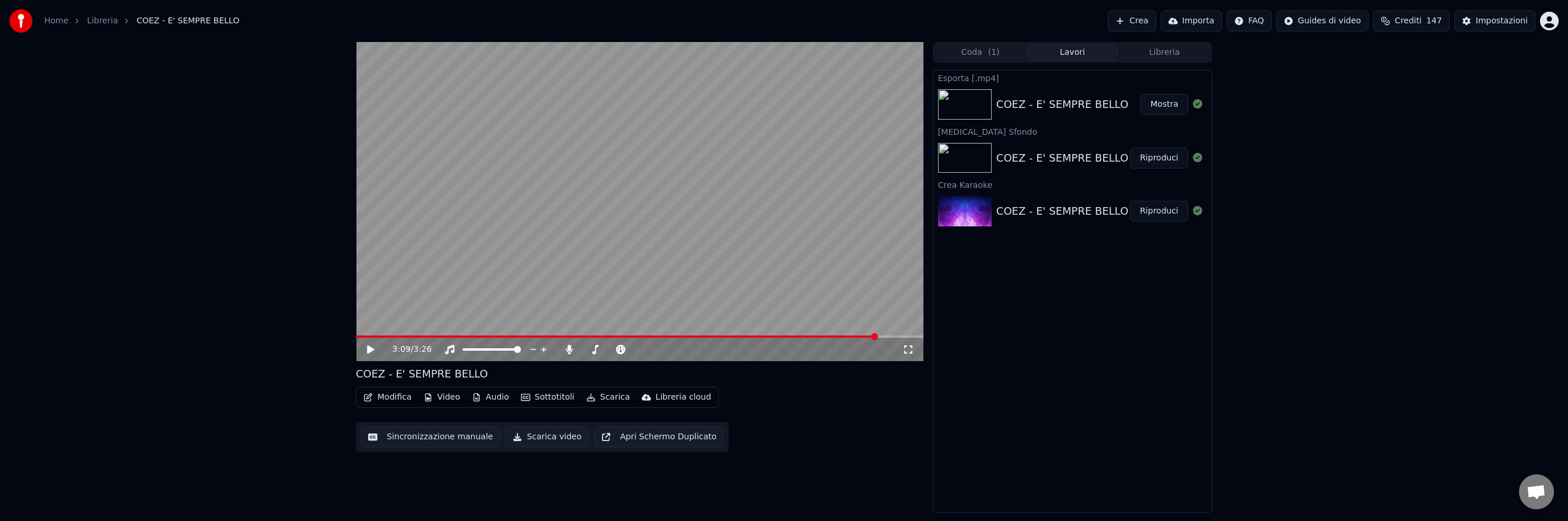
click at [1146, 21] on button "Crea" at bounding box center [1131, 21] width 48 height 21
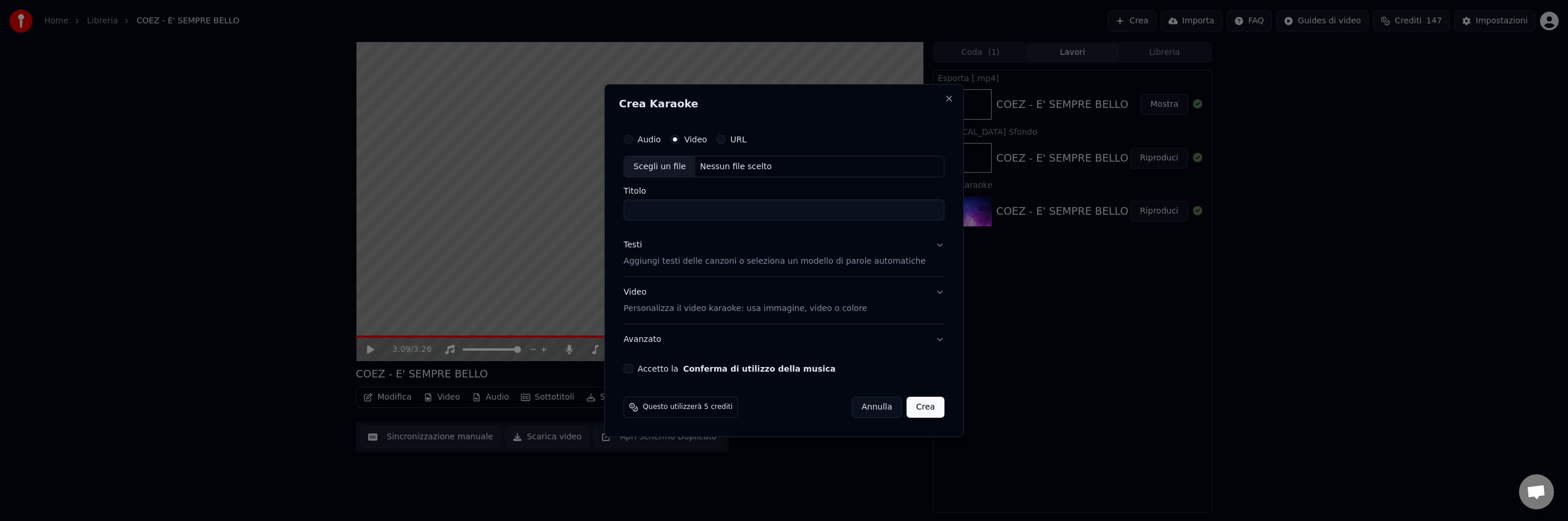
click at [761, 164] on div "Nessun file scelto" at bounding box center [736, 166] width 81 height 12
click at [776, 211] on input "**********" at bounding box center [783, 210] width 321 height 21
drag, startPoint x: 776, startPoint y: 211, endPoint x: 943, endPoint y: 218, distance: 167.1
click at [943, 218] on div "**********" at bounding box center [784, 260] width 359 height 353
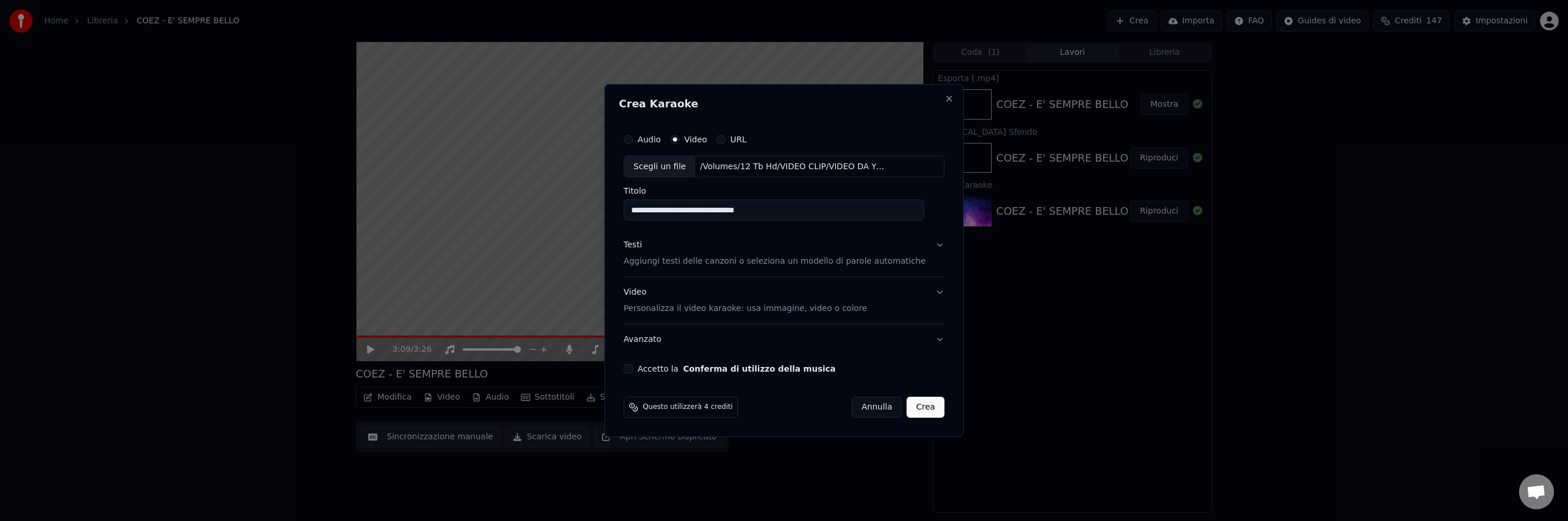
scroll to position [0, 0]
type input "**********"
click at [642, 249] on div "Testi" at bounding box center [632, 245] width 18 height 12
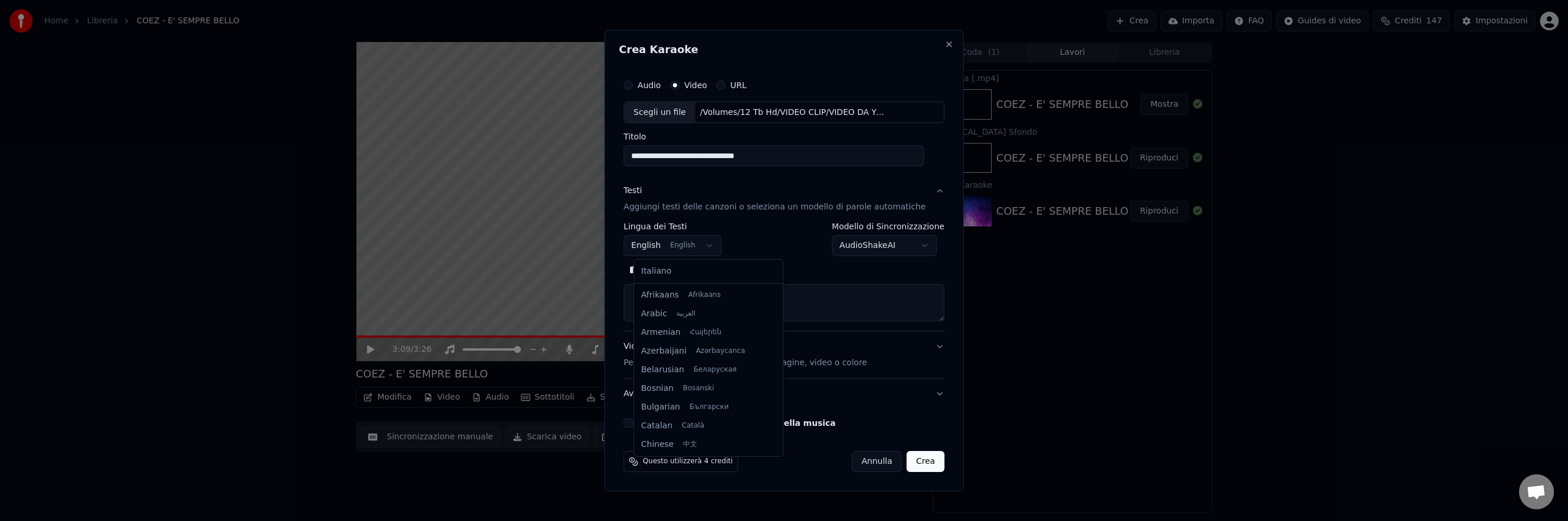
click at [701, 245] on body "Home Libreria COEZ - E' SEMPRE BELLO Crea Importa FAQ Guides di video Crediti 1…" at bounding box center [784, 260] width 1568 height 521
select select "**"
click at [715, 268] on button "Cerca" at bounding box center [699, 271] width 48 height 19
drag, startPoint x: 721, startPoint y: 156, endPoint x: 633, endPoint y: 153, distance: 88.1
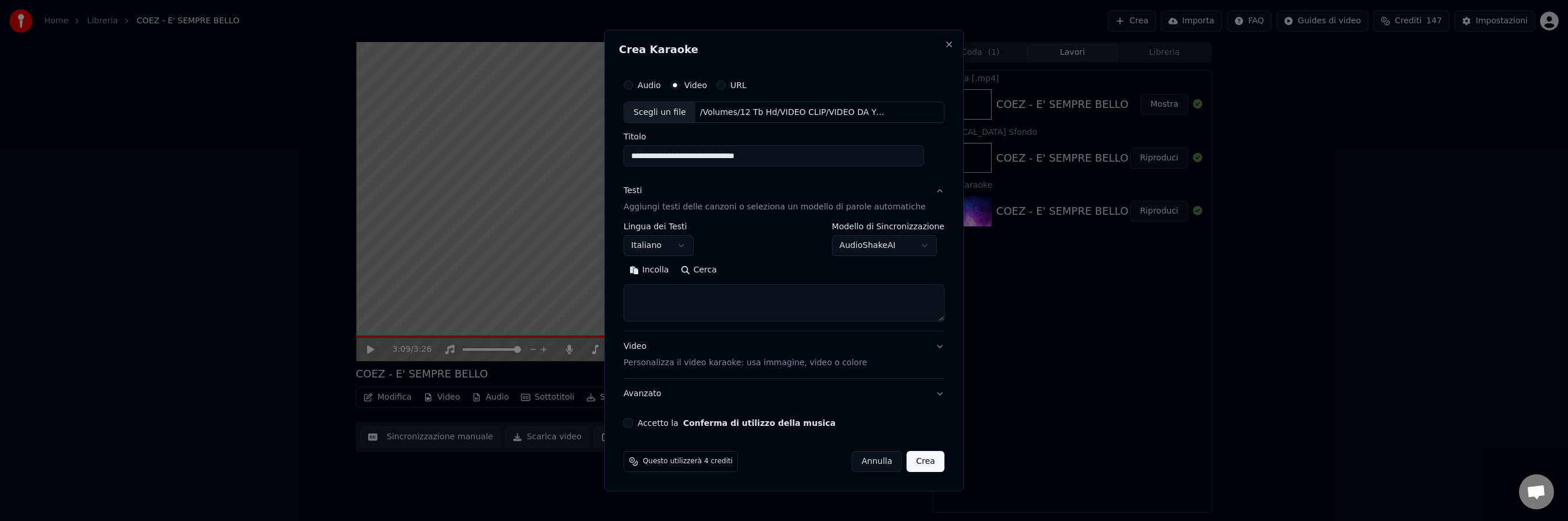
click at [633, 153] on input "**********" at bounding box center [773, 156] width 301 height 21
click at [708, 156] on input "**********" at bounding box center [773, 156] width 301 height 21
click at [714, 268] on button "Cerca" at bounding box center [699, 271] width 48 height 19
drag, startPoint x: 736, startPoint y: 156, endPoint x: 697, endPoint y: 153, distance: 39.1
click at [697, 153] on input "**********" at bounding box center [773, 156] width 301 height 21
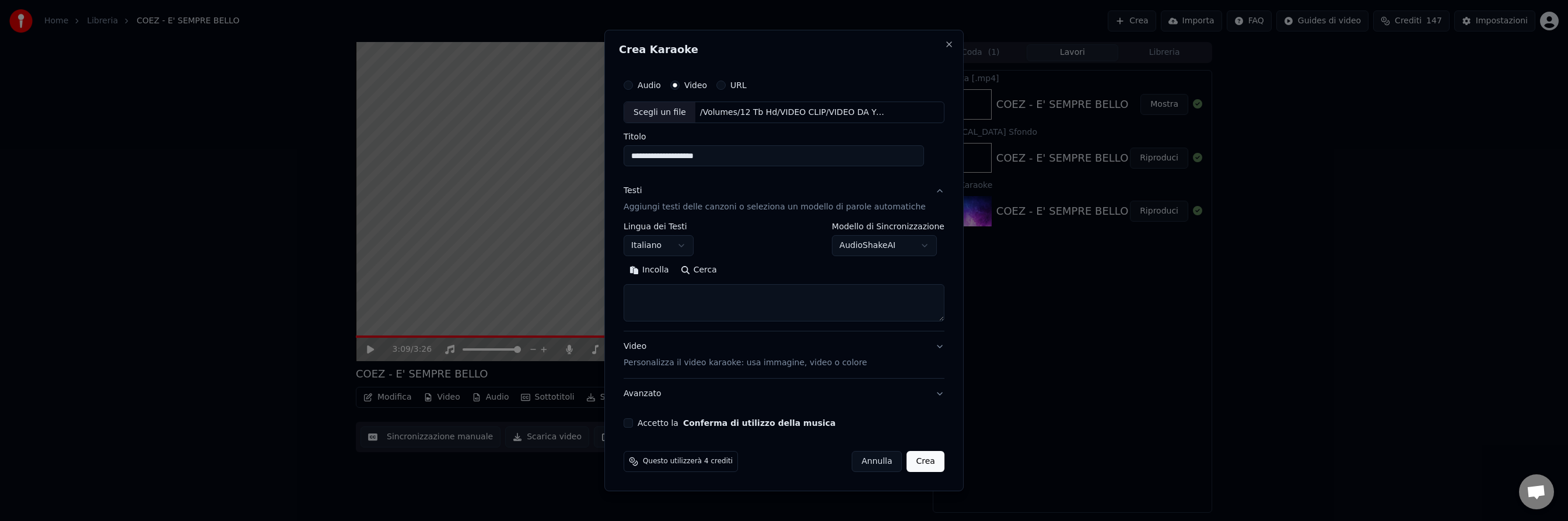
click at [712, 272] on button "Cerca" at bounding box center [699, 271] width 48 height 19
drag, startPoint x: 748, startPoint y: 157, endPoint x: 697, endPoint y: 151, distance: 51.4
click at [697, 151] on input "**********" at bounding box center [773, 156] width 301 height 21
drag, startPoint x: 738, startPoint y: 154, endPoint x: 697, endPoint y: 153, distance: 41.0
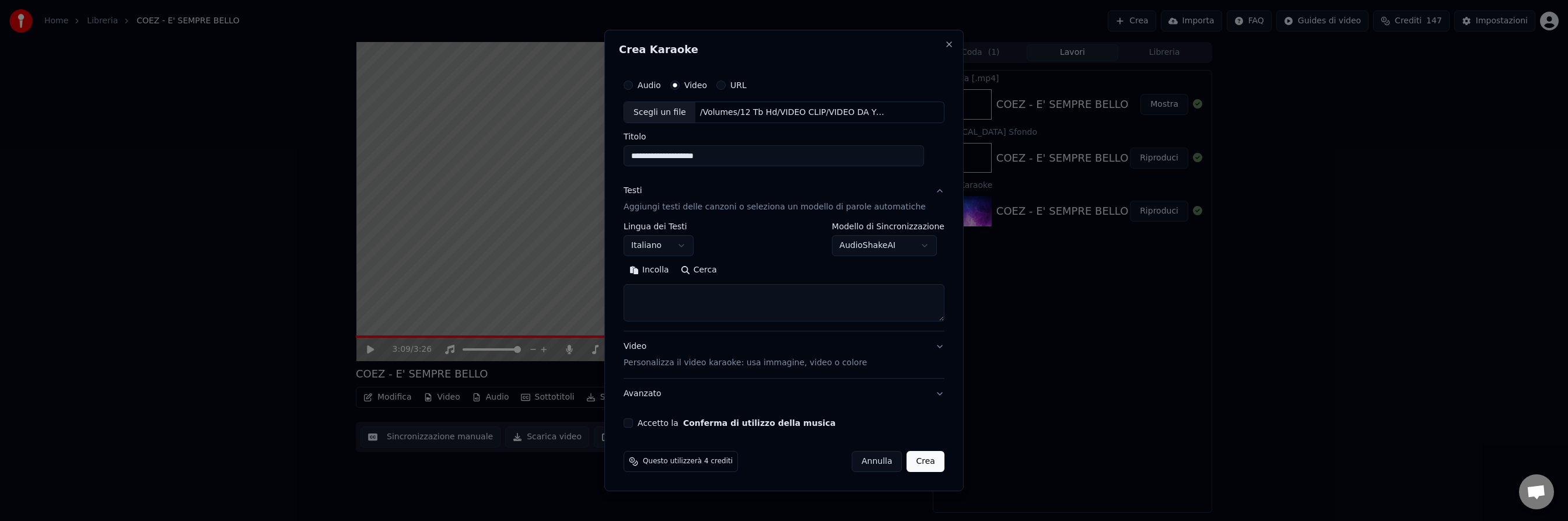
click at [697, 153] on input "**********" at bounding box center [773, 156] width 301 height 21
type input "**********"
click at [714, 277] on button "Cerca" at bounding box center [699, 271] width 48 height 19
type textarea "**********"
click at [633, 423] on button "Accetto la Conferma di utilizzo della musica" at bounding box center [628, 422] width 9 height 9
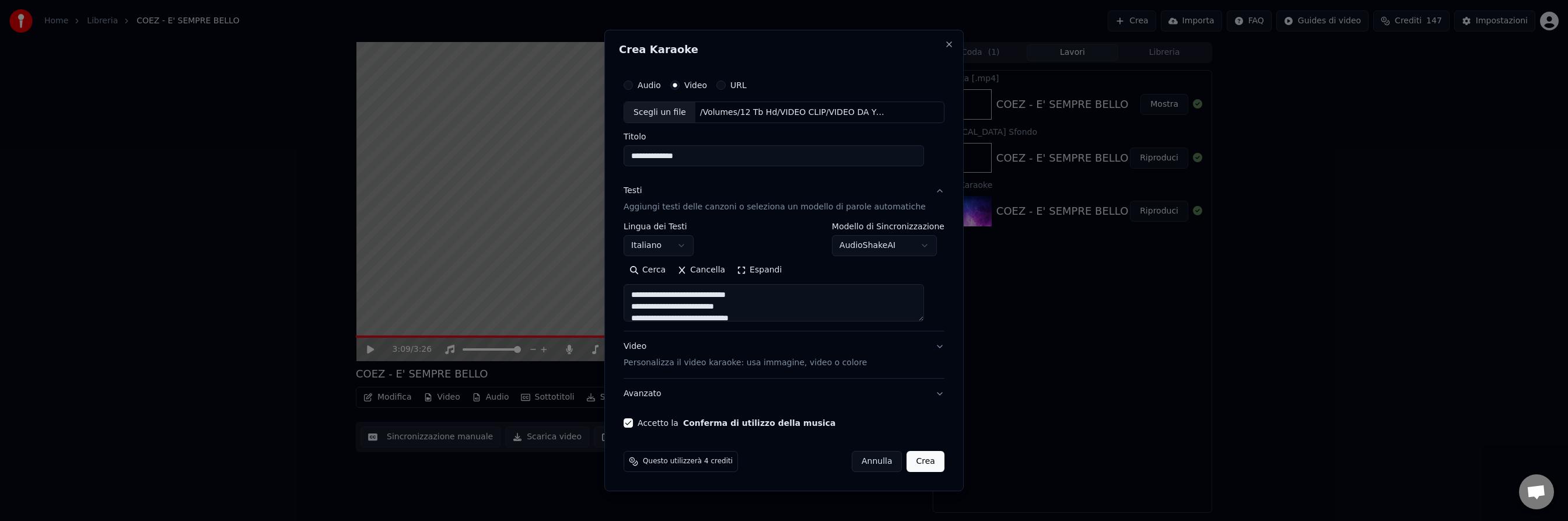
click at [915, 460] on button "Crea" at bounding box center [925, 461] width 37 height 21
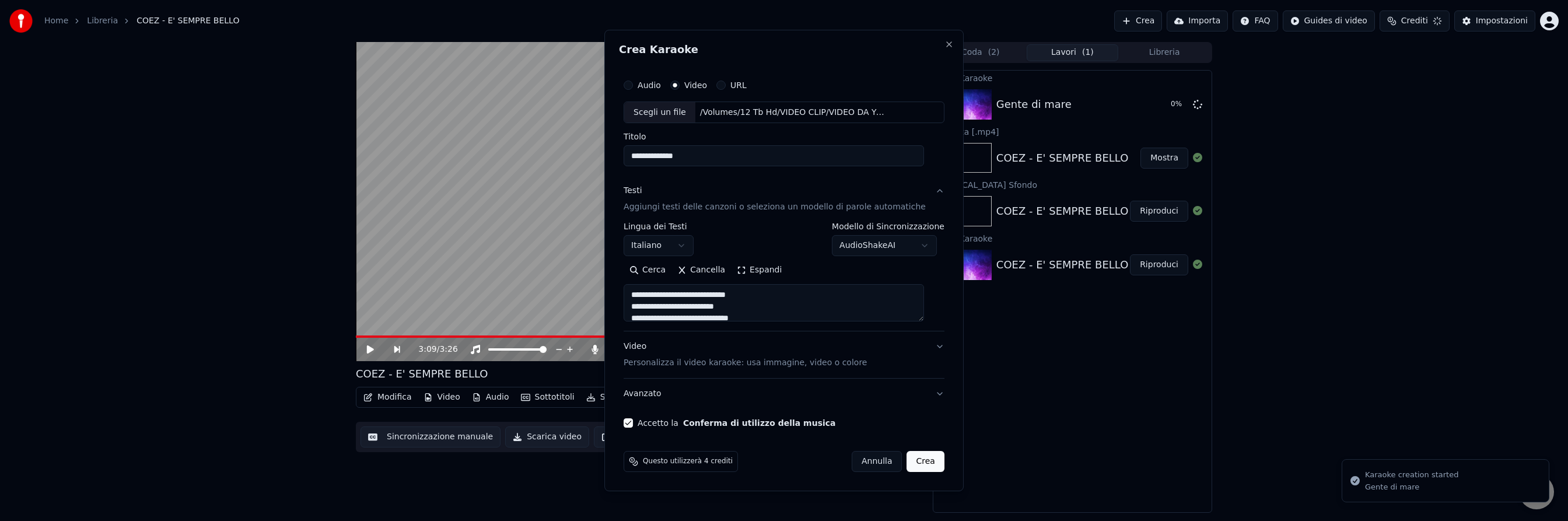
select select
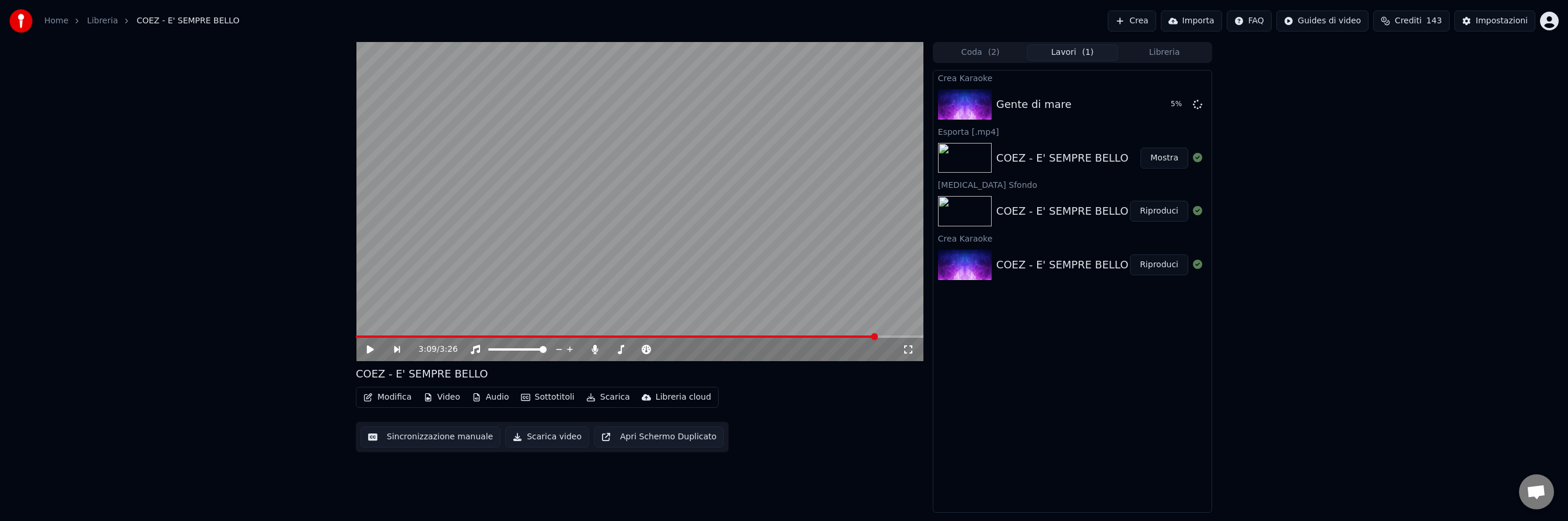
click at [1143, 21] on button "Crea" at bounding box center [1131, 21] width 48 height 21
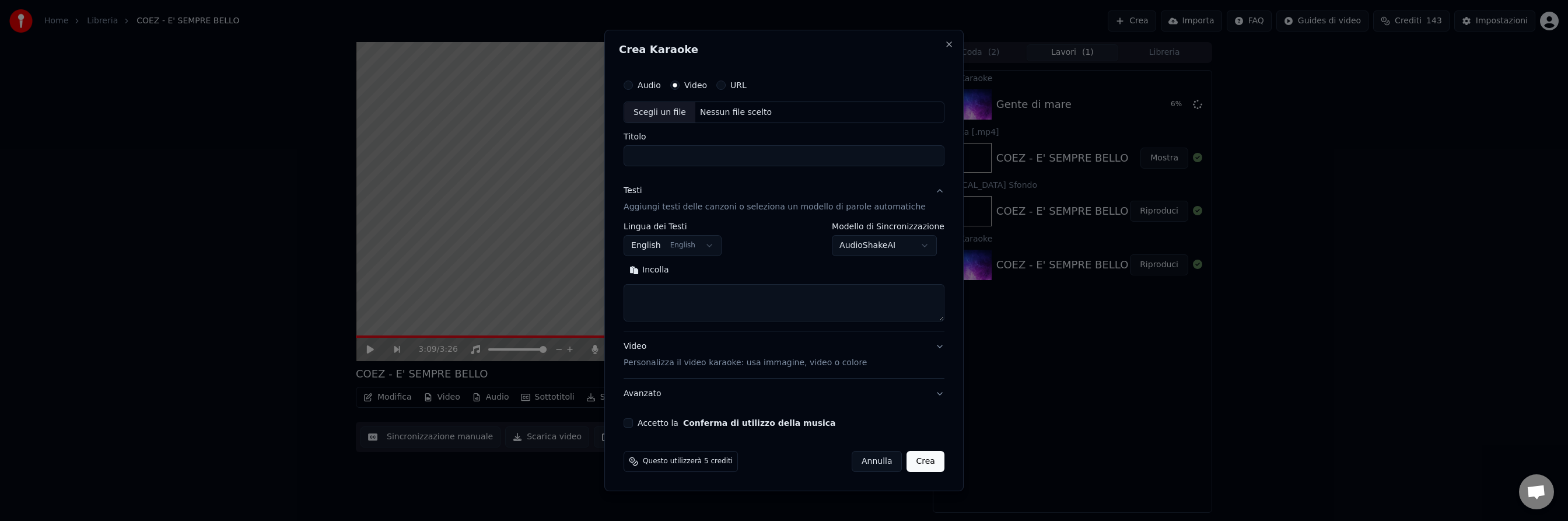
click at [761, 111] on div "Nessun file scelto" at bounding box center [736, 112] width 81 height 12
drag, startPoint x: 827, startPoint y: 156, endPoint x: 762, endPoint y: 153, distance: 65.1
click at [762, 153] on input "**********" at bounding box center [783, 156] width 321 height 21
type input "**********"
click at [707, 246] on body "Home Libreria COEZ - E' SEMPRE BELLO Crea Importa FAQ Guides di video Crediti 1…" at bounding box center [784, 260] width 1568 height 521
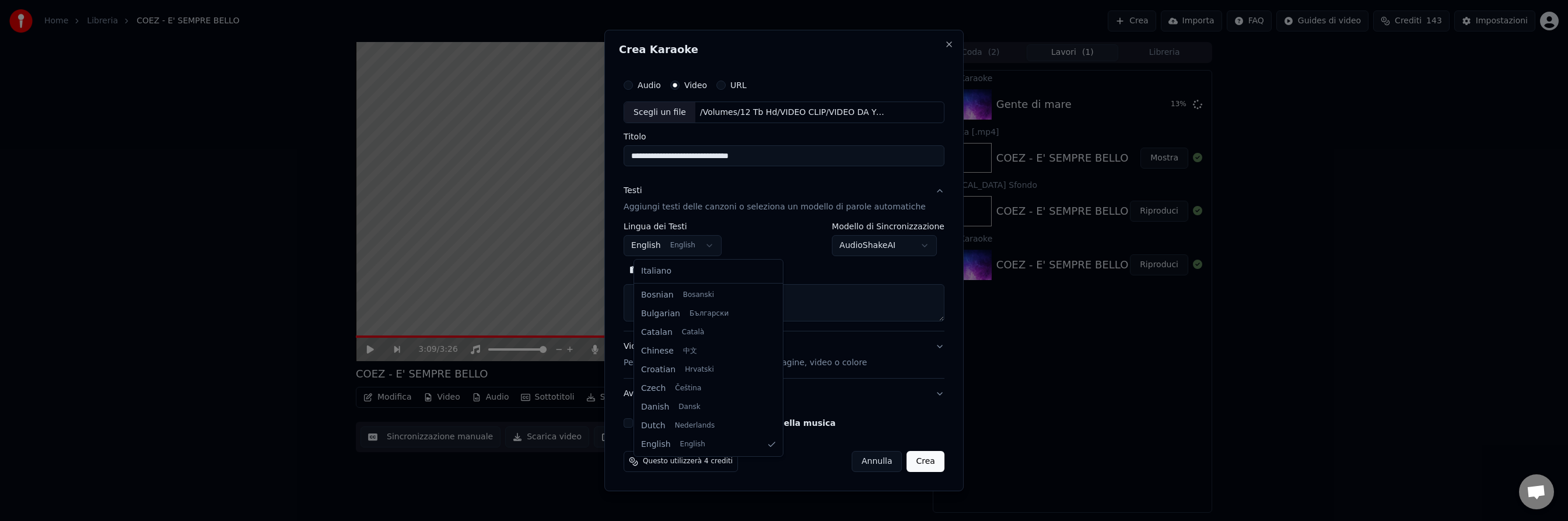
select select "**"
click at [721, 269] on button "Cerca" at bounding box center [699, 271] width 48 height 19
type textarea "**********"
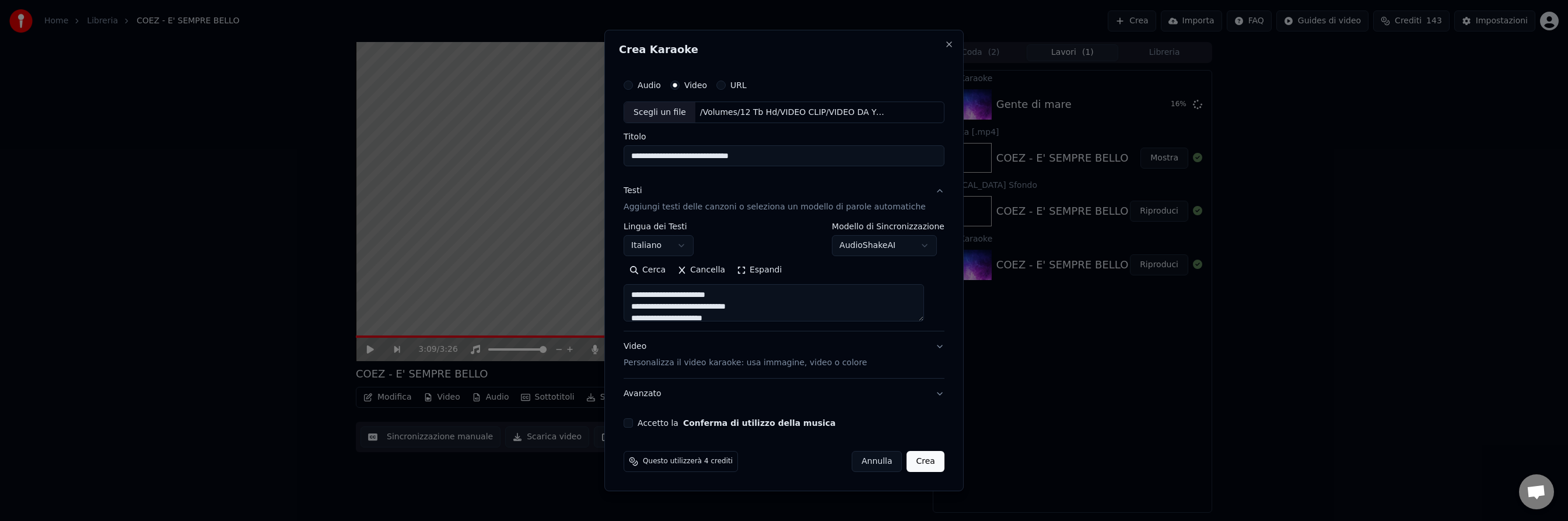
click at [633, 422] on button "Accetto la Conferma di utilizzo della musica" at bounding box center [628, 422] width 9 height 9
click at [921, 458] on button "Crea" at bounding box center [925, 461] width 37 height 21
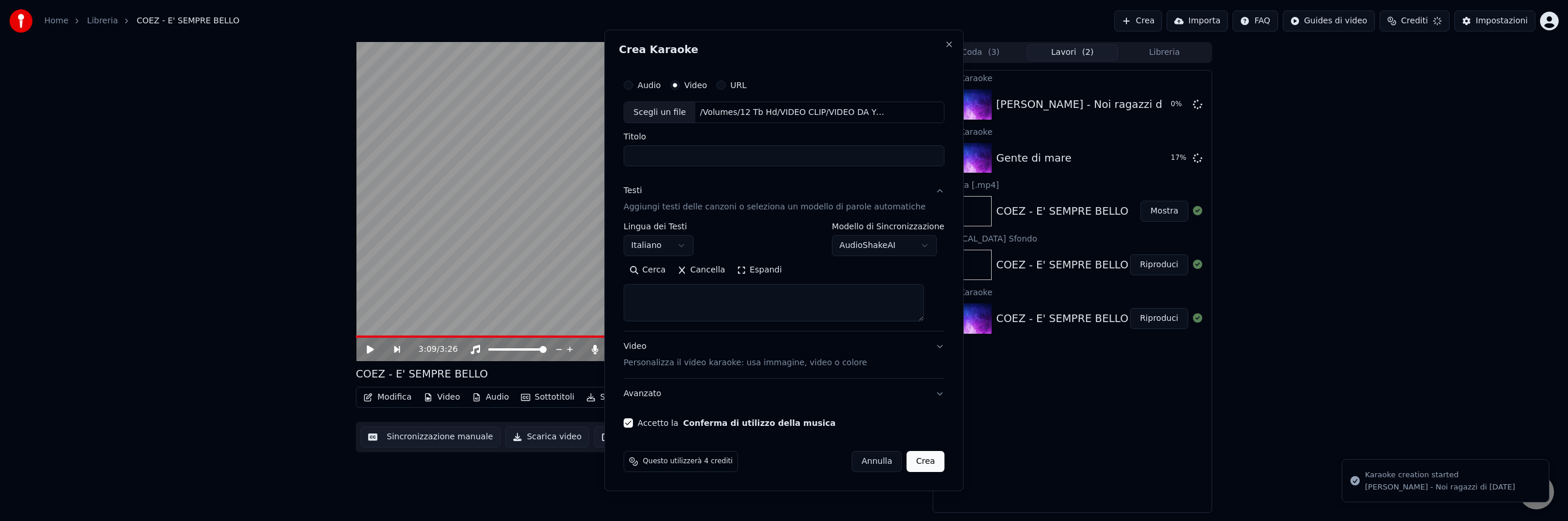
select select
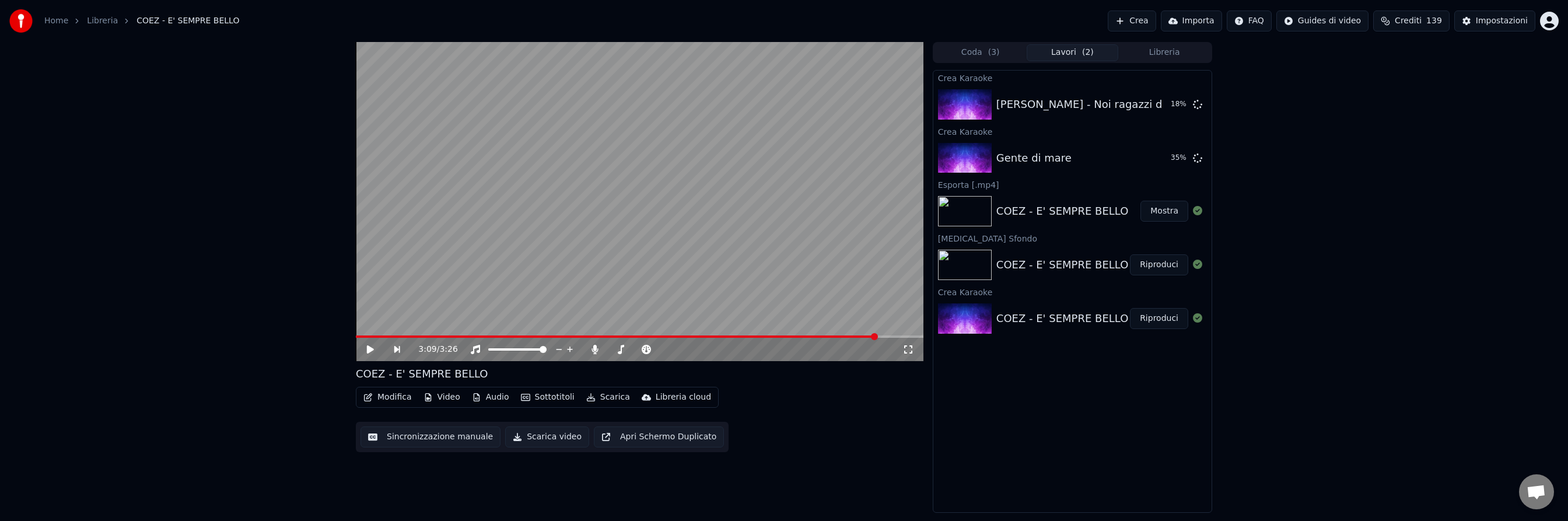
click at [1157, 212] on button "Mostra" at bounding box center [1164, 211] width 48 height 21
click at [1161, 161] on button "Riproduci" at bounding box center [1159, 158] width 58 height 21
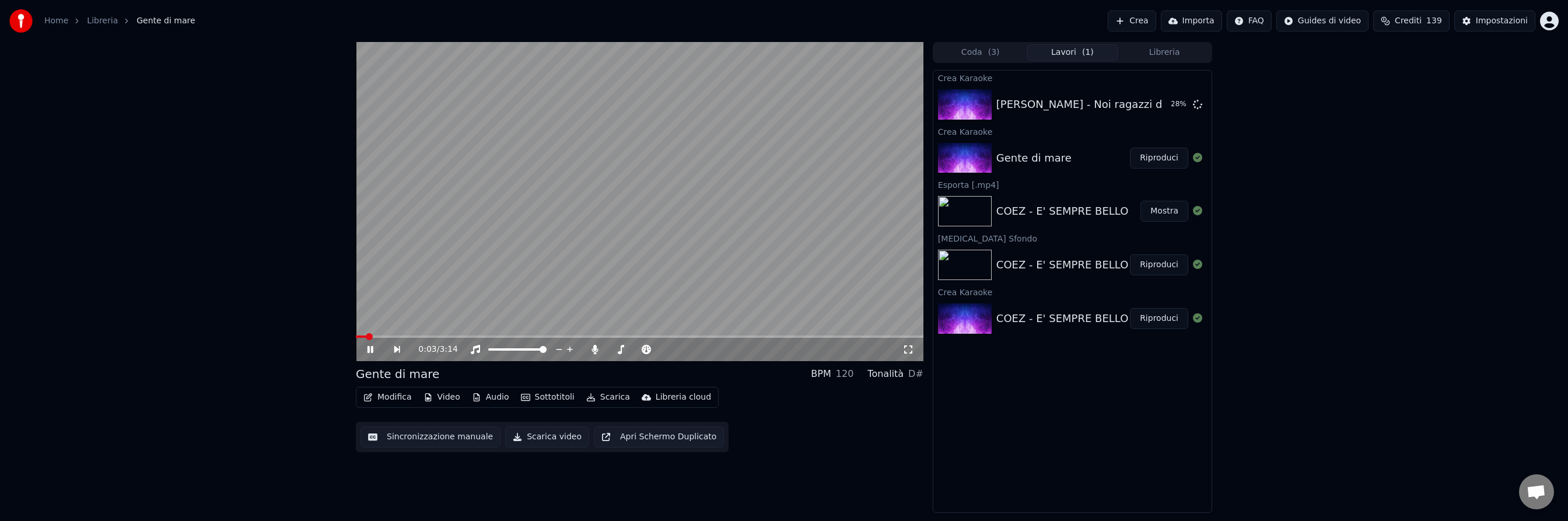
click at [426, 336] on span at bounding box center [640, 336] width 567 height 3
click at [542, 399] on button "Sottotitoli" at bounding box center [547, 397] width 63 height 16
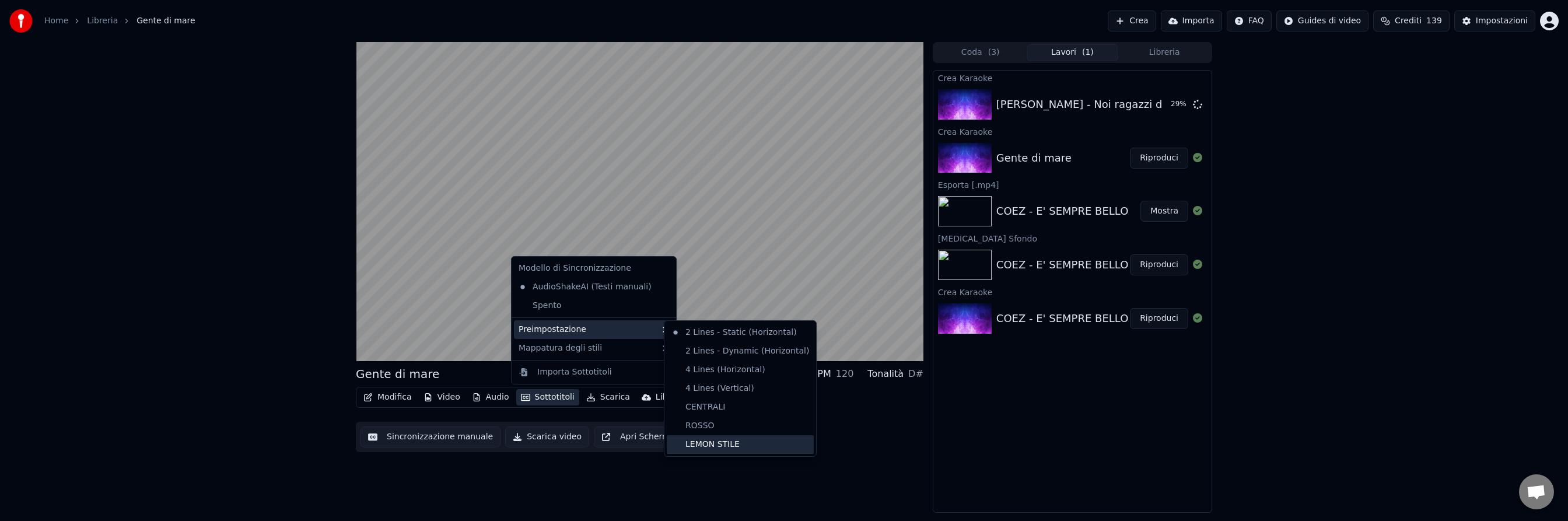
click at [739, 445] on div "LEMON STILE" at bounding box center [740, 444] width 147 height 19
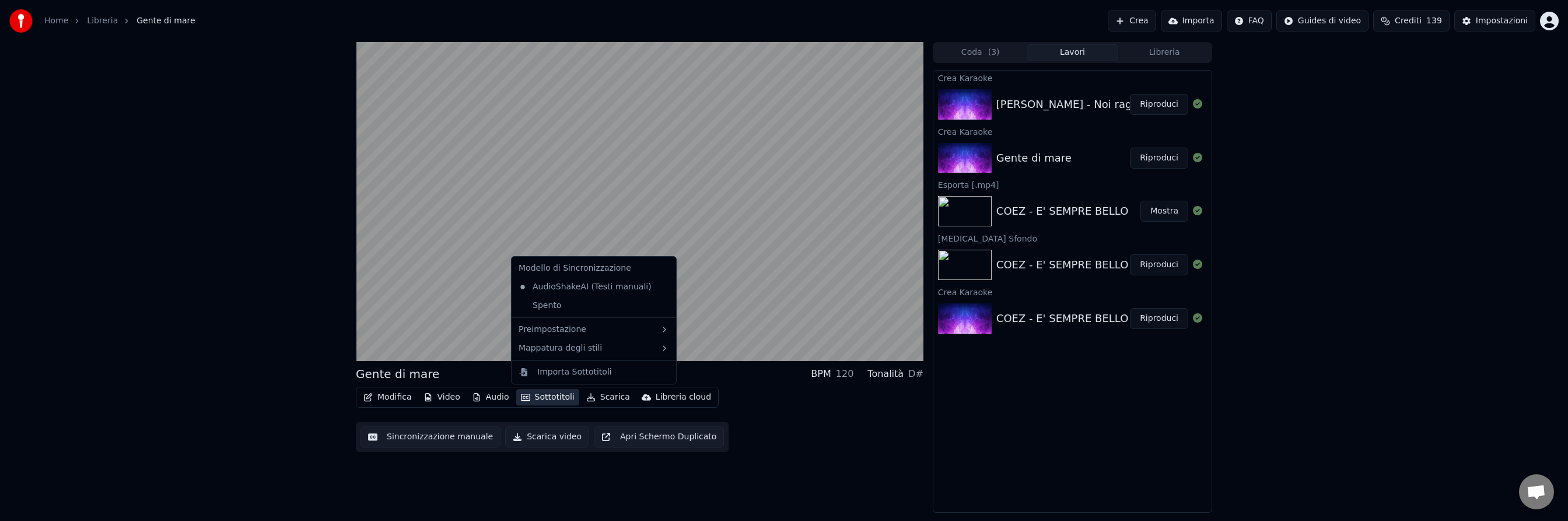
click at [548, 397] on button "Sottotitoli" at bounding box center [547, 397] width 63 height 16
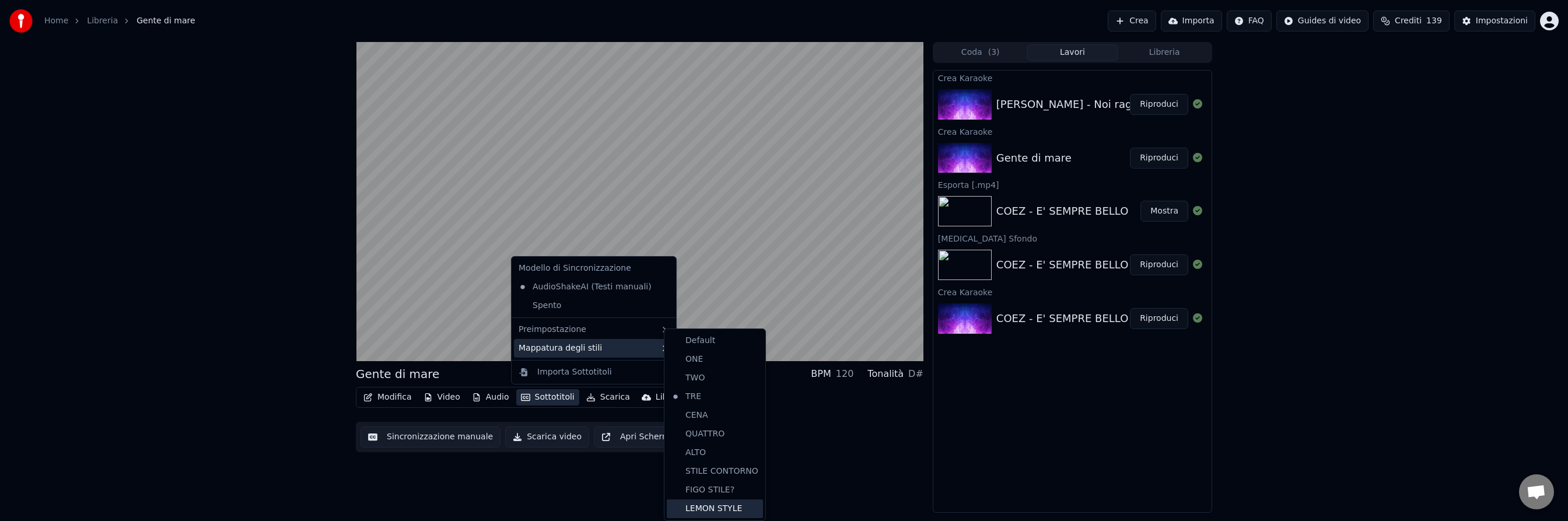
click at [724, 507] on div "LEMON STYLE" at bounding box center [714, 508] width 96 height 19
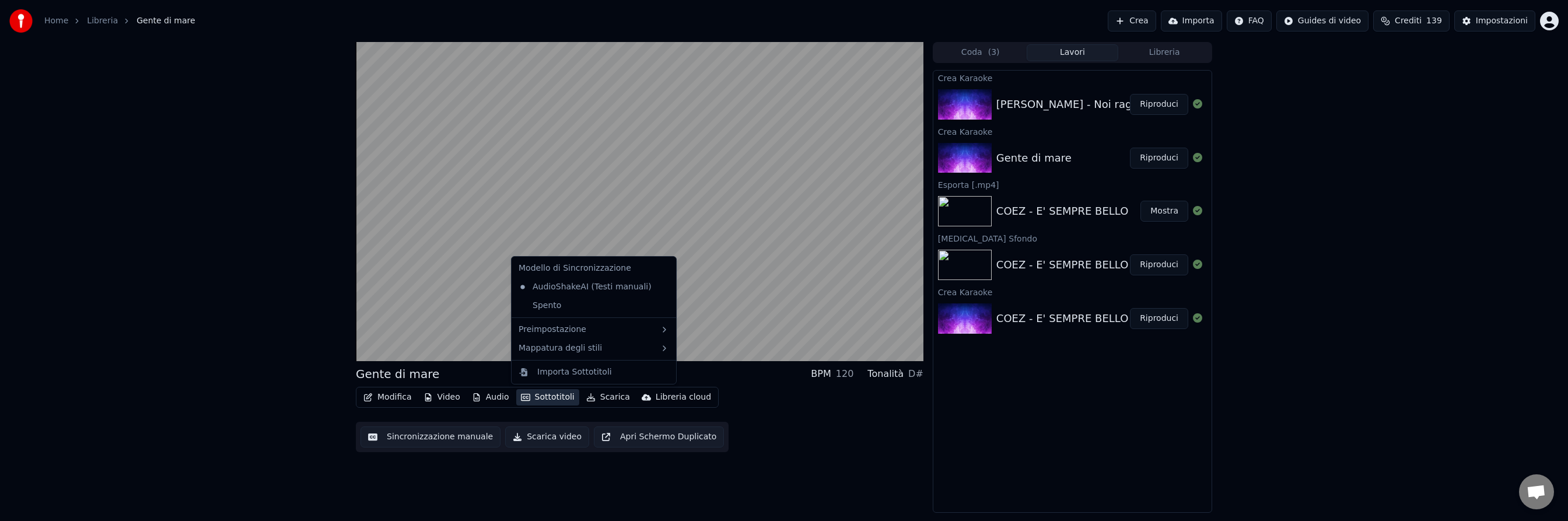
click at [547, 392] on button "Sottotitoli" at bounding box center [547, 397] width 63 height 16
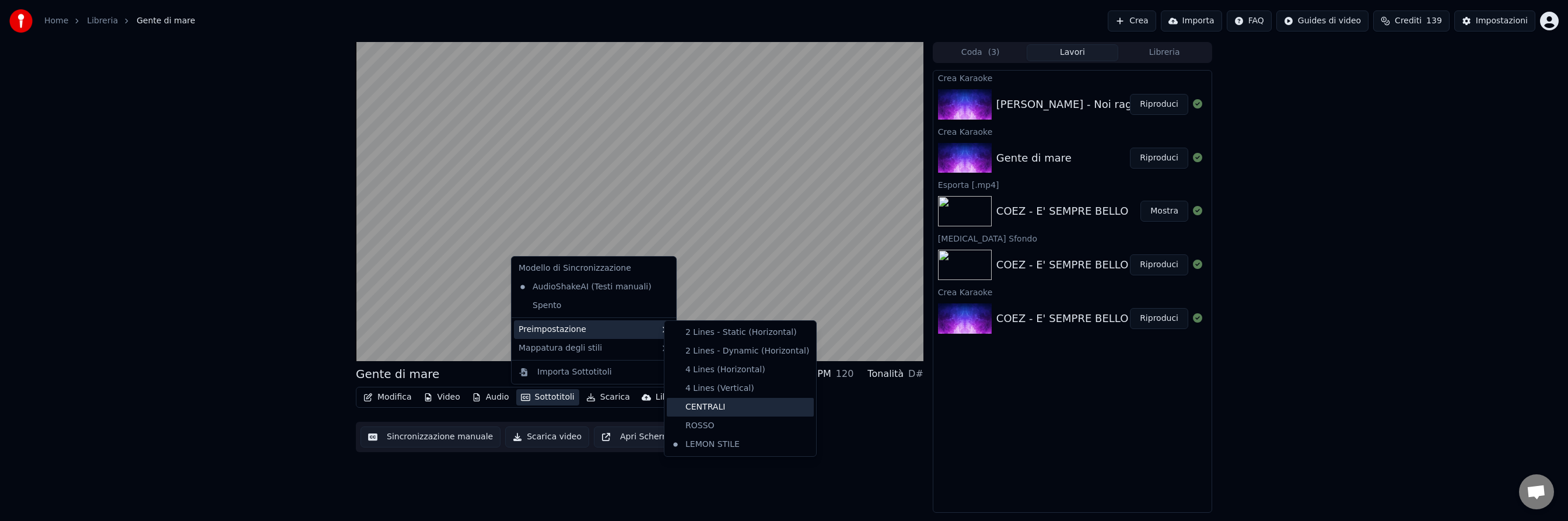
click at [766, 407] on div "CENTRALI" at bounding box center [740, 407] width 147 height 19
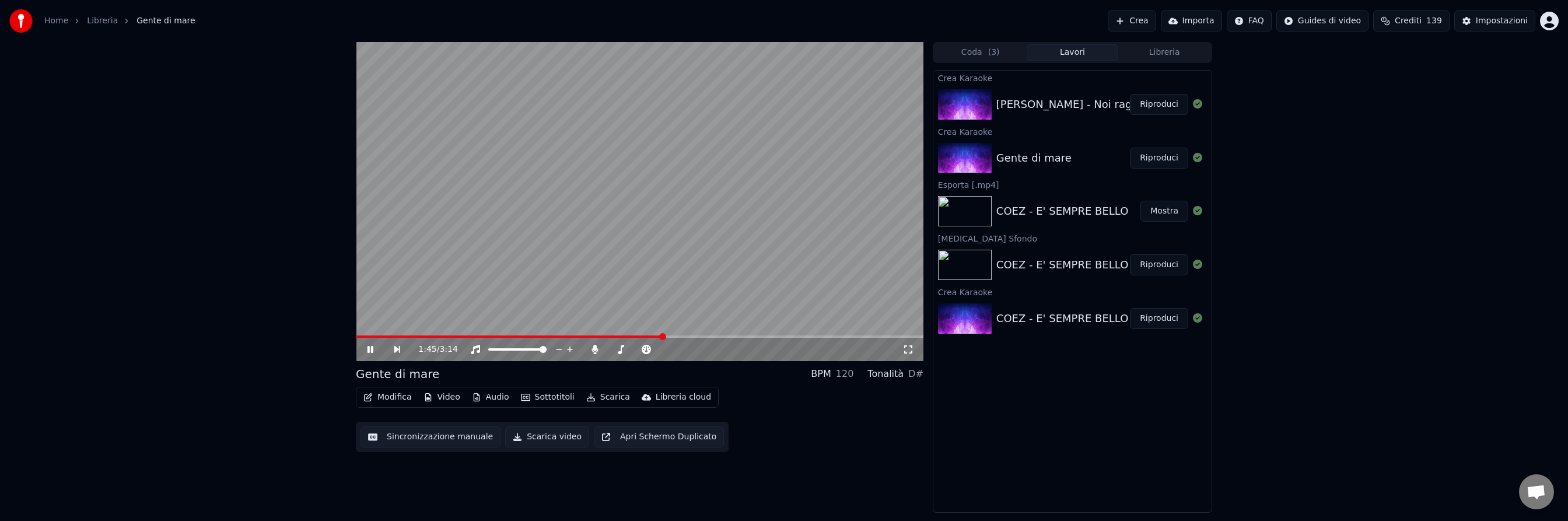
click at [842, 336] on span at bounding box center [640, 336] width 567 height 3
click at [370, 348] on icon at bounding box center [379, 349] width 27 height 9
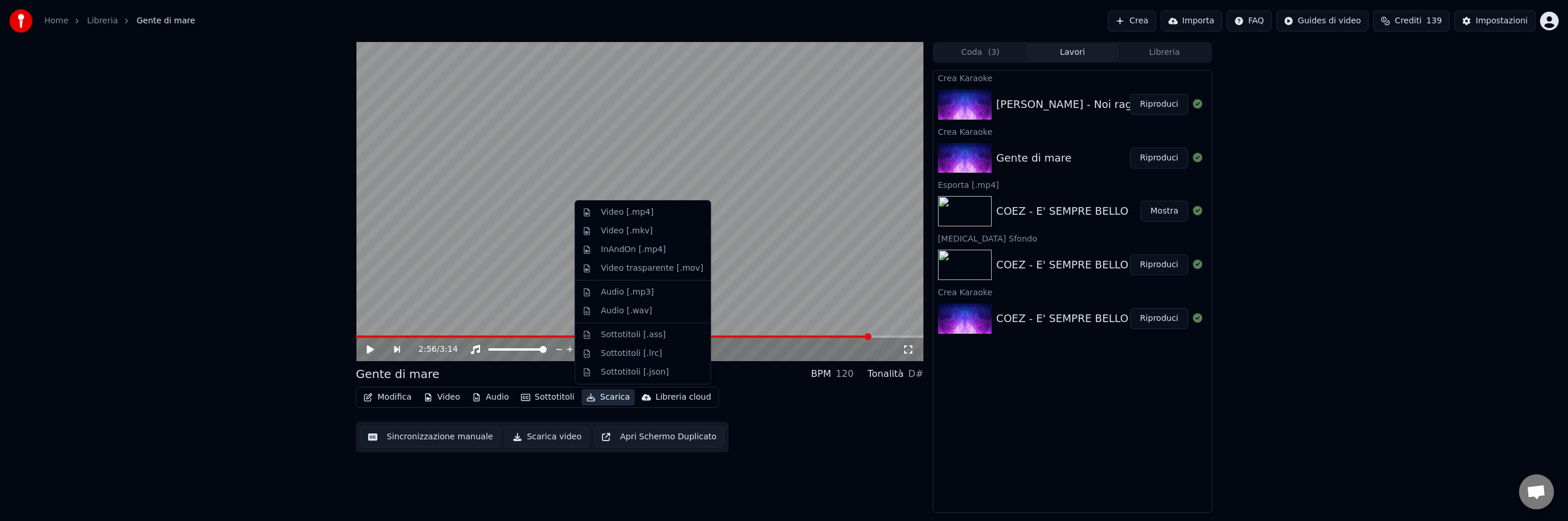
click at [608, 395] on button "Scarica" at bounding box center [608, 397] width 53 height 16
click at [624, 213] on div "Video [.mp4]" at bounding box center [627, 212] width 53 height 12
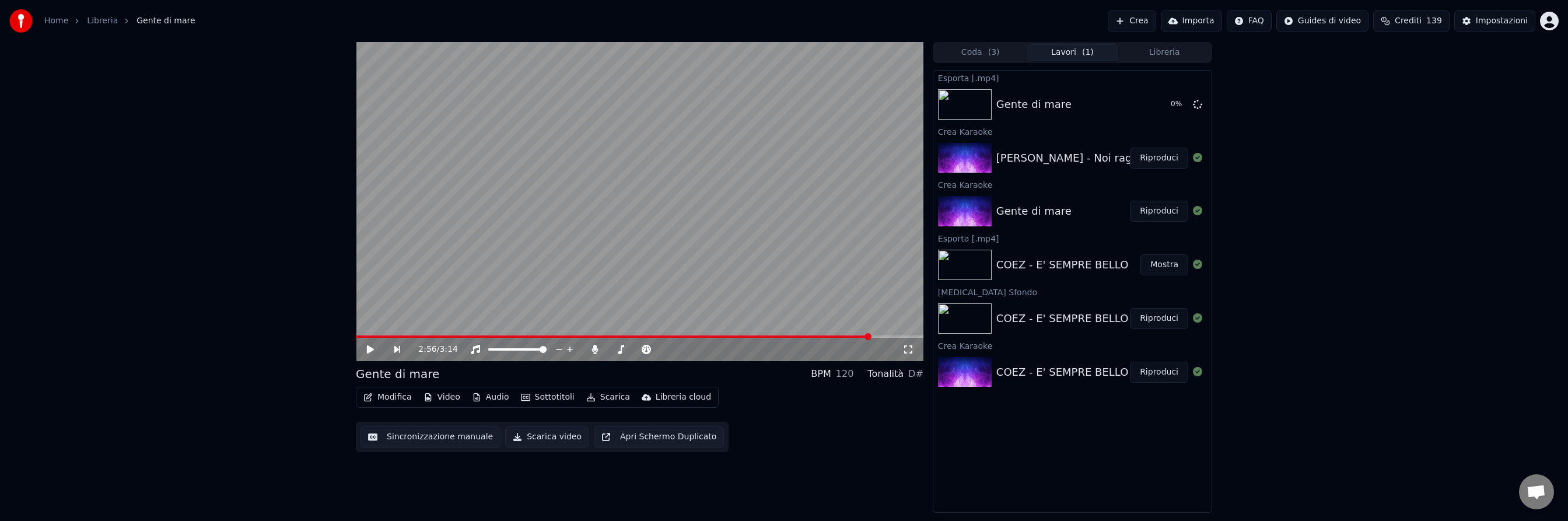
click at [1164, 156] on button "Riproduci" at bounding box center [1159, 158] width 58 height 21
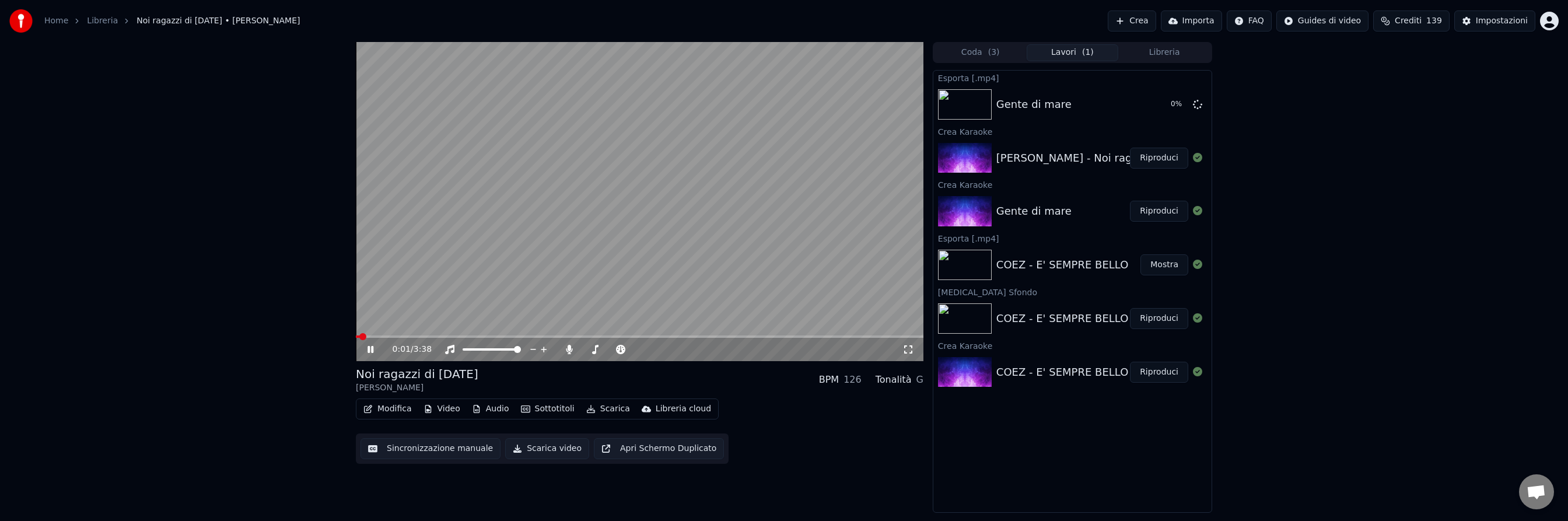
click at [407, 334] on video at bounding box center [640, 201] width 567 height 319
click at [407, 336] on span at bounding box center [640, 336] width 567 height 3
click at [370, 350] on icon at bounding box center [370, 349] width 7 height 8
click at [370, 350] on icon at bounding box center [379, 349] width 28 height 9
click at [547, 409] on button "Sottotitoli" at bounding box center [547, 409] width 63 height 16
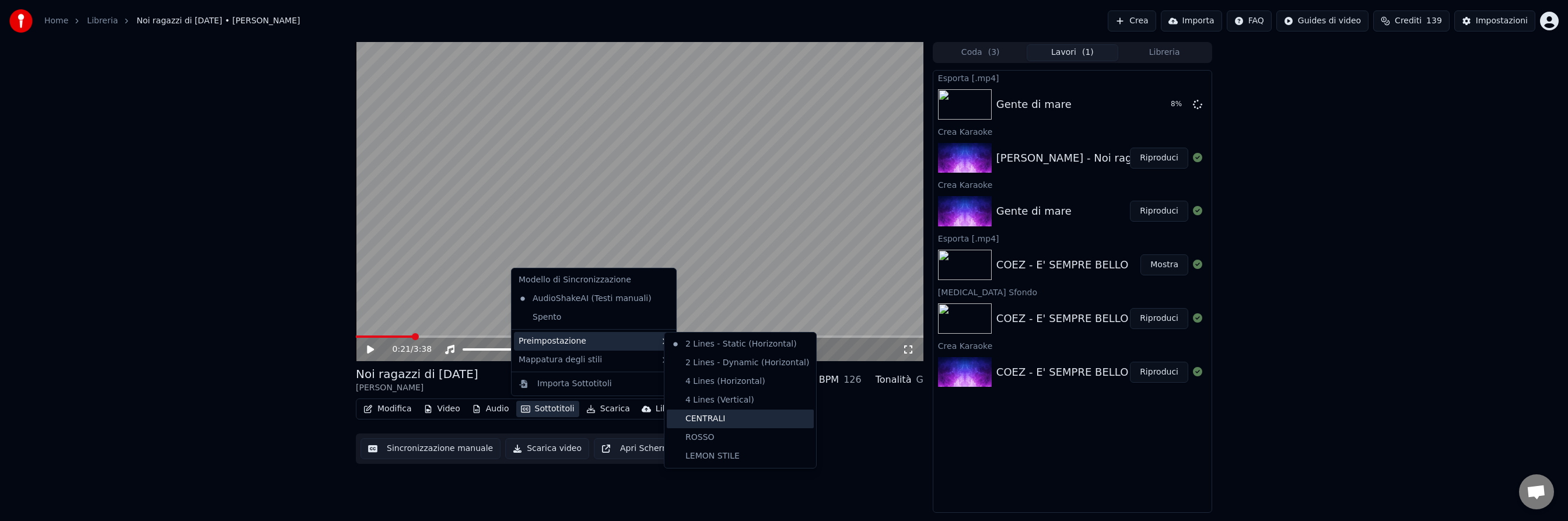
click at [700, 421] on div "CENTRALI" at bounding box center [740, 419] width 147 height 19
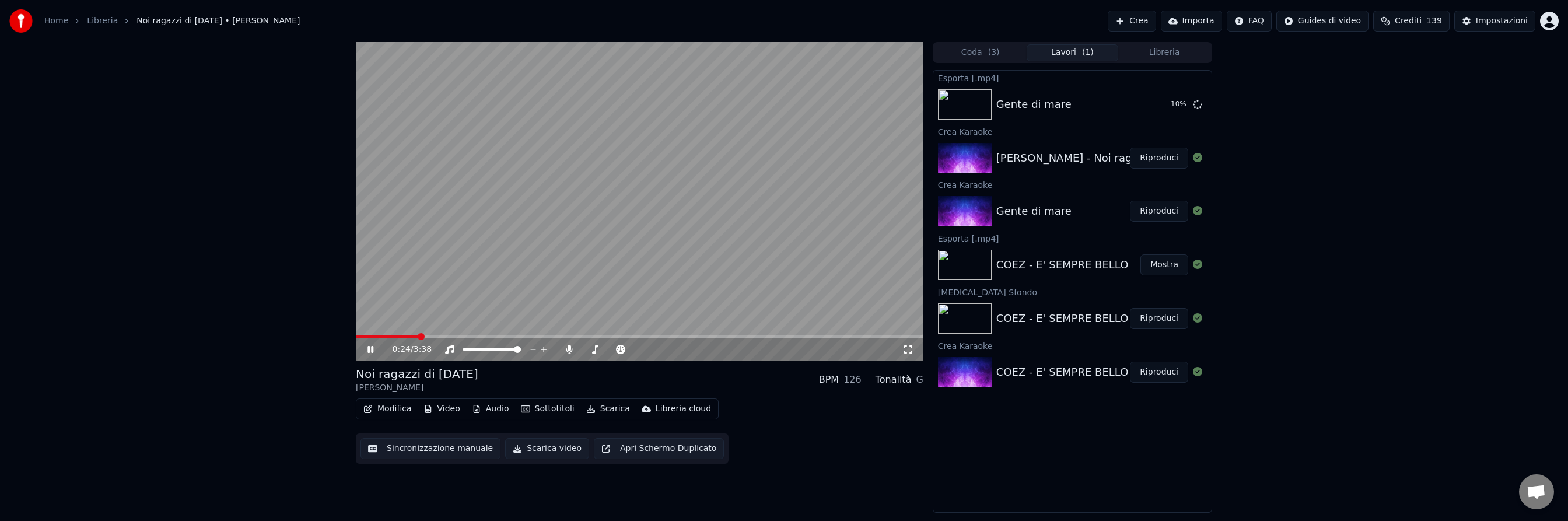
click at [557, 407] on button "Sottotitoli" at bounding box center [547, 409] width 63 height 16
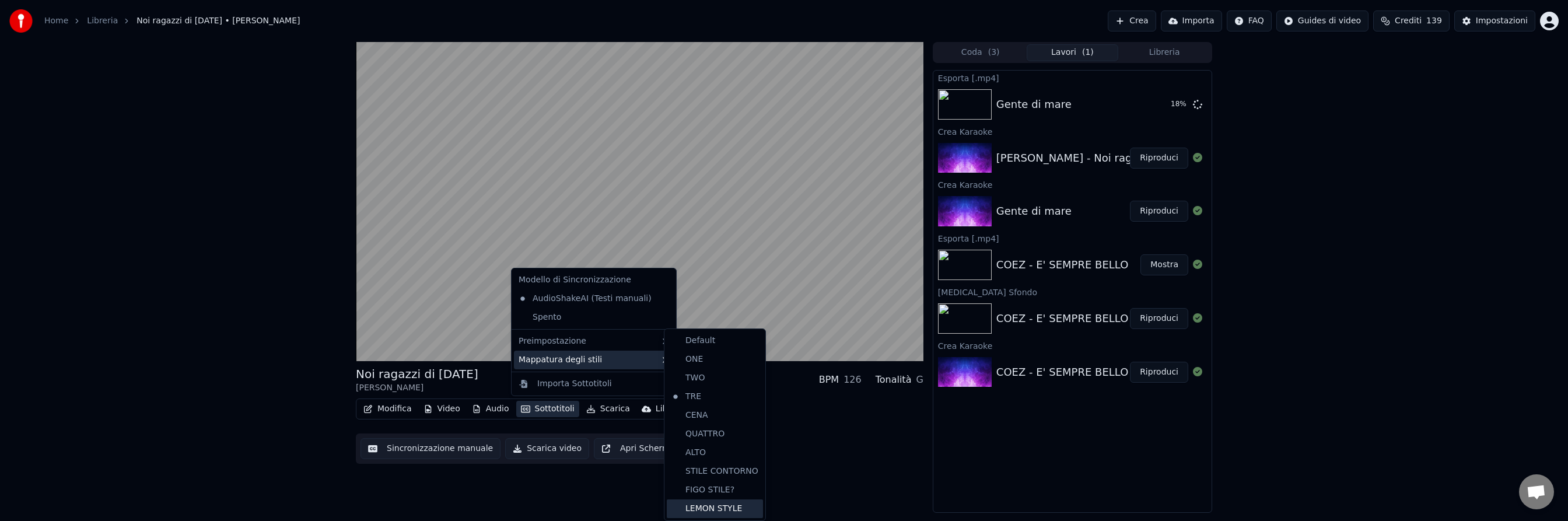
click at [716, 507] on div "LEMON STYLE" at bounding box center [714, 508] width 96 height 19
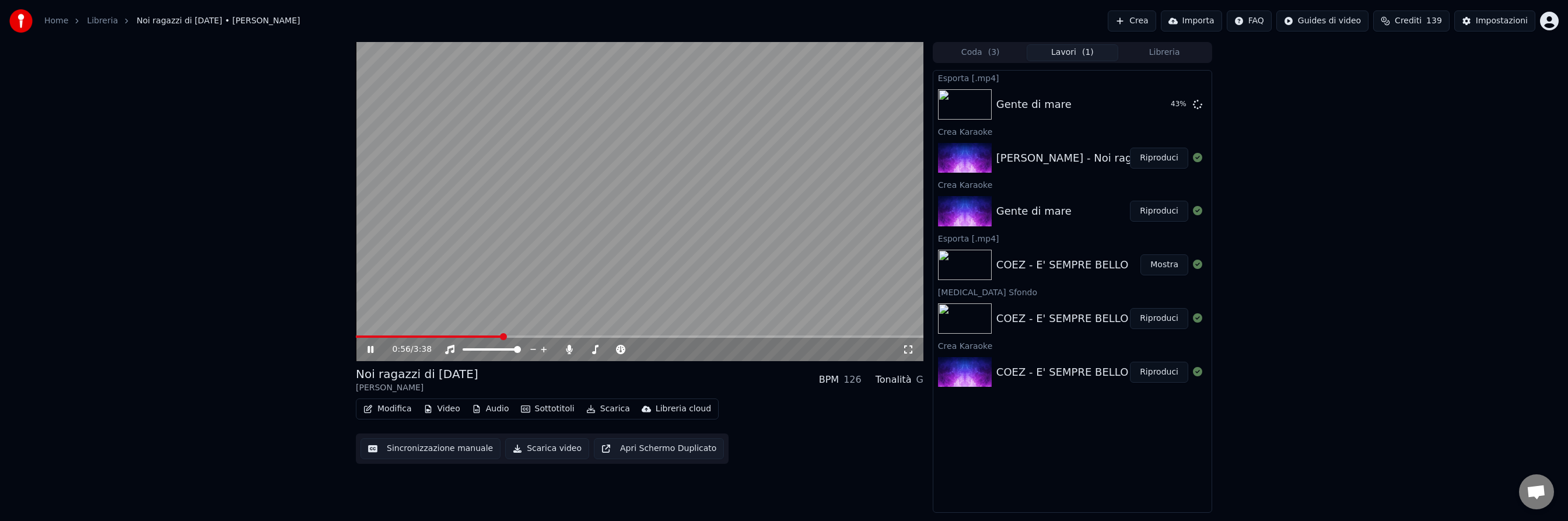
click at [718, 336] on span at bounding box center [640, 336] width 567 height 3
click at [863, 336] on span at bounding box center [640, 336] width 567 height 3
click at [823, 335] on span at bounding box center [589, 336] width 467 height 3
click at [778, 335] on span at bounding box center [567, 336] width 424 height 3
click at [372, 347] on icon at bounding box center [370, 349] width 6 height 7
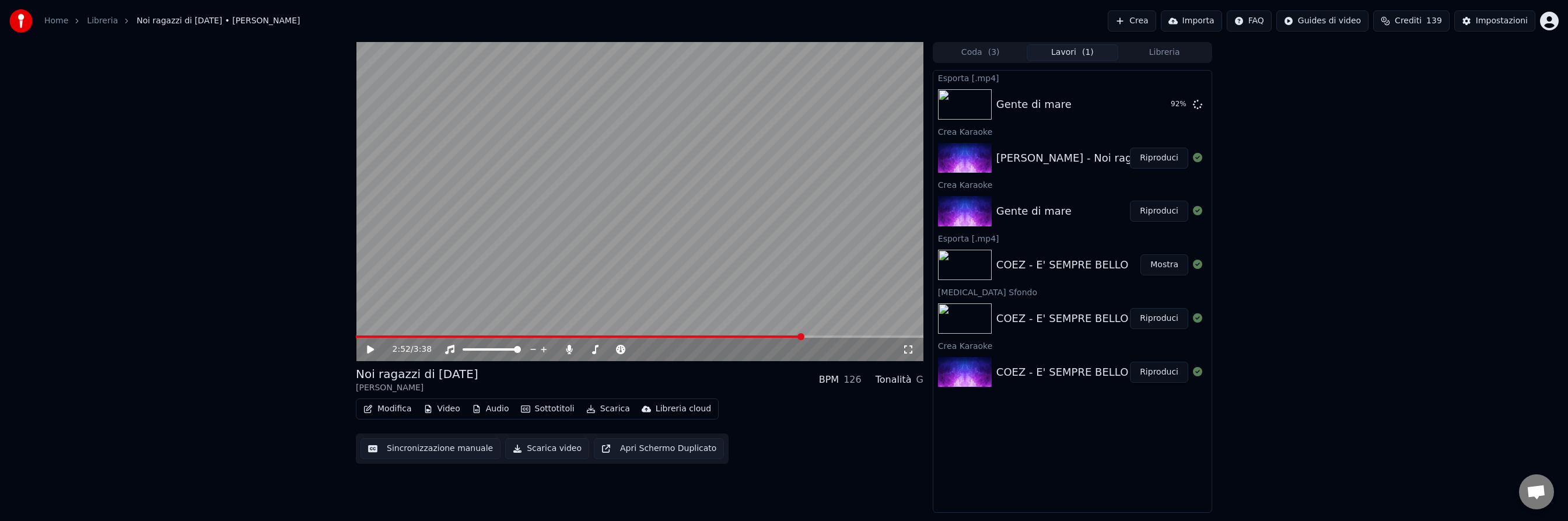
click at [373, 348] on icon at bounding box center [379, 349] width 28 height 9
click at [869, 335] on span at bounding box center [640, 336] width 567 height 3
click at [371, 346] on icon at bounding box center [370, 349] width 6 height 7
click at [391, 407] on button "Modifica" at bounding box center [387, 409] width 58 height 16
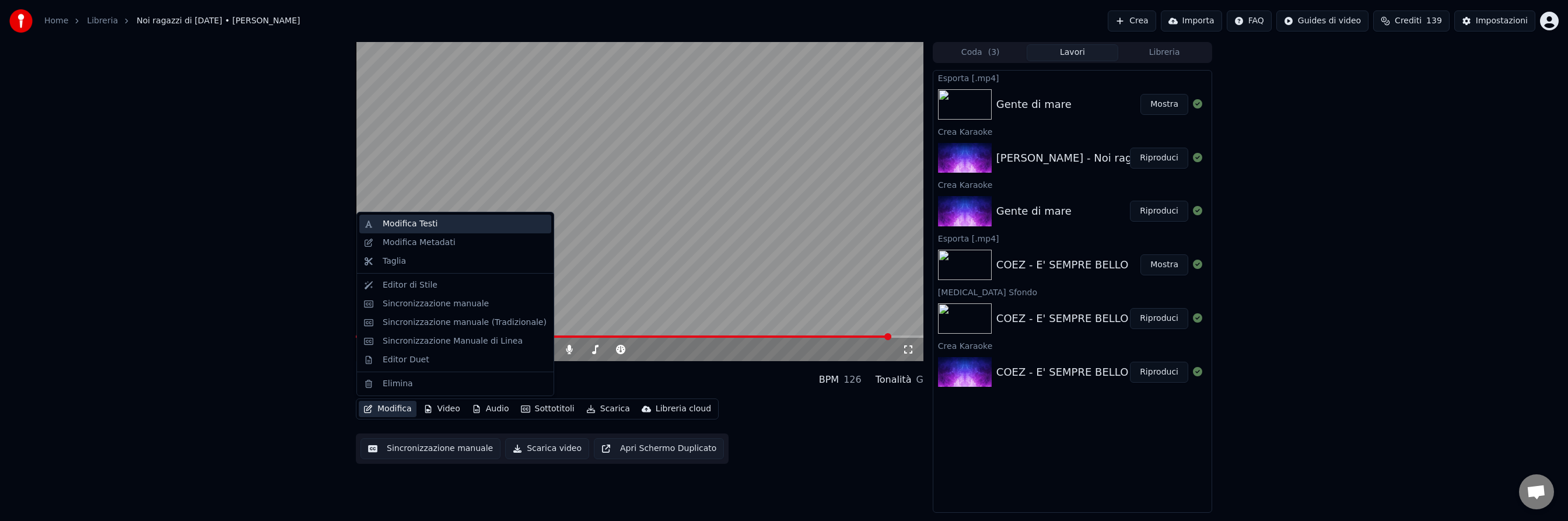
click at [395, 225] on div "Modifica Testi" at bounding box center [410, 224] width 55 height 12
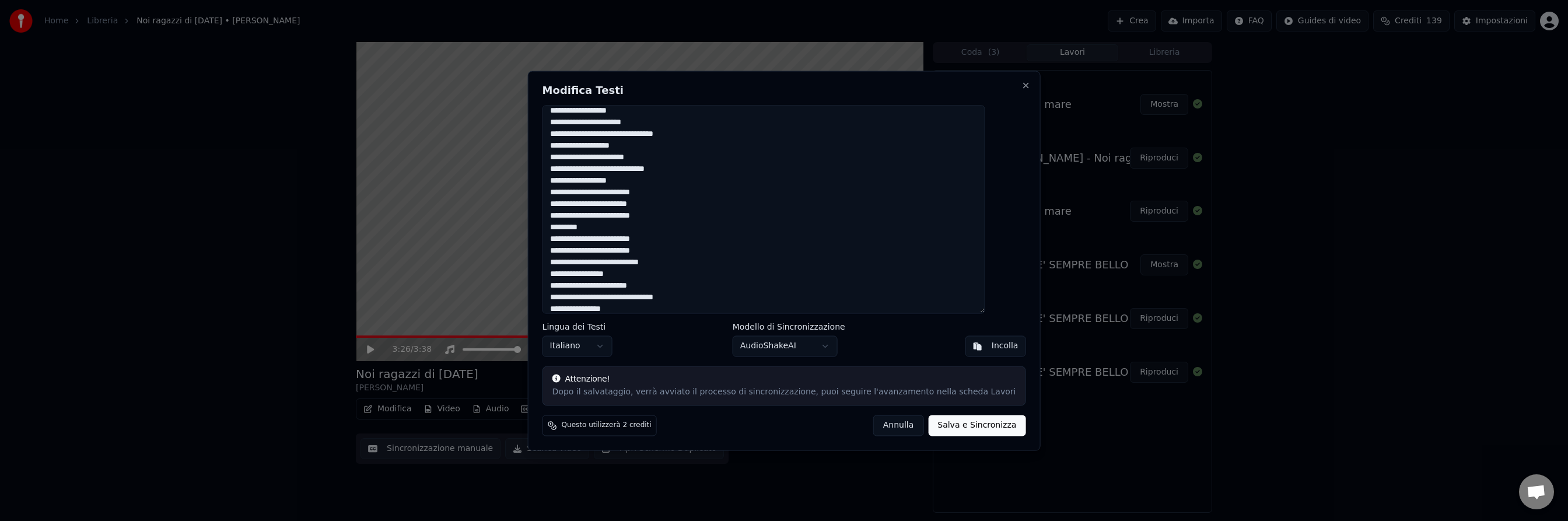
scroll to position [128, 0]
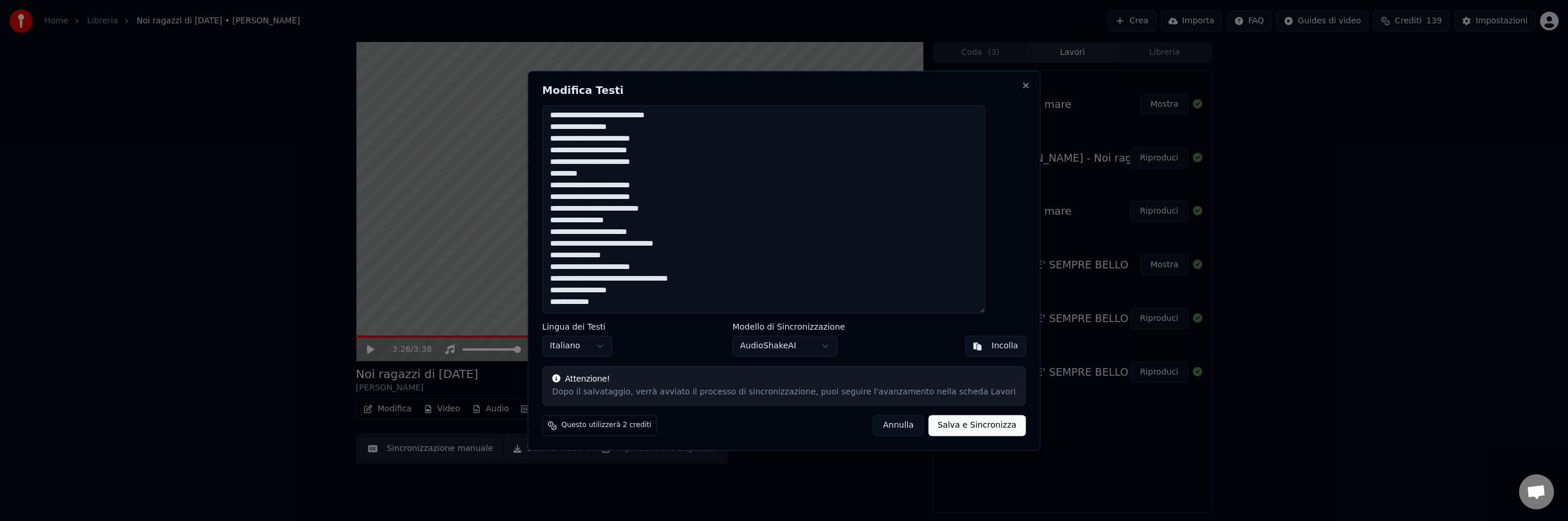
click at [639, 226] on textarea "**********" at bounding box center [763, 209] width 443 height 208
type textarea "**********"
click at [961, 424] on button "Salva e Sincronizza" at bounding box center [976, 425] width 97 height 21
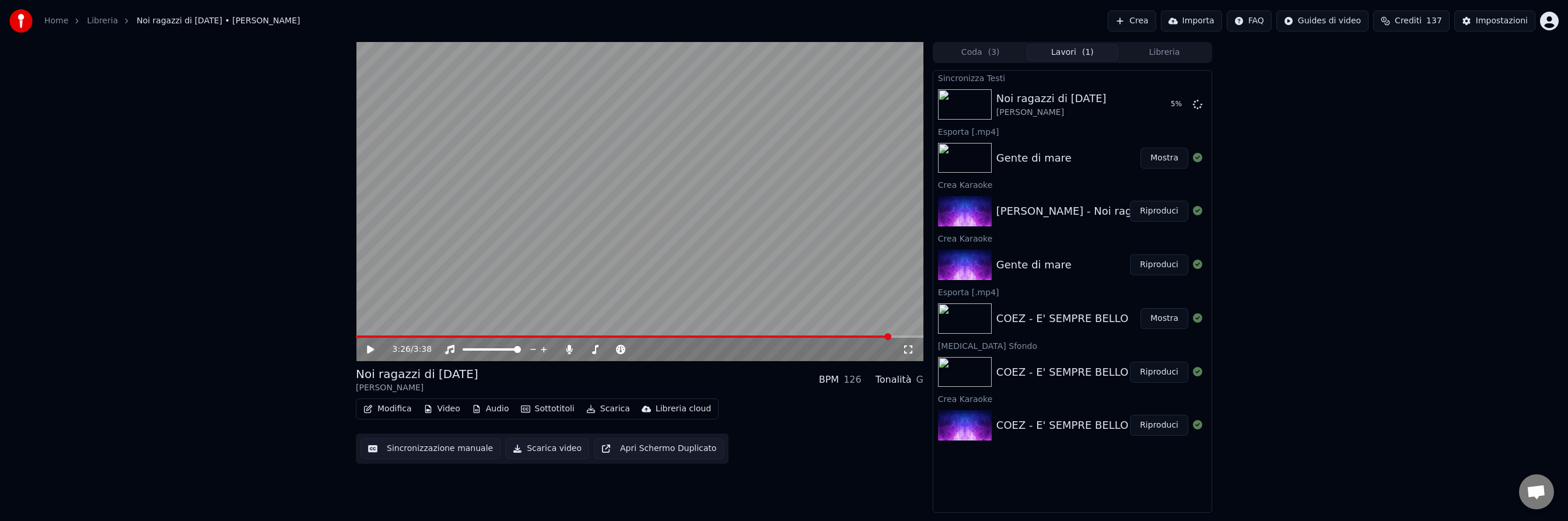
click at [1160, 161] on button "Mostra" at bounding box center [1164, 158] width 48 height 21
click at [732, 336] on span at bounding box center [544, 336] width 376 height 3
click at [821, 335] on span at bounding box center [640, 336] width 567 height 3
click at [835, 336] on span at bounding box center [640, 336] width 567 height 3
click at [370, 345] on icon at bounding box center [379, 349] width 28 height 9
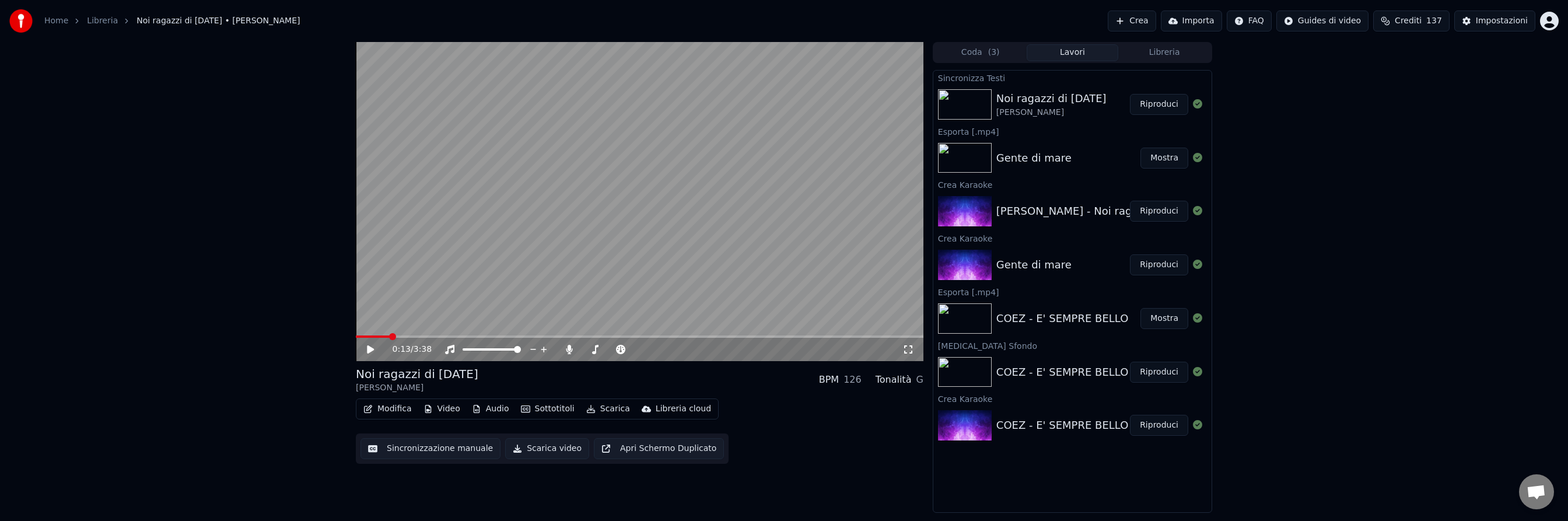
click at [389, 335] on span at bounding box center [373, 336] width 34 height 3
click at [368, 350] on icon at bounding box center [370, 349] width 7 height 8
click at [368, 335] on span at bounding box center [362, 336] width 13 height 3
click at [368, 335] on span at bounding box center [640, 336] width 567 height 3
click at [362, 336] on span at bounding box center [360, 336] width 8 height 3
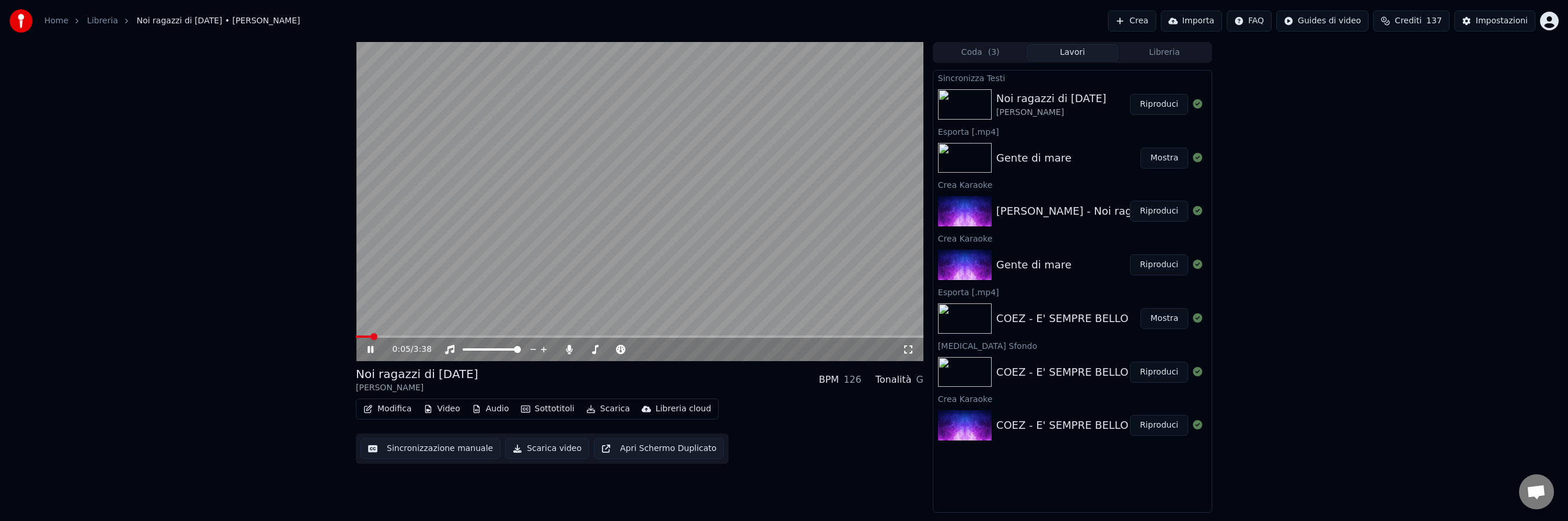
click at [368, 347] on icon at bounding box center [370, 349] width 6 height 7
click at [555, 408] on button "Sottotitoli" at bounding box center [547, 409] width 63 height 16
click at [1497, 19] on div "Impostazioni" at bounding box center [1501, 21] width 52 height 12
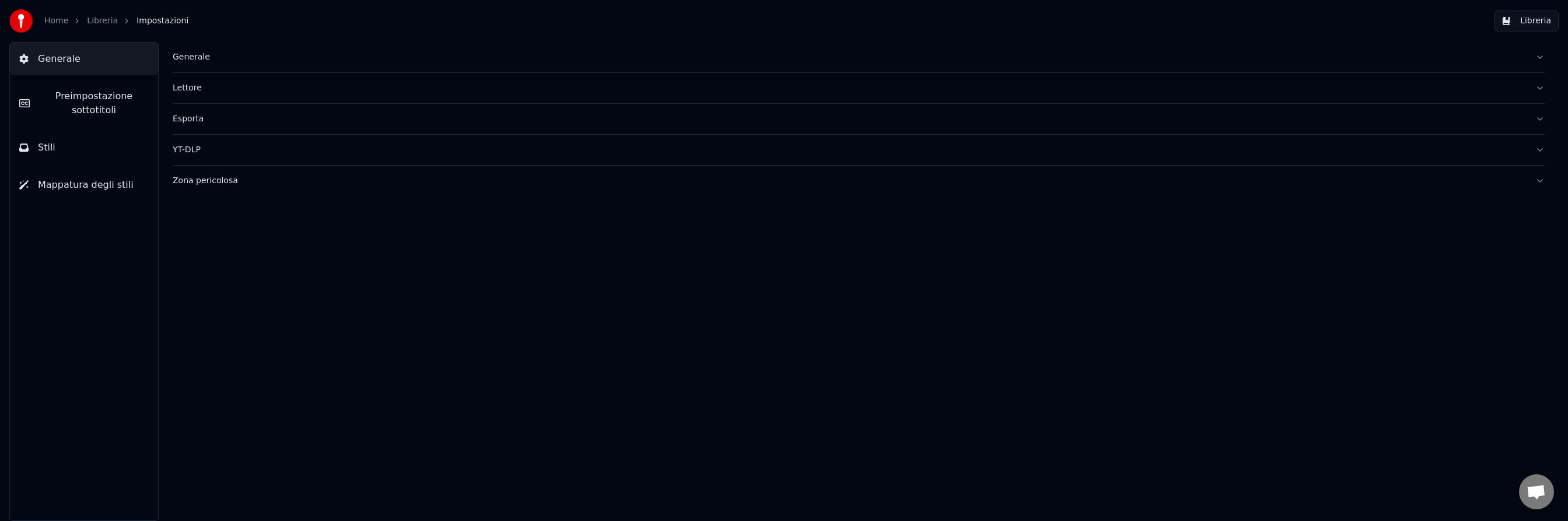
click at [105, 98] on span "Preimpostazione sottotitoli" at bounding box center [94, 103] width 110 height 28
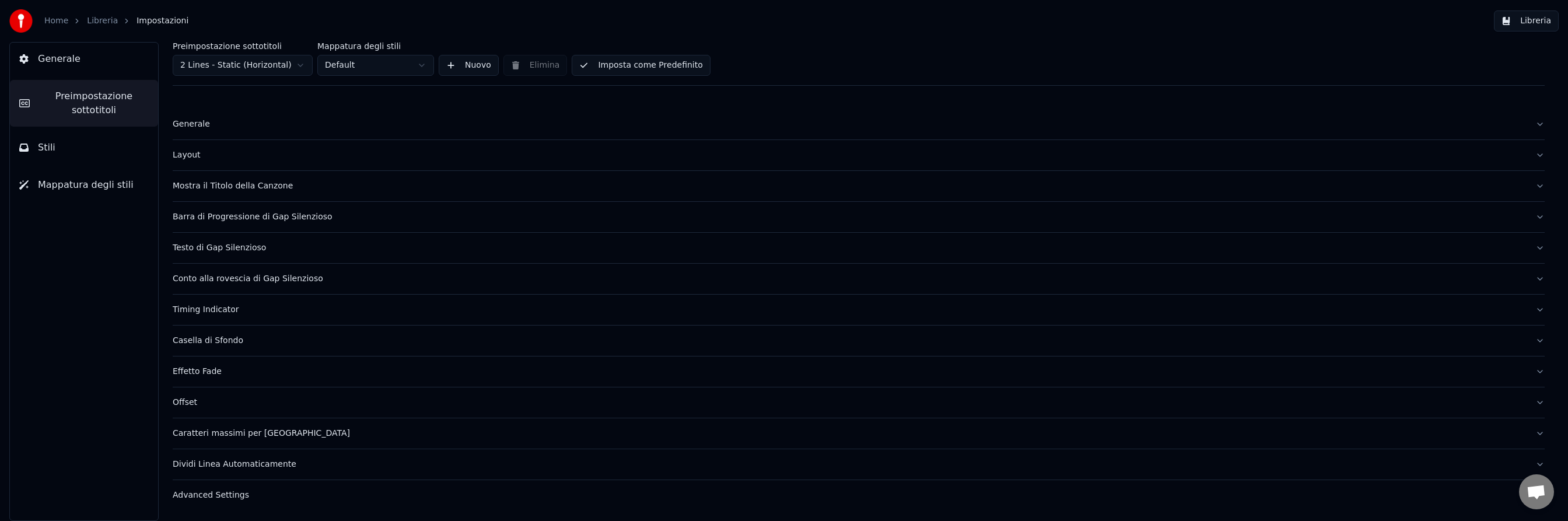
click at [293, 63] on html "Home Libreria Impostazioni Libreria Generale Preimpostazione sottotitoli Stili …" at bounding box center [784, 260] width 1568 height 521
click at [222, 186] on div "Mostra il Titolo della Canzone" at bounding box center [849, 186] width 1353 height 12
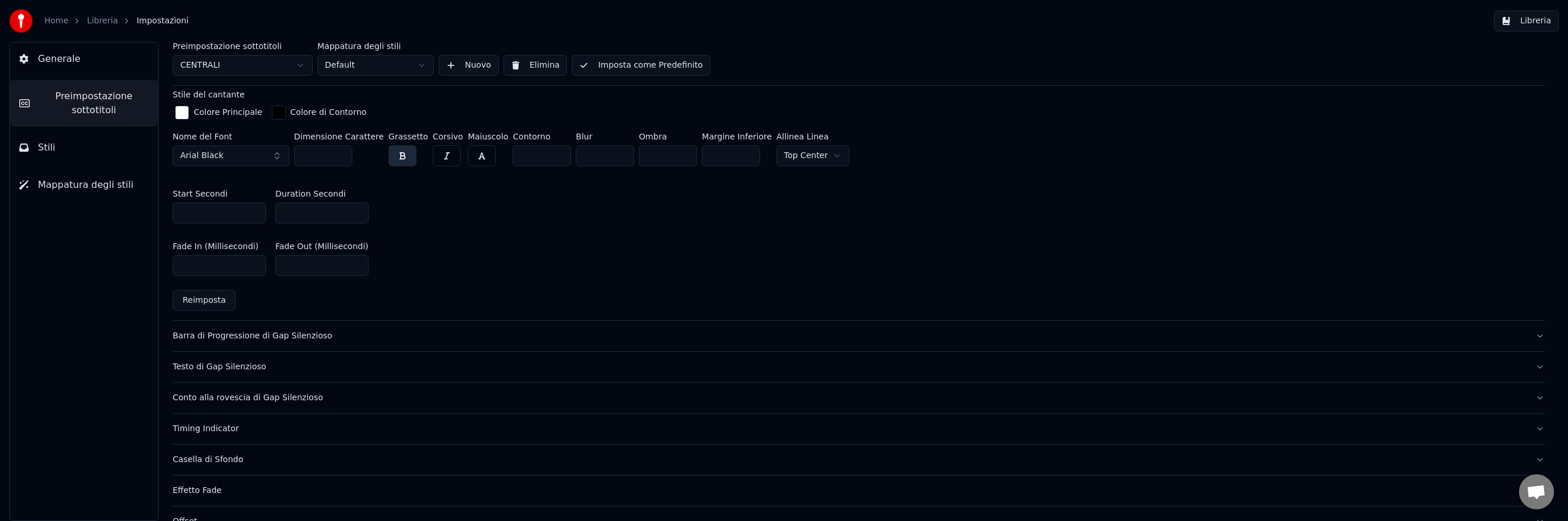
scroll to position [490, 0]
click at [252, 334] on div "Barra di Progressione di Gap Silenzioso" at bounding box center [849, 333] width 1353 height 12
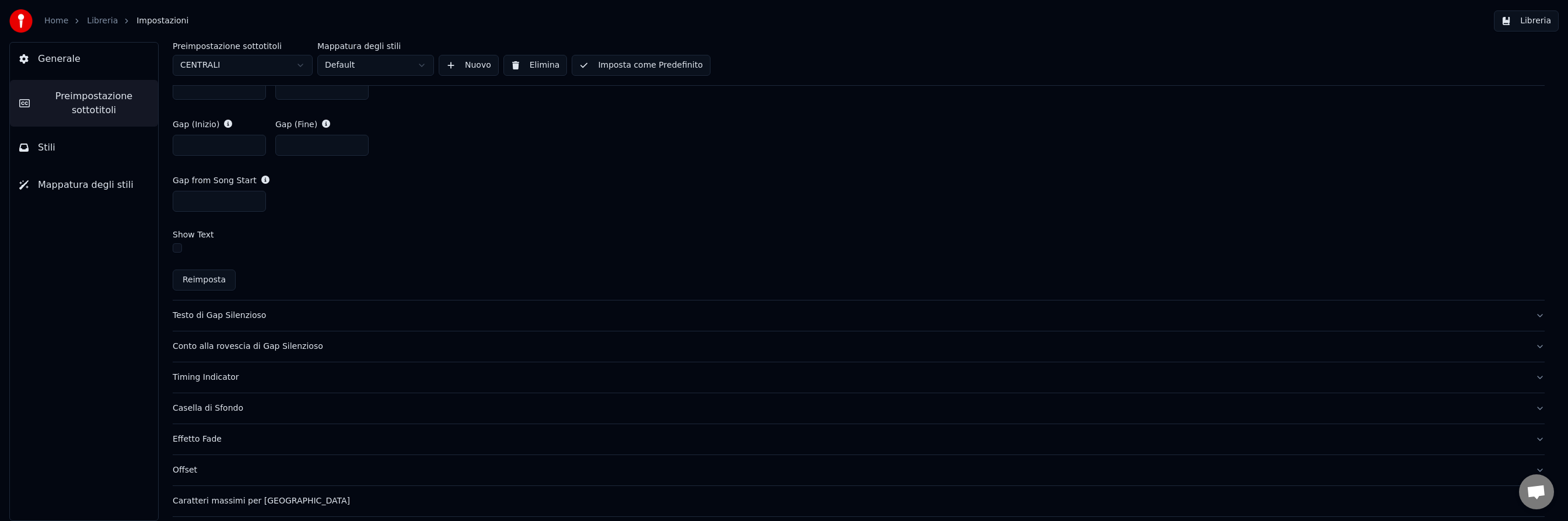
scroll to position [667, 0]
click at [261, 343] on div "Conto alla rovescia di Gap Silenzioso" at bounding box center [849, 346] width 1353 height 12
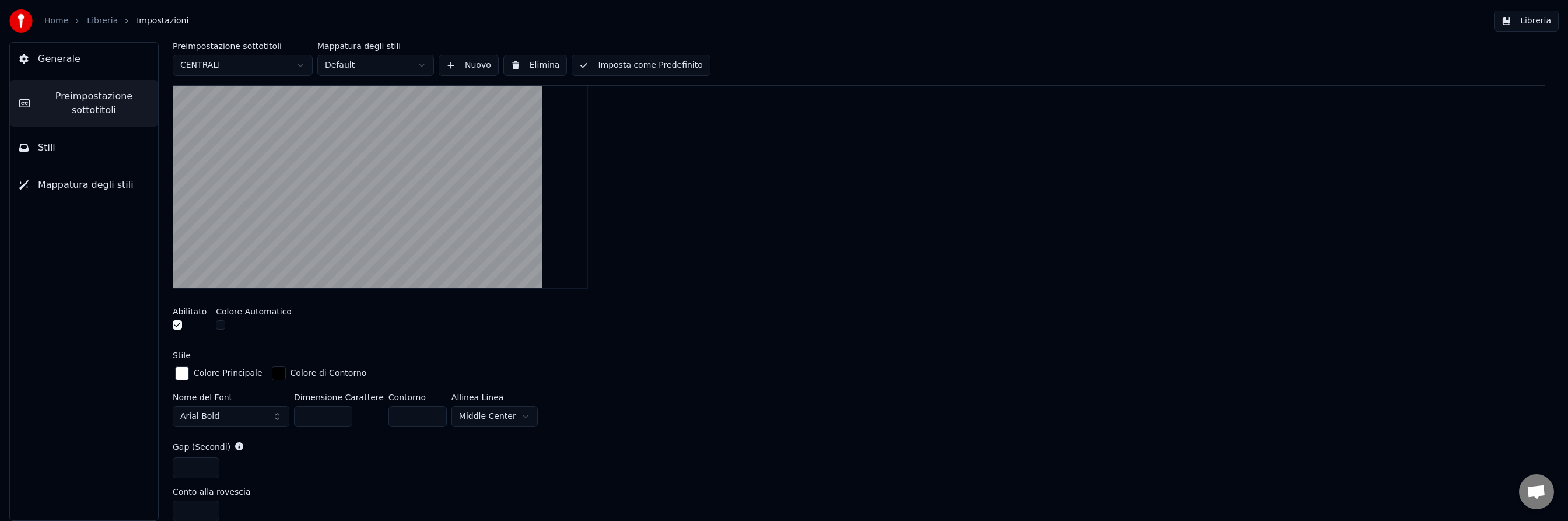
click at [179, 322] on button "button" at bounding box center [177, 325] width 9 height 9
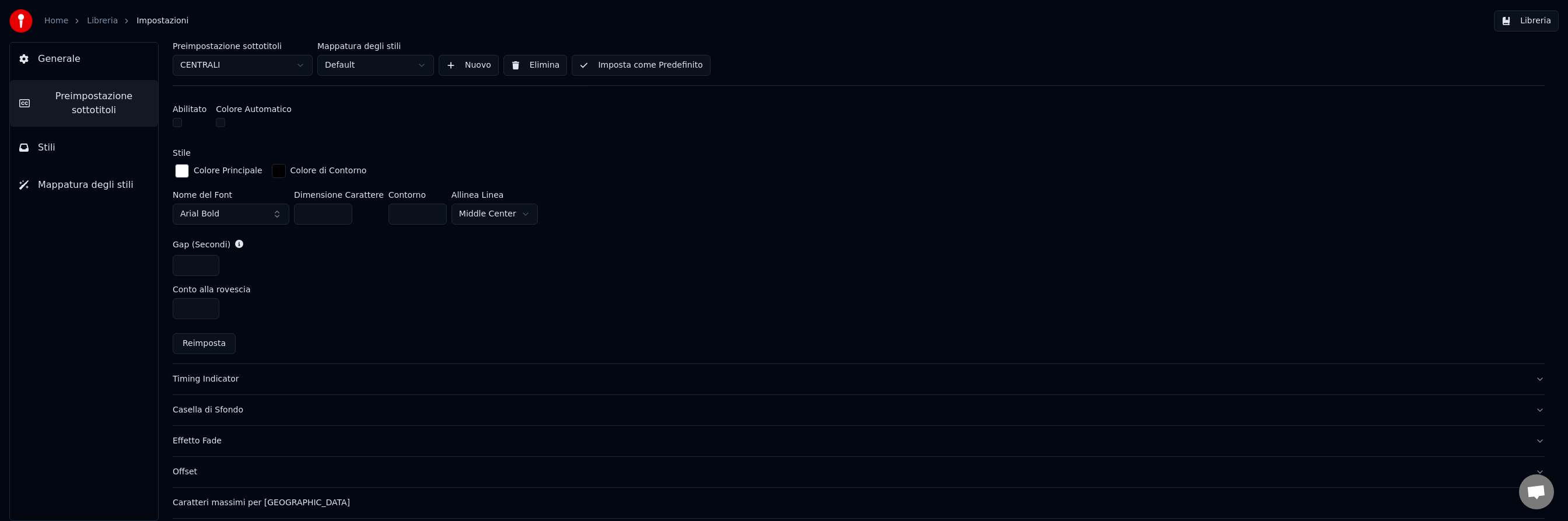
scroll to position [508, 0]
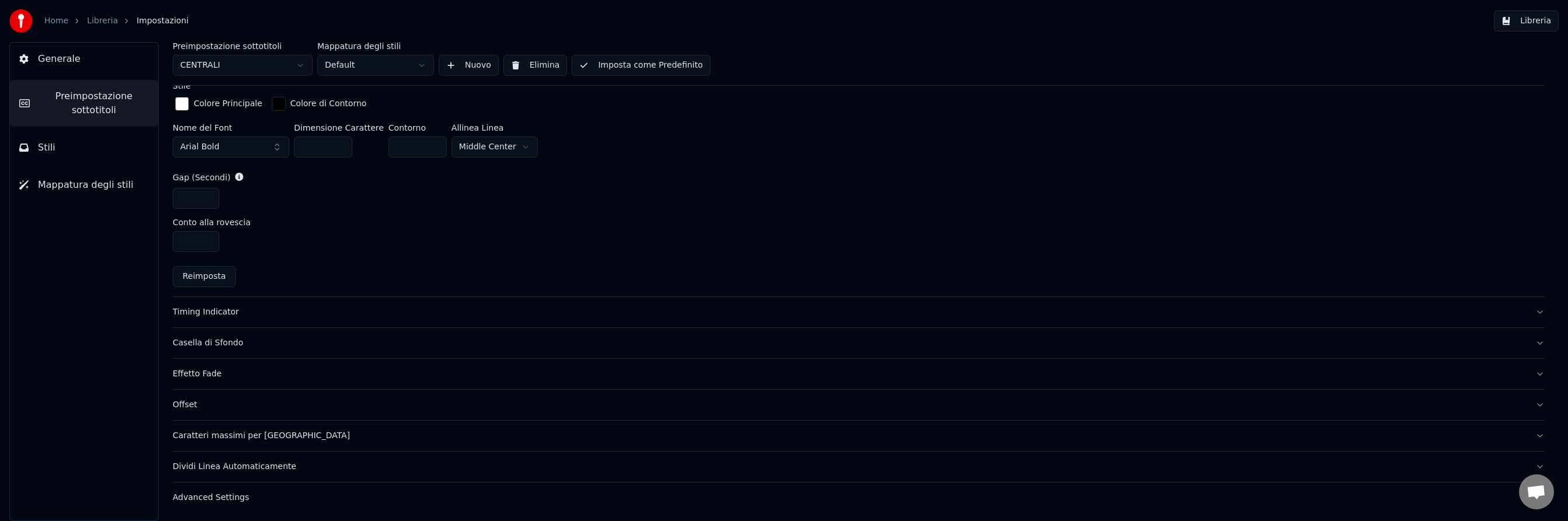
click at [191, 313] on div "Timing Indicator" at bounding box center [849, 312] width 1353 height 12
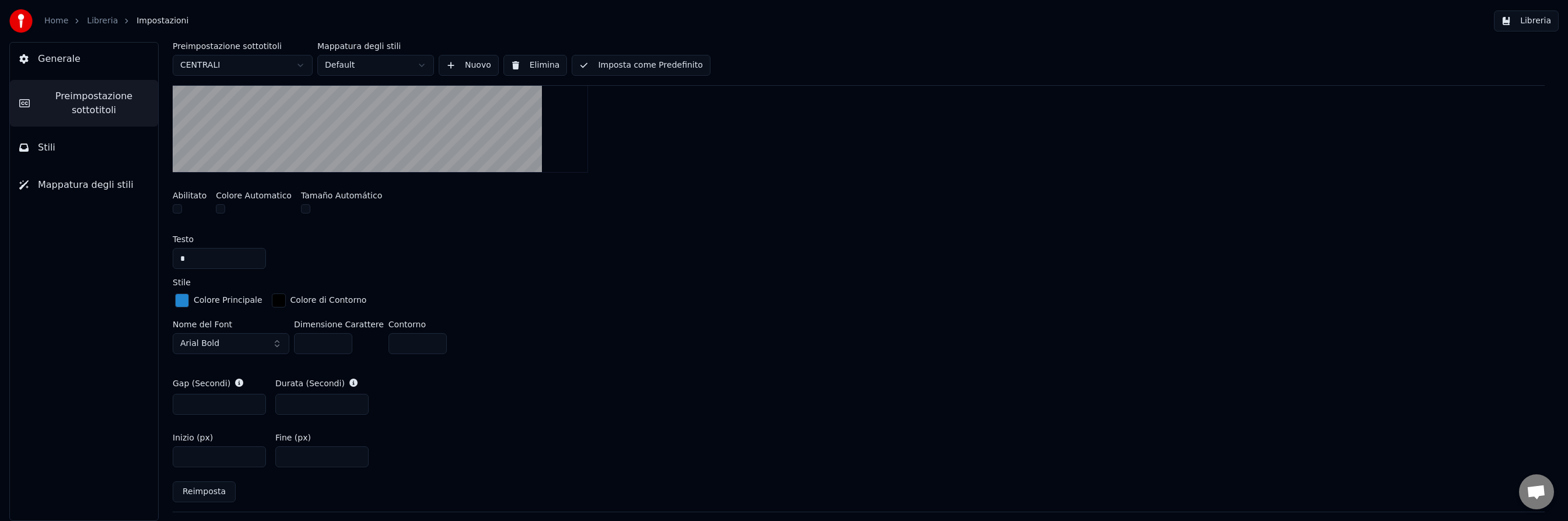
scroll to position [0, 0]
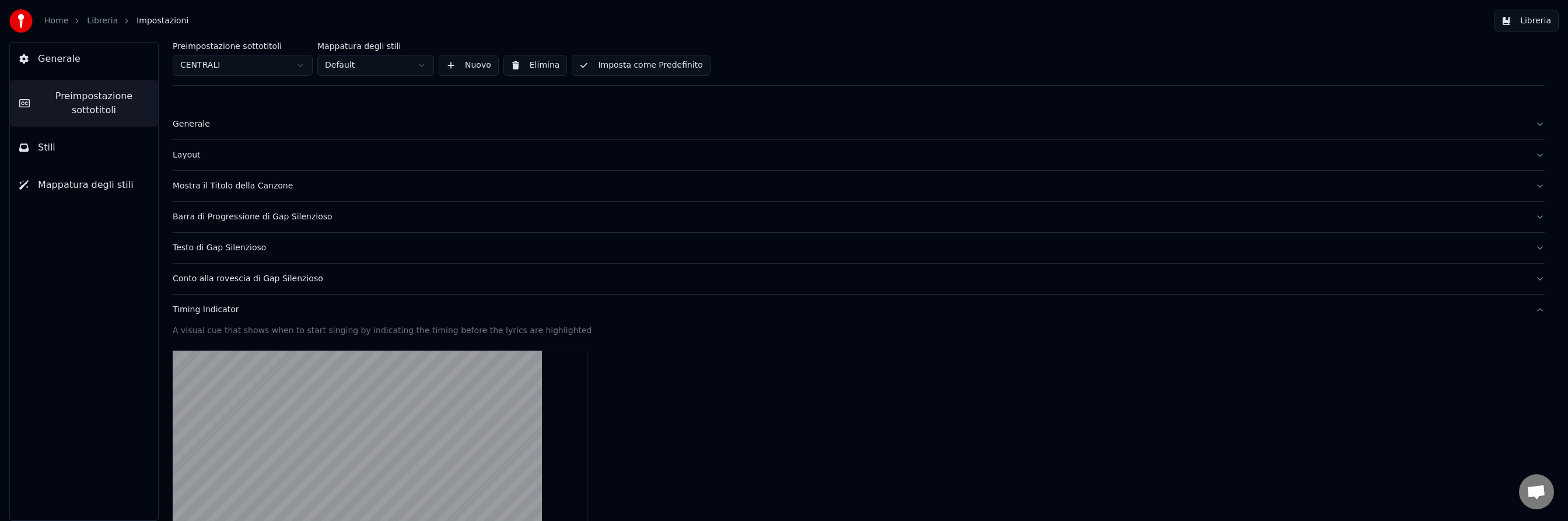
click at [1523, 22] on button "Libreria" at bounding box center [1526, 21] width 65 height 21
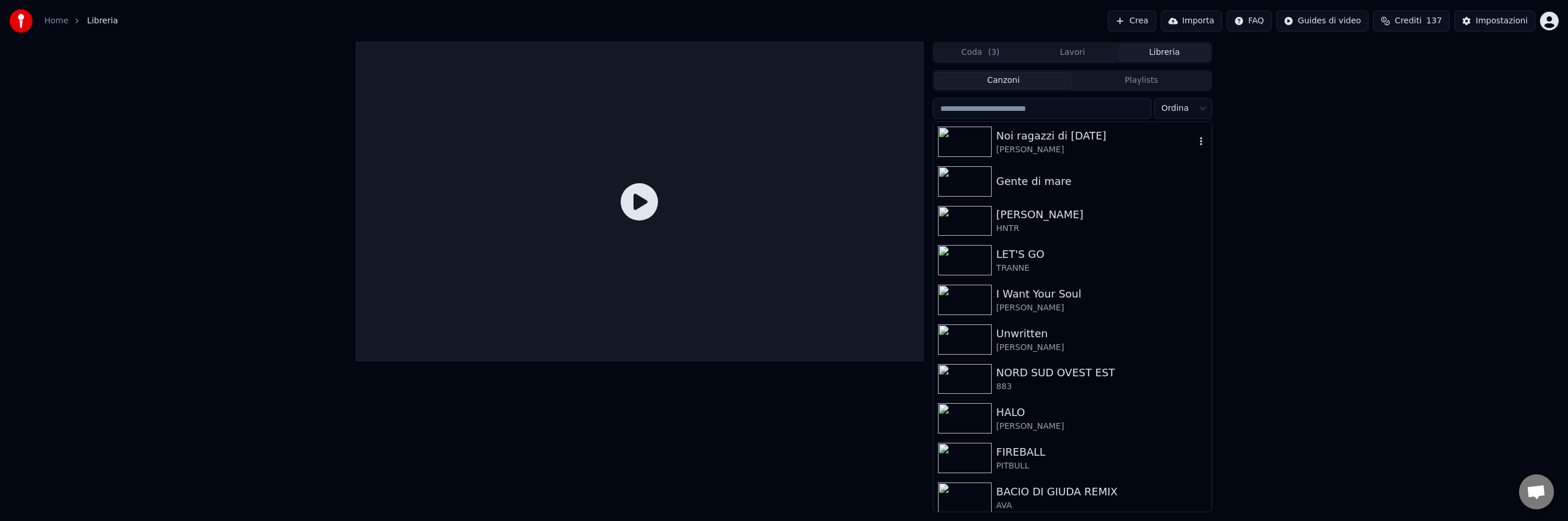
click at [974, 133] on img at bounding box center [964, 142] width 53 height 30
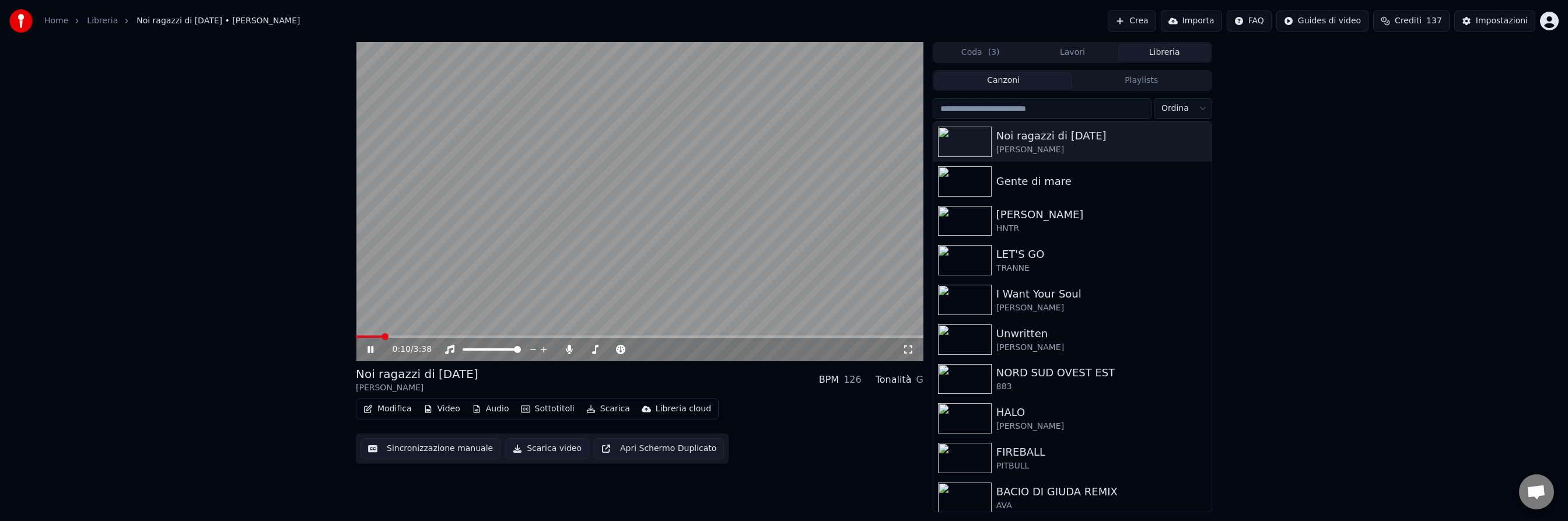
click at [369, 347] on icon at bounding box center [370, 349] width 6 height 7
click at [598, 408] on button "Scarica" at bounding box center [608, 409] width 53 height 16
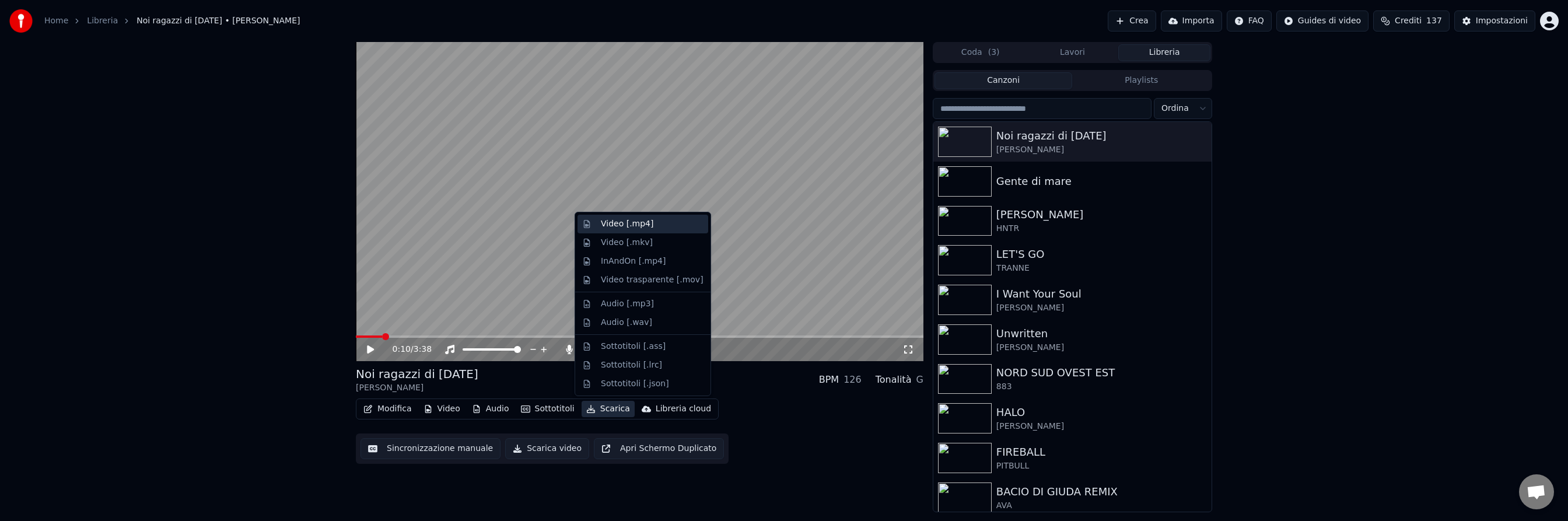
click at [610, 223] on div "Video [.mp4]" at bounding box center [627, 224] width 53 height 12
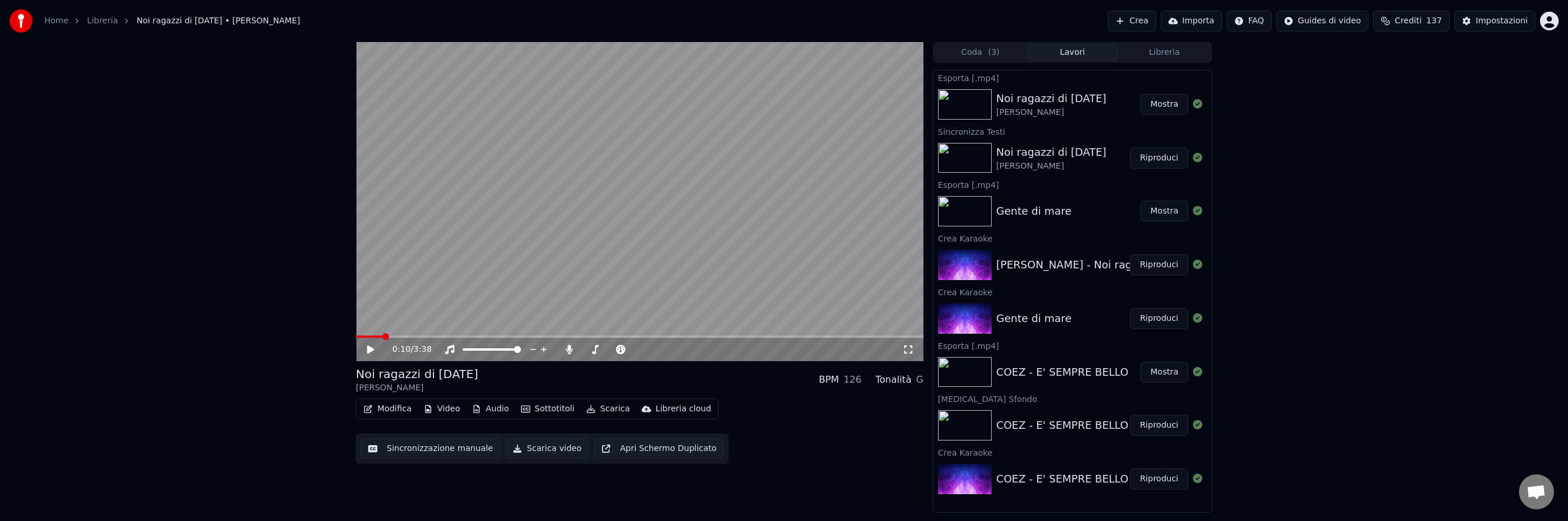
click at [1125, 18] on button "Crea" at bounding box center [1131, 21] width 48 height 21
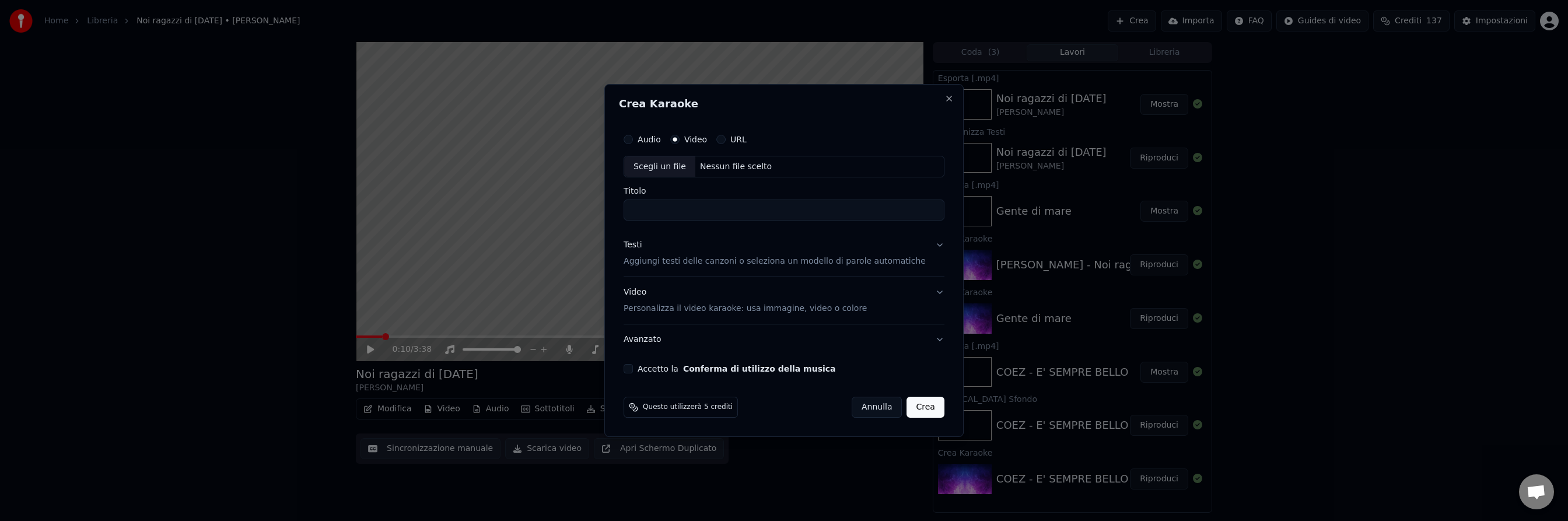
click at [737, 165] on div "Nessun file scelto" at bounding box center [736, 166] width 81 height 12
click at [783, 211] on input "**********" at bounding box center [783, 210] width 321 height 21
type input "**********"
click at [745, 262] on p "Aggiungi testi delle canzoni o seleziona un modello di parole automatiche" at bounding box center [774, 262] width 302 height 12
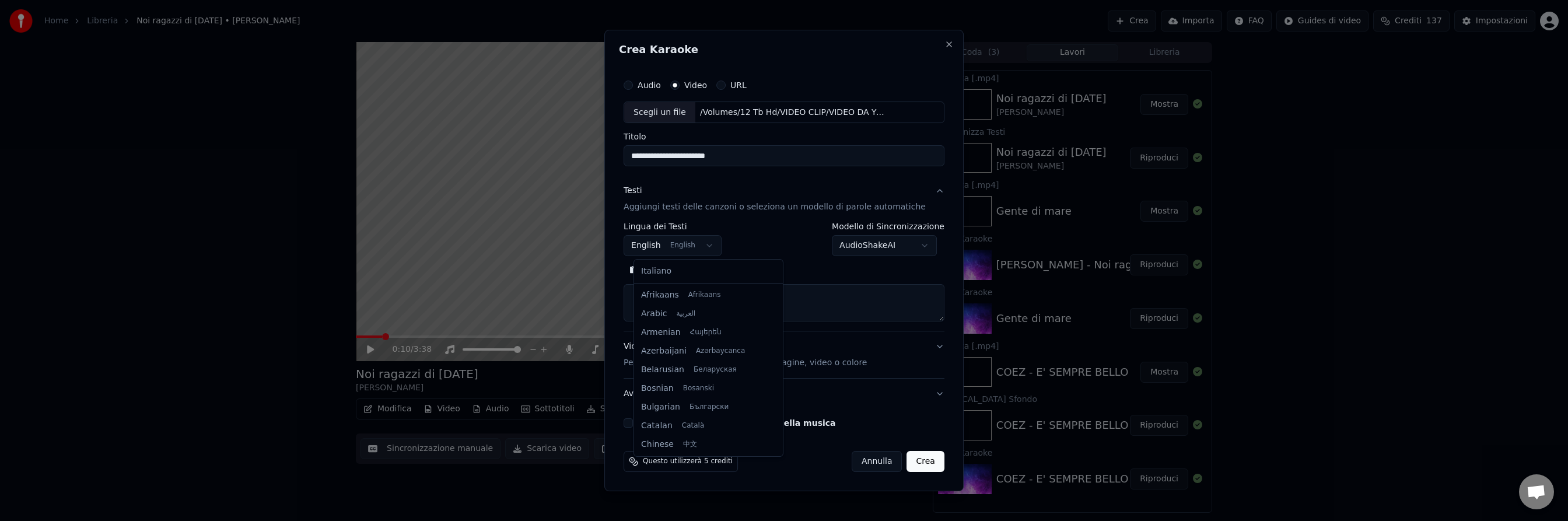
click at [697, 243] on body "Home Libreria Noi ragazzi di [DATE] • [PERSON_NAME] Importa FAQ Guides di video…" at bounding box center [784, 260] width 1568 height 521
select select "**"
click at [707, 271] on button "Cerca" at bounding box center [699, 271] width 48 height 19
type textarea "**********"
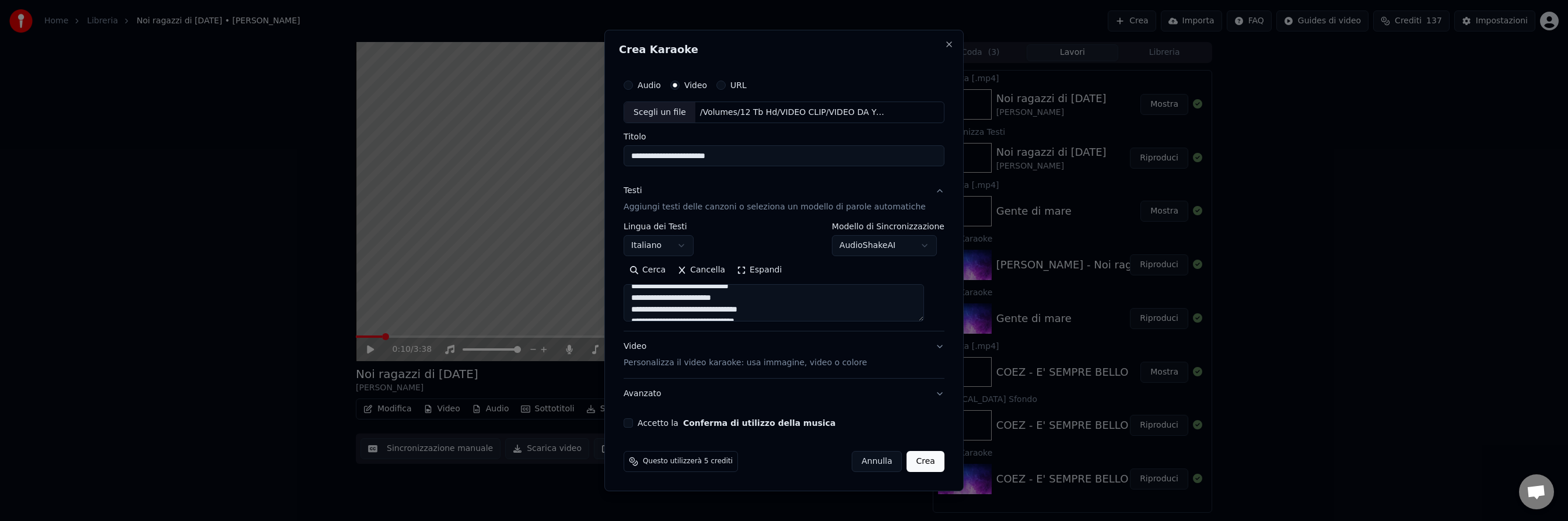
scroll to position [883, 0]
click at [633, 424] on button "Accetto la Conferma di utilizzo della musica" at bounding box center [628, 422] width 9 height 9
click at [916, 460] on button "Crea" at bounding box center [925, 461] width 37 height 21
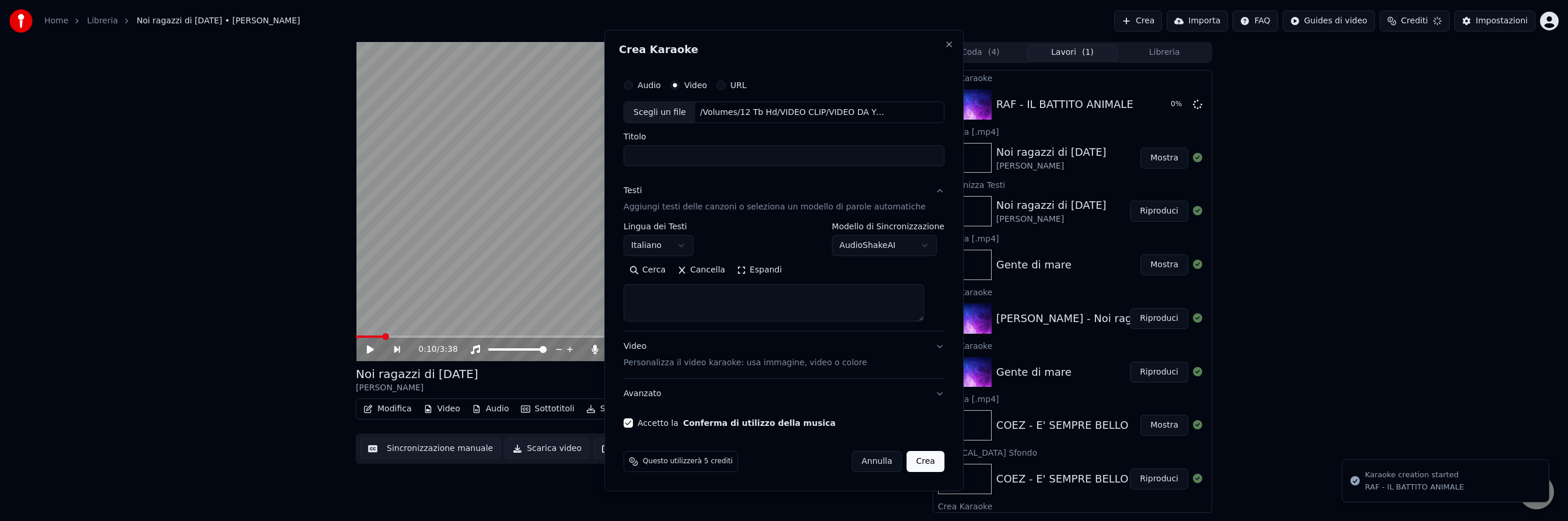
scroll to position [0, 0]
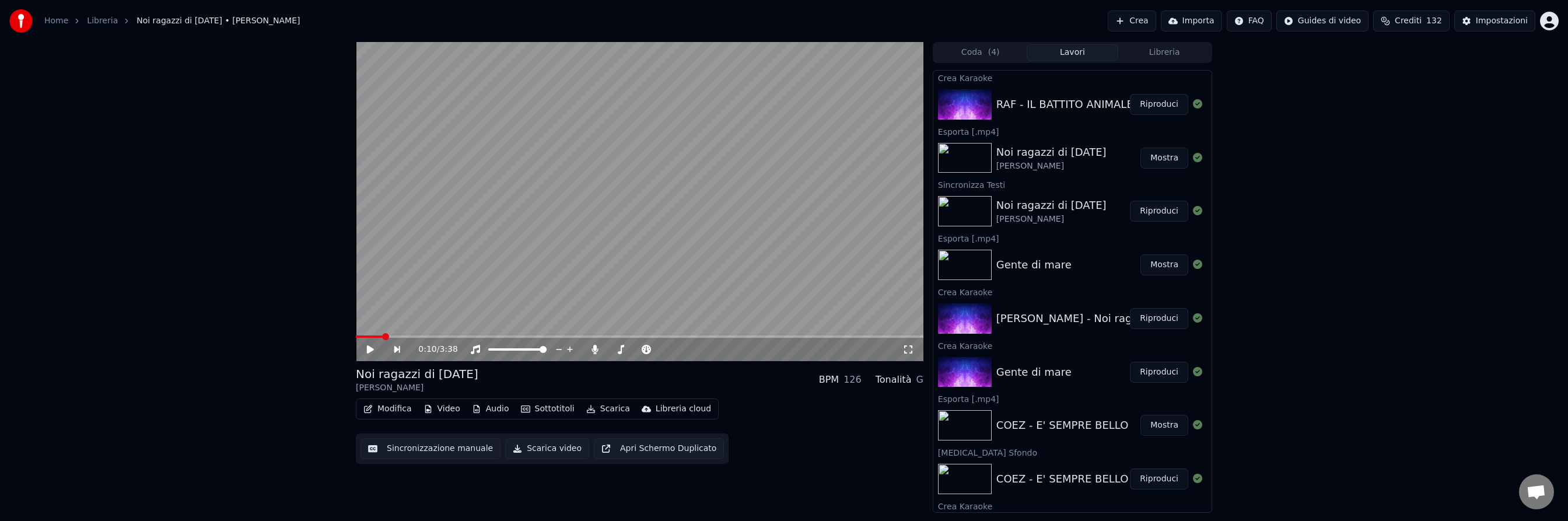
click at [1150, 104] on button "Riproduci" at bounding box center [1159, 104] width 58 height 21
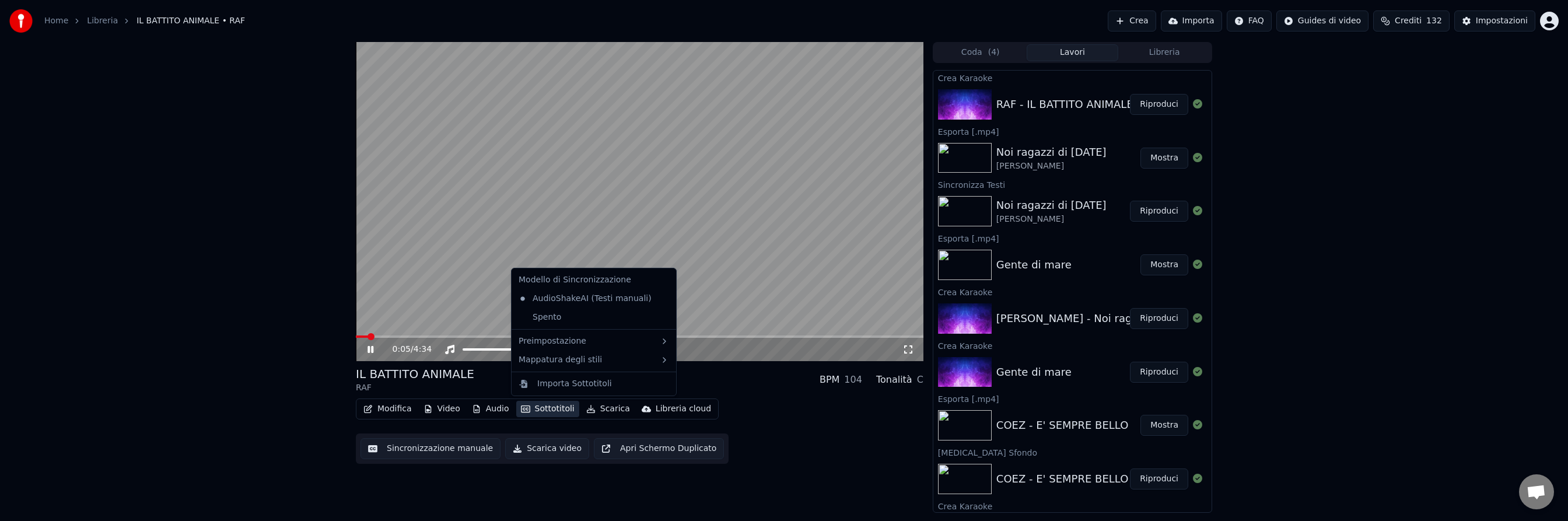
click at [547, 409] on button "Sottotitoli" at bounding box center [547, 409] width 63 height 16
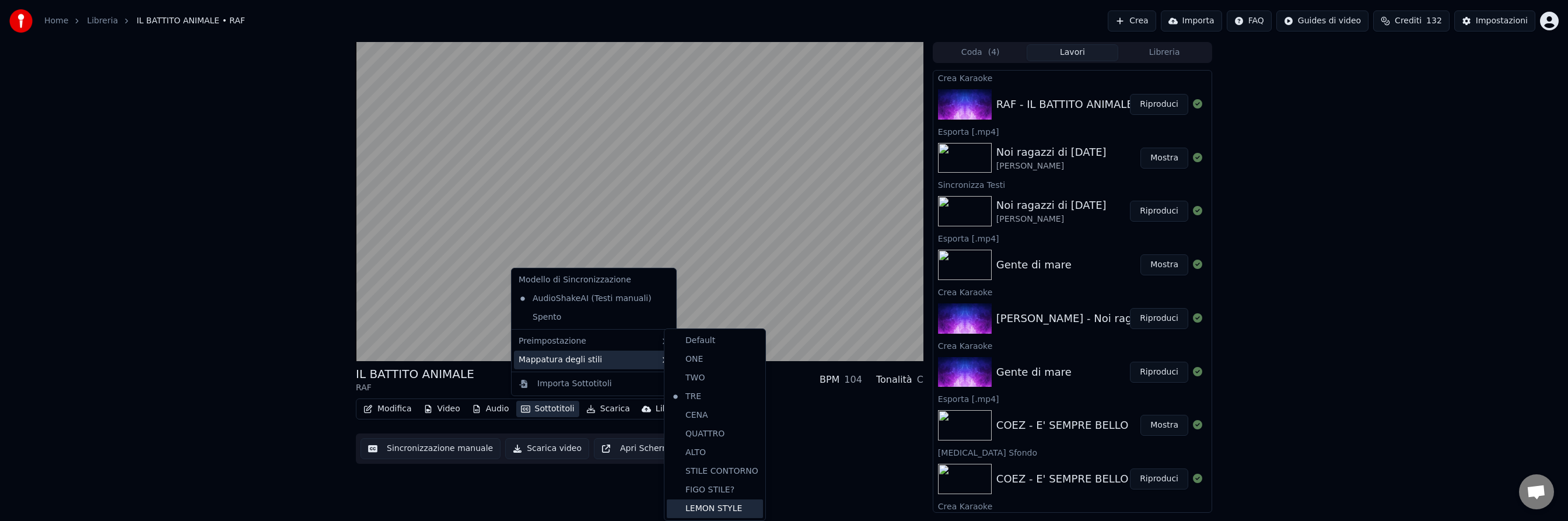
click at [701, 508] on div "LEMON STYLE" at bounding box center [714, 508] width 96 height 19
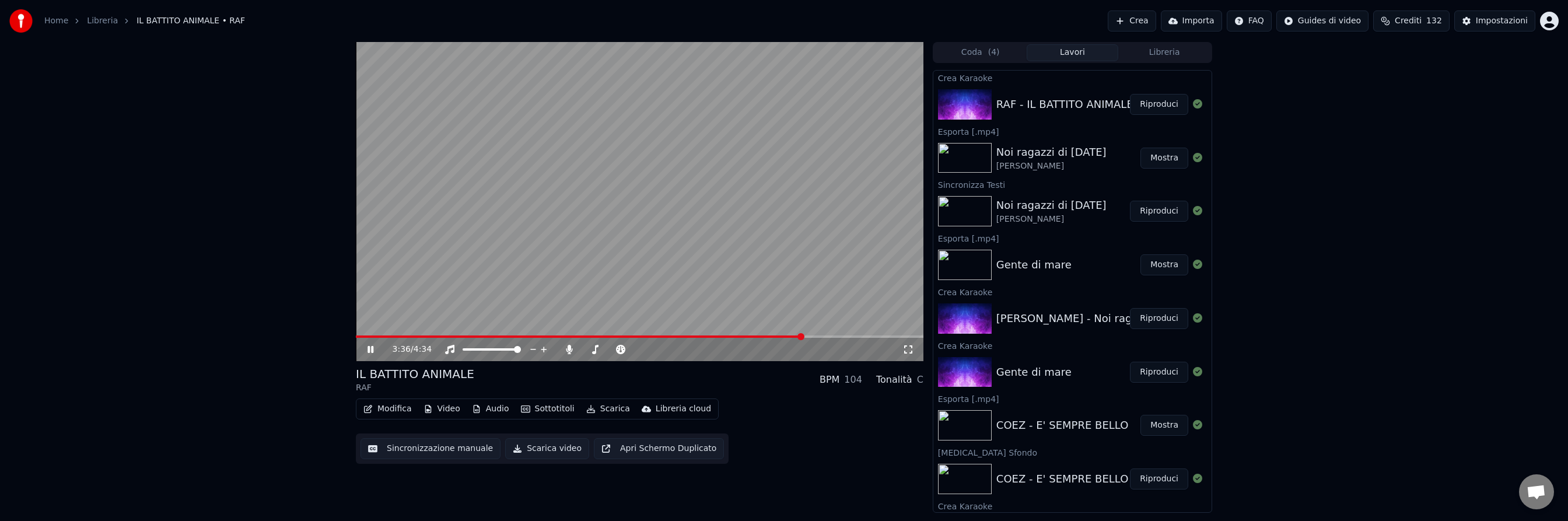
click at [803, 336] on span at bounding box center [640, 336] width 567 height 3
click at [843, 333] on video at bounding box center [640, 201] width 567 height 319
click at [846, 336] on span at bounding box center [640, 336] width 567 height 3
click at [368, 347] on icon at bounding box center [370, 349] width 7 height 8
click at [578, 335] on span at bounding box center [603, 336] width 493 height 3
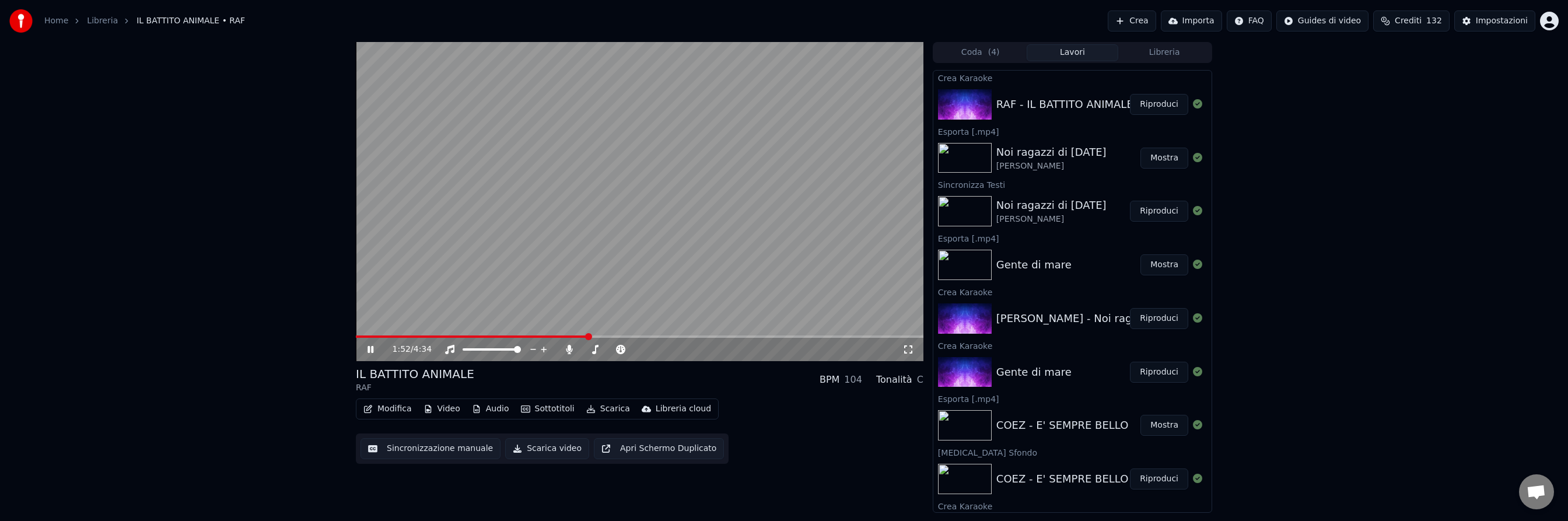
click at [371, 348] on icon at bounding box center [370, 349] width 6 height 7
click at [603, 407] on button "Scarica" at bounding box center [608, 409] width 53 height 16
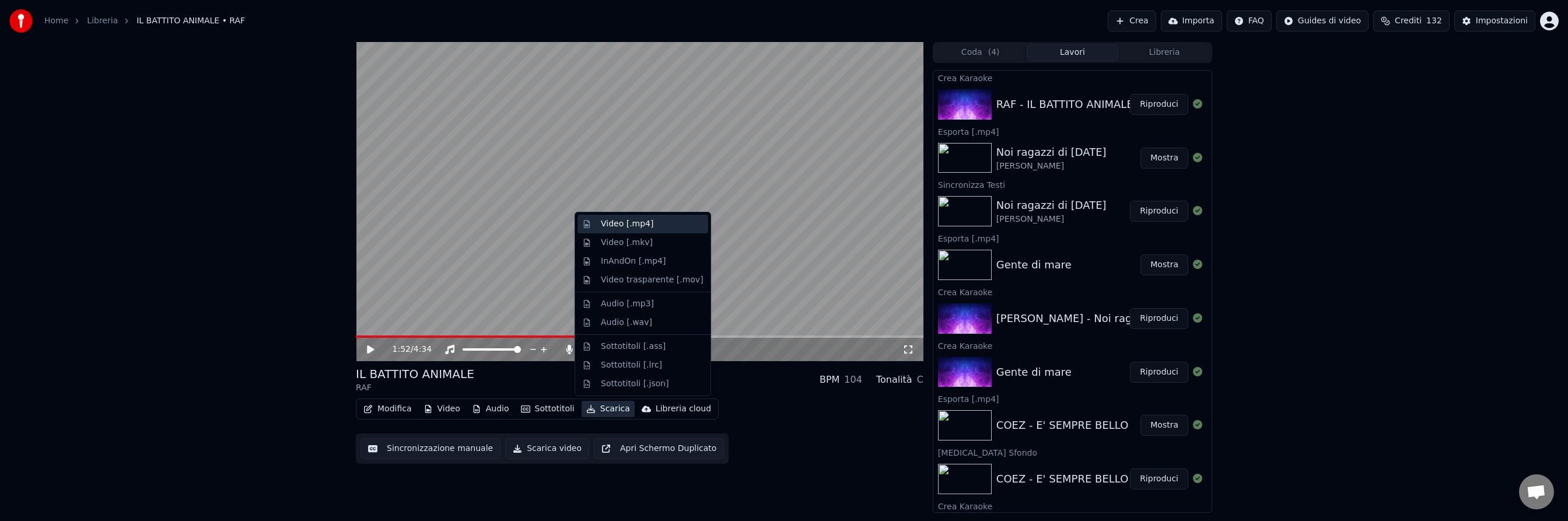
click at [616, 225] on div "Video [.mp4]" at bounding box center [627, 224] width 53 height 12
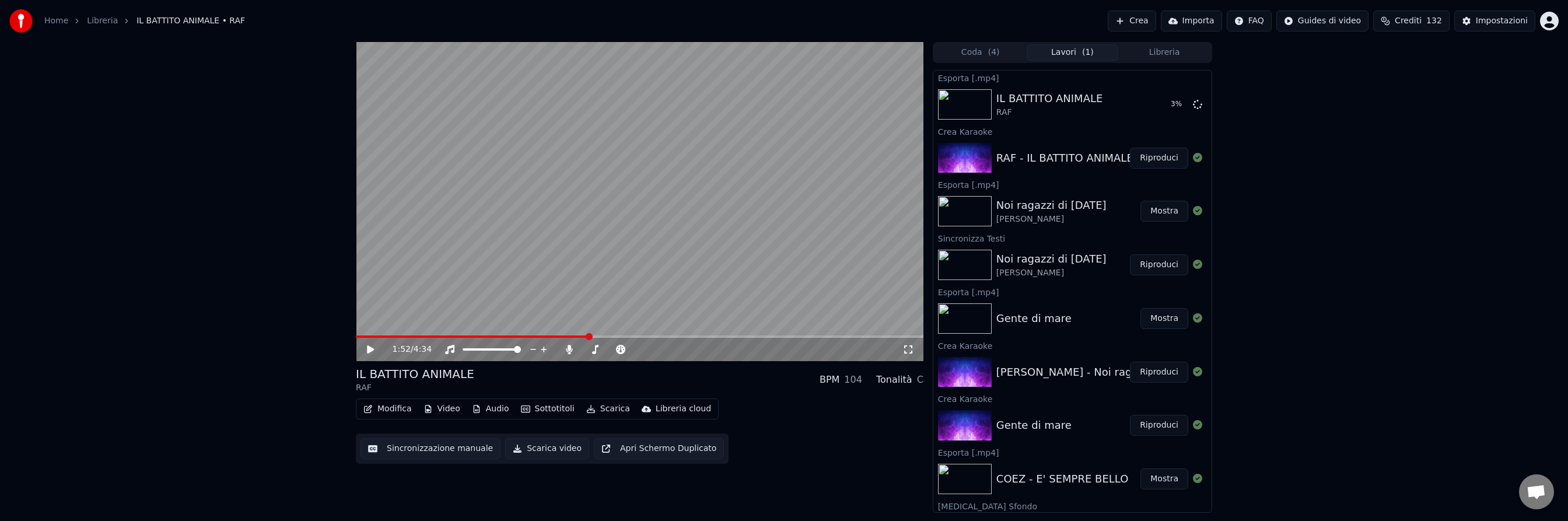
click at [1142, 18] on button "Crea" at bounding box center [1131, 21] width 48 height 21
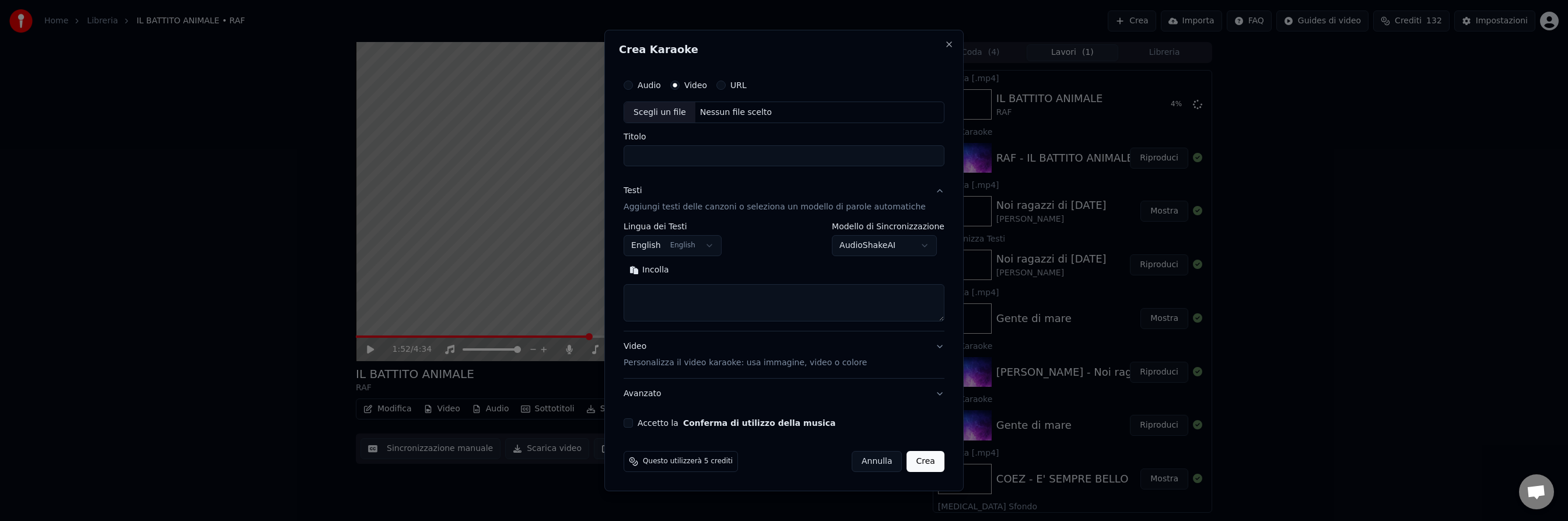
click at [736, 110] on div "Nessun file scelto" at bounding box center [736, 112] width 81 height 12
click at [751, 156] on input "**********" at bounding box center [783, 156] width 321 height 21
type input "**********"
click at [706, 248] on body "Home Libreria IL BATTITO ANIMALE • RAF Crea Importa FAQ Guides di video Crediti…" at bounding box center [784, 260] width 1568 height 521
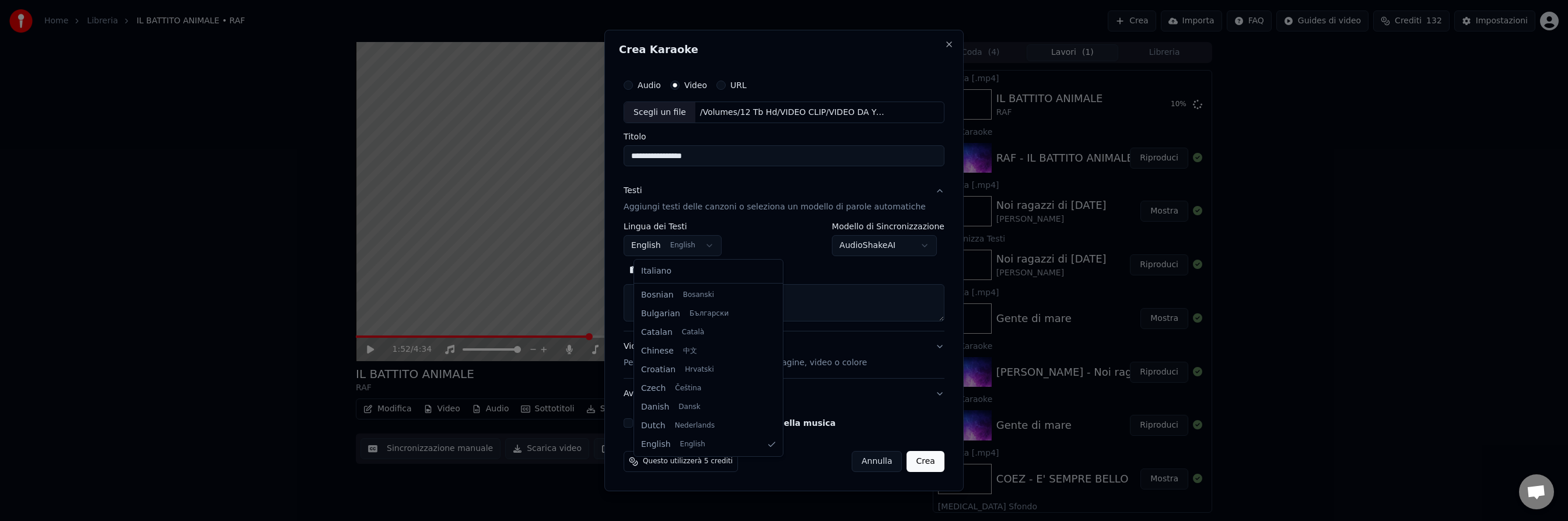
select select "**"
click at [709, 269] on button "Cerca" at bounding box center [699, 271] width 48 height 19
type textarea "**********"
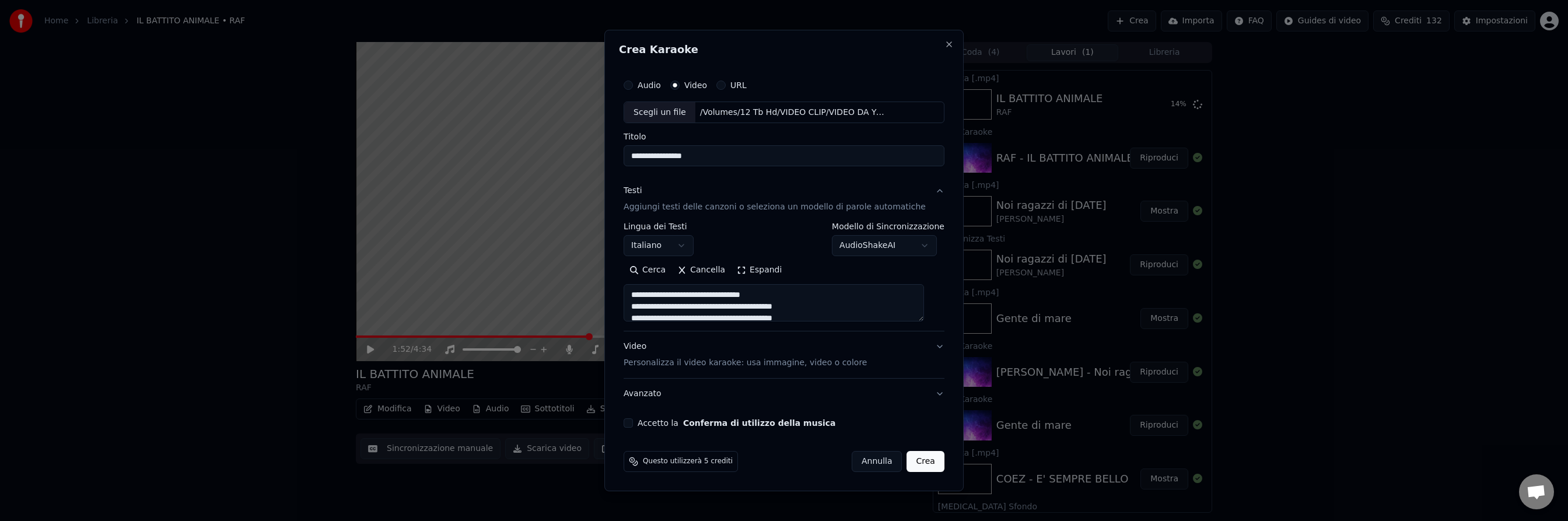
click at [633, 422] on button "Accetto la Conferma di utilizzo della musica" at bounding box center [628, 422] width 9 height 9
click at [915, 459] on button "Crea" at bounding box center [925, 461] width 37 height 21
select select
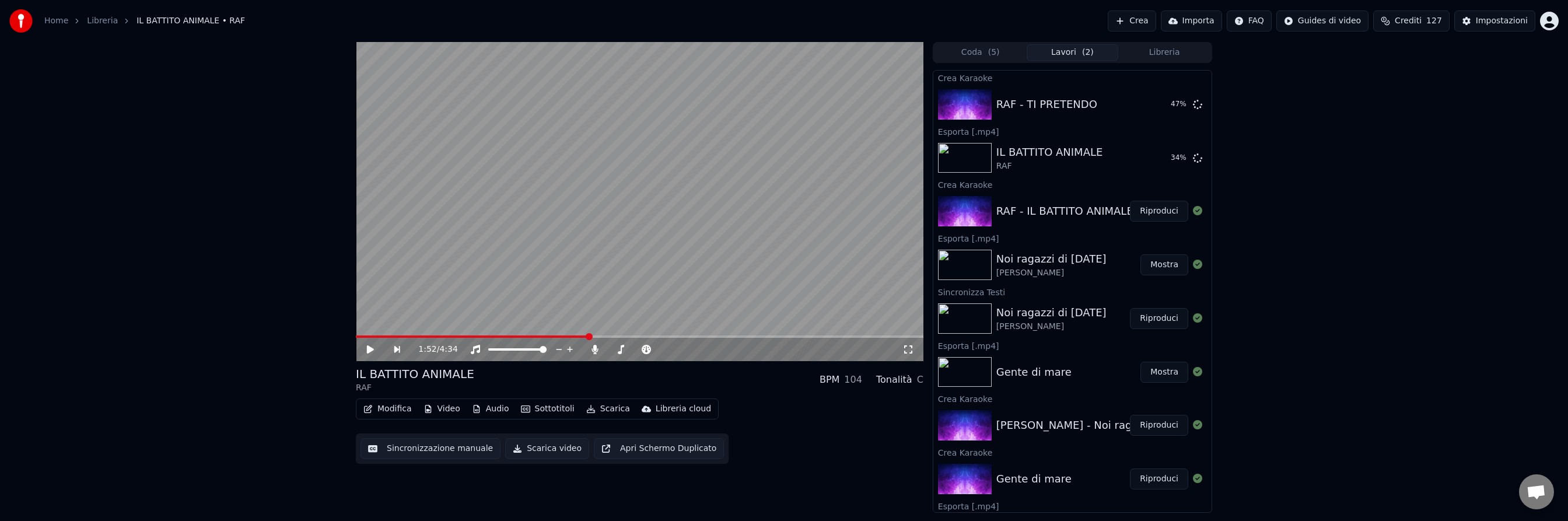
click at [1149, 21] on button "Crea" at bounding box center [1131, 21] width 48 height 21
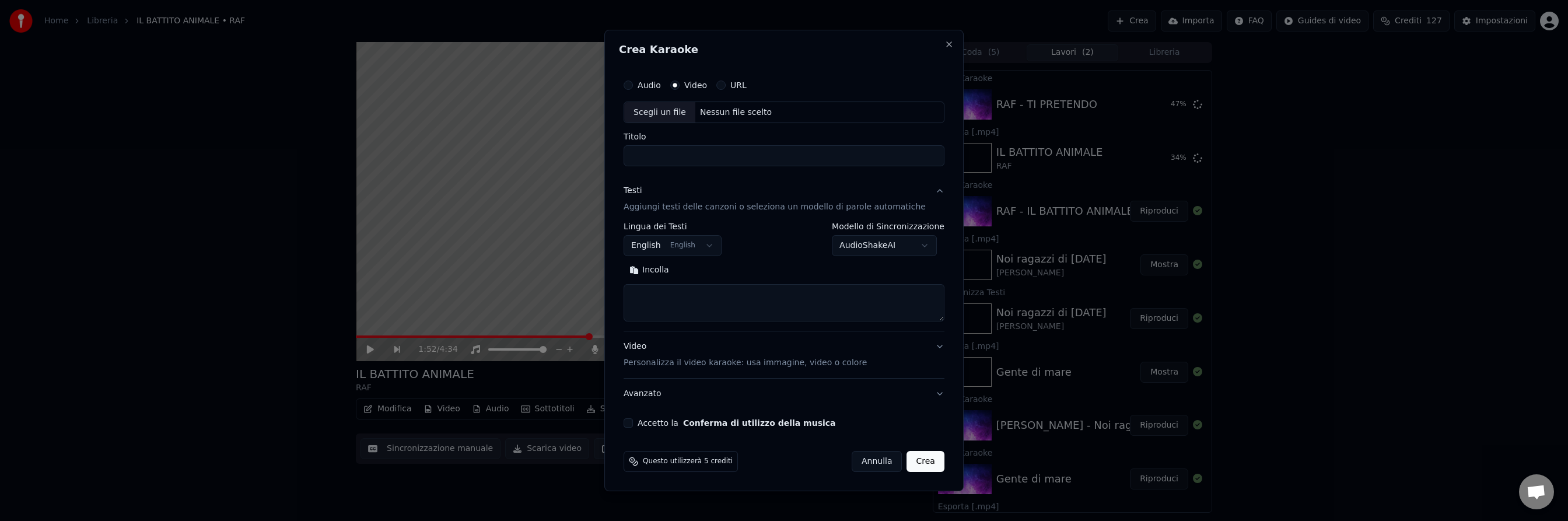
click at [744, 112] on div "Nessun file scelto" at bounding box center [736, 112] width 81 height 12
click at [803, 158] on input "**********" at bounding box center [783, 156] width 321 height 21
drag, startPoint x: 803, startPoint y: 158, endPoint x: 733, endPoint y: 157, distance: 70.0
click at [733, 157] on input "**********" at bounding box center [783, 156] width 321 height 21
drag, startPoint x: 857, startPoint y: 153, endPoint x: 795, endPoint y: 153, distance: 62.0
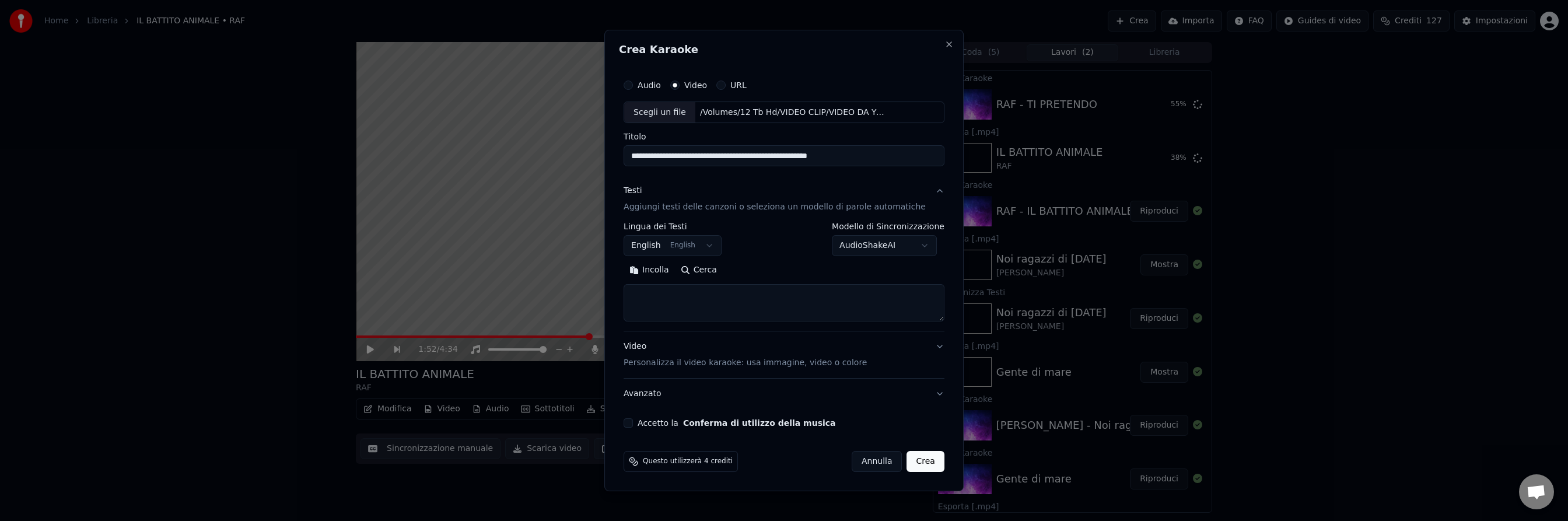
click at [795, 153] on input "**********" at bounding box center [783, 156] width 321 height 21
type input "**********"
click at [712, 242] on button "English English" at bounding box center [672, 245] width 98 height 21
select select "**"
click at [714, 269] on button "Cerca" at bounding box center [699, 271] width 48 height 19
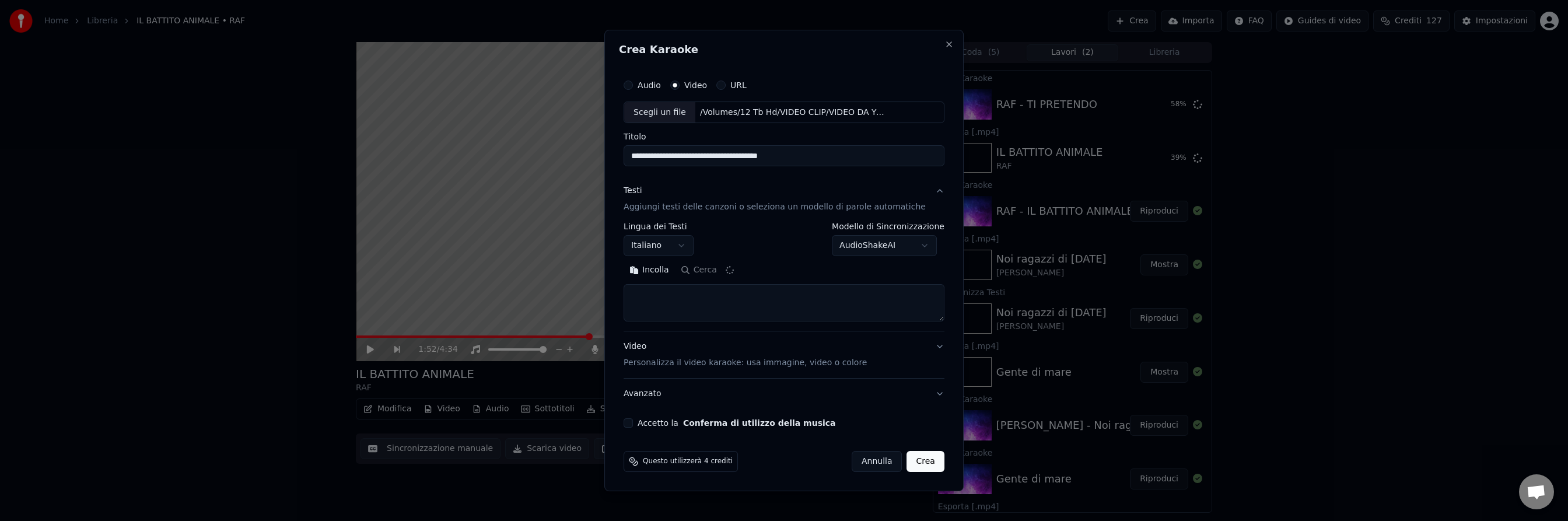
type textarea "**********"
click at [633, 422] on button "Accetto la Conferma di utilizzo della musica" at bounding box center [628, 422] width 9 height 9
click at [915, 459] on button "Crea" at bounding box center [925, 461] width 37 height 21
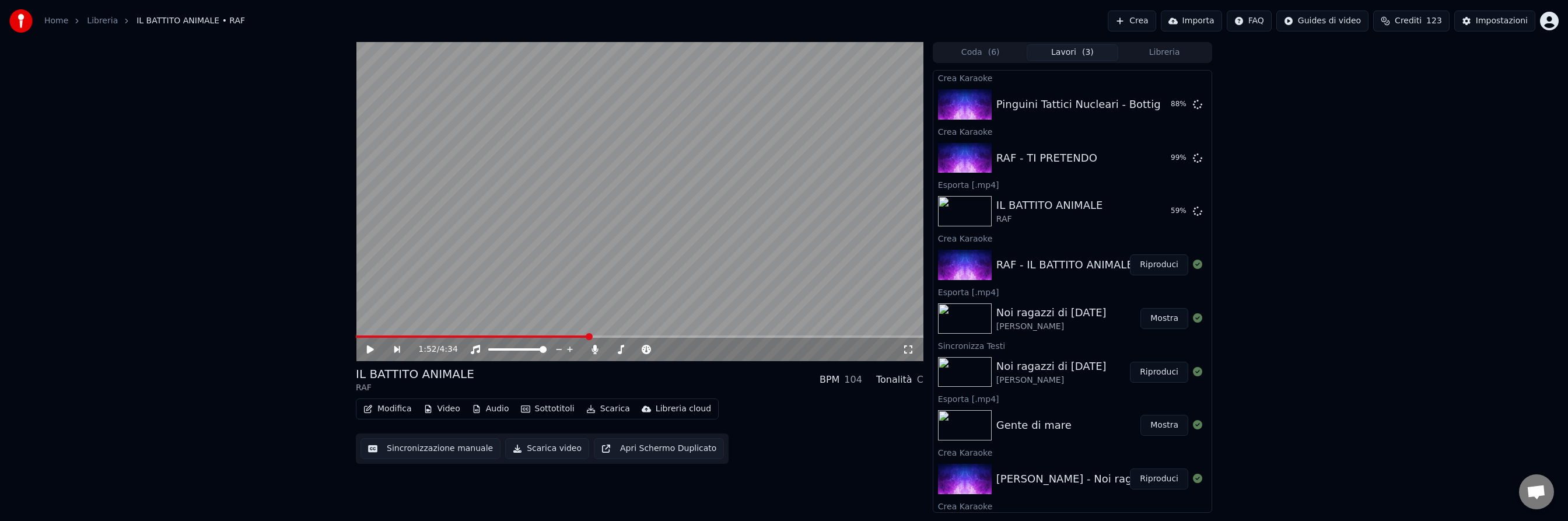
click at [1161, 319] on button "Mostra" at bounding box center [1164, 318] width 48 height 21
click at [1151, 158] on button "Riproduci" at bounding box center [1159, 158] width 58 height 21
click at [467, 336] on span at bounding box center [640, 336] width 567 height 3
click at [370, 346] on icon at bounding box center [370, 349] width 6 height 7
click at [547, 407] on button "Sottotitoli" at bounding box center [547, 409] width 63 height 16
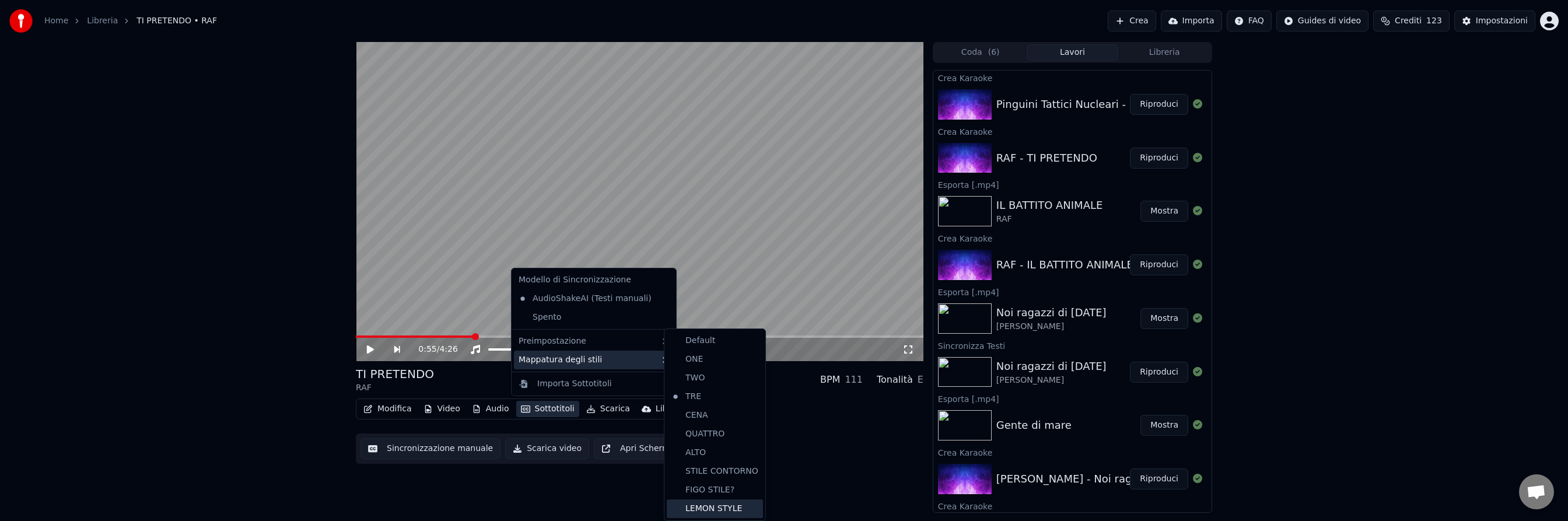
click at [704, 503] on div "LEMON STYLE" at bounding box center [714, 508] width 96 height 19
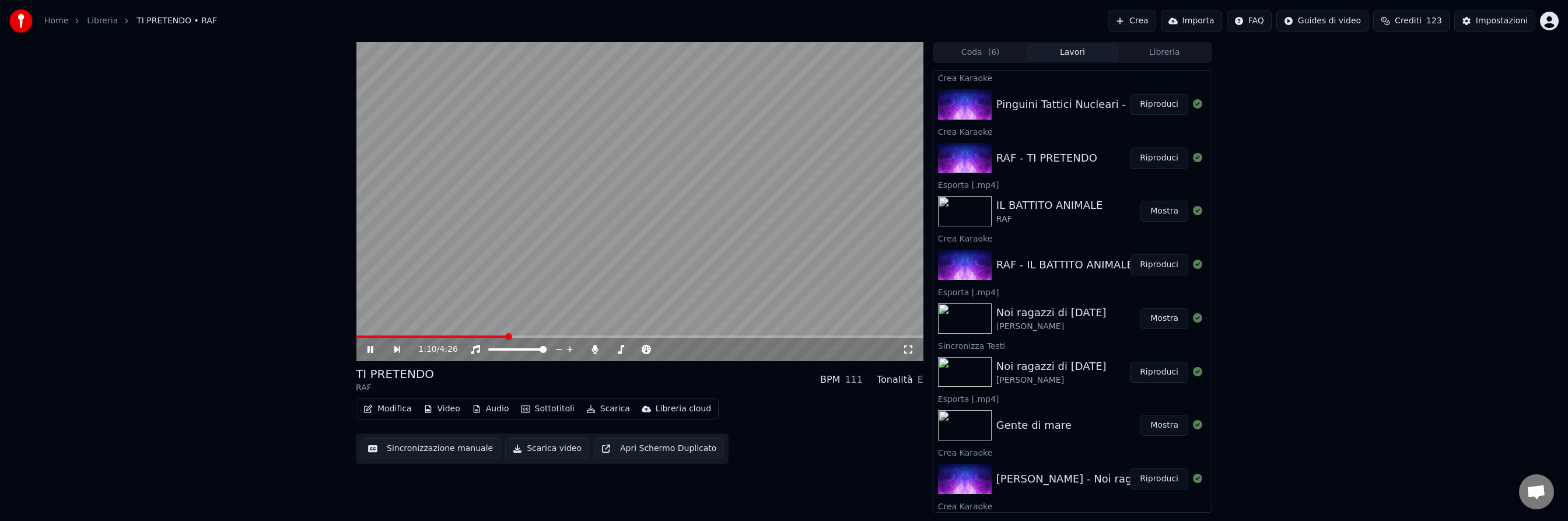
click at [372, 350] on icon at bounding box center [370, 349] width 6 height 7
click at [372, 350] on icon at bounding box center [370, 349] width 7 height 8
click at [372, 350] on icon at bounding box center [370, 349] width 6 height 7
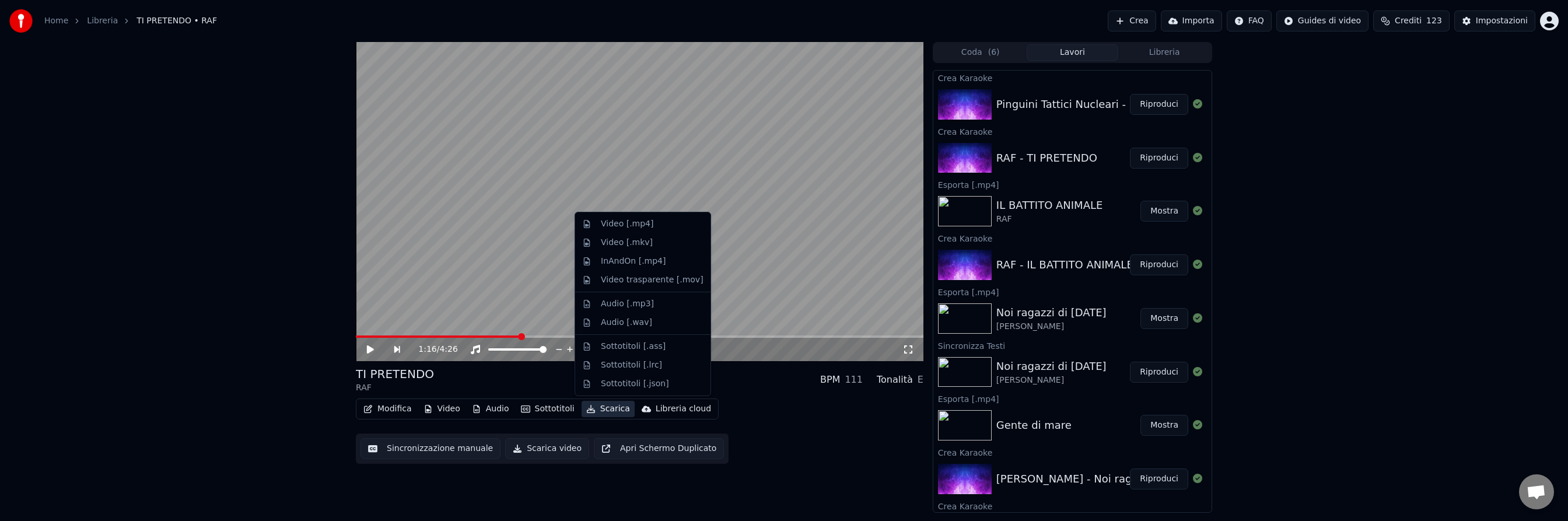
click at [608, 409] on button "Scarica" at bounding box center [608, 409] width 53 height 16
click at [630, 221] on div "Video [.mp4]" at bounding box center [627, 224] width 53 height 12
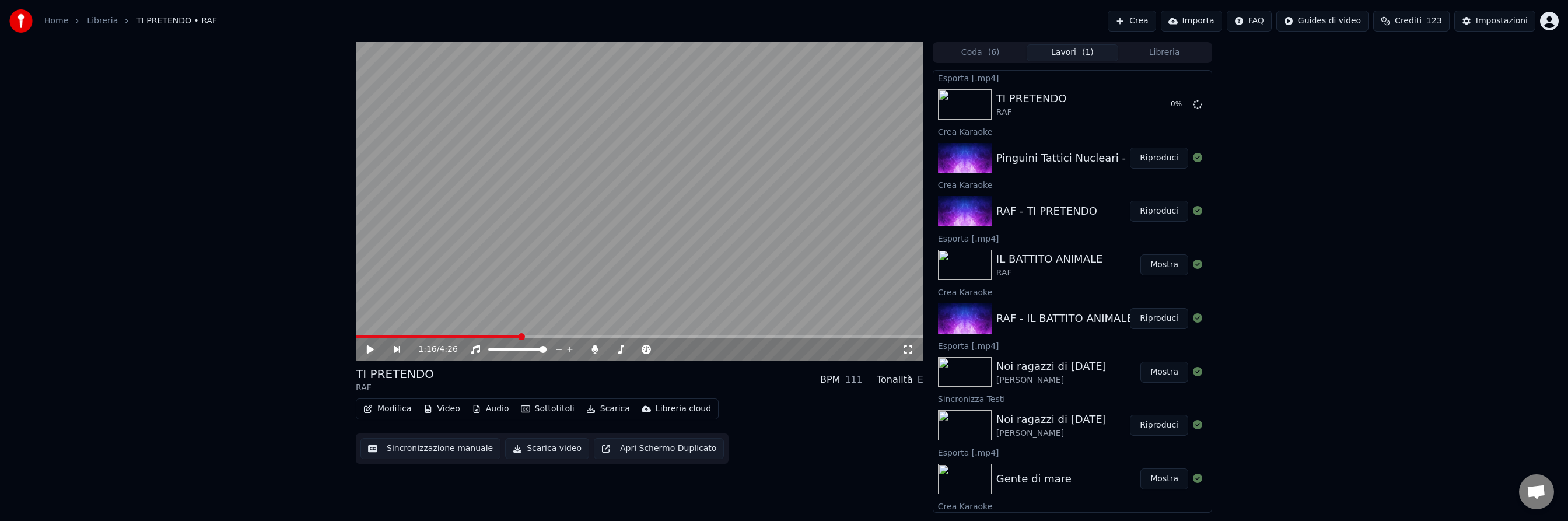
click at [1162, 157] on button "Riproduci" at bounding box center [1159, 158] width 58 height 21
click at [416, 335] on span at bounding box center [640, 336] width 567 height 3
click at [545, 411] on button "Sottotitoli" at bounding box center [547, 409] width 63 height 16
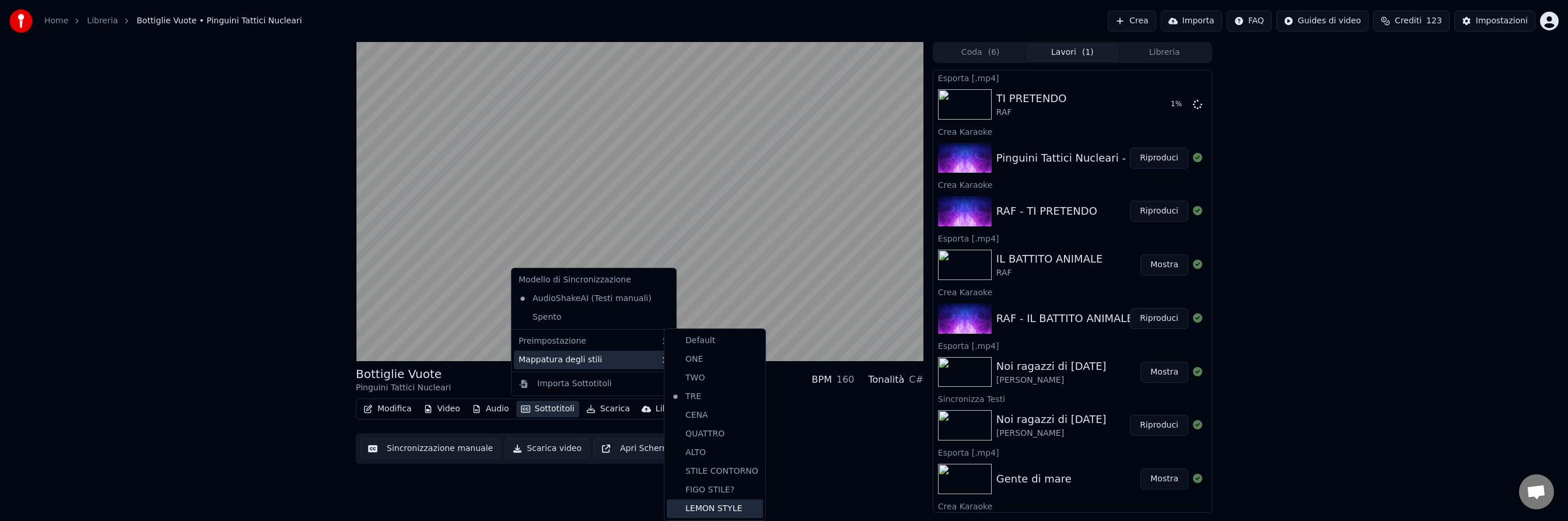
click at [703, 508] on div "LEMON STYLE" at bounding box center [714, 508] width 96 height 19
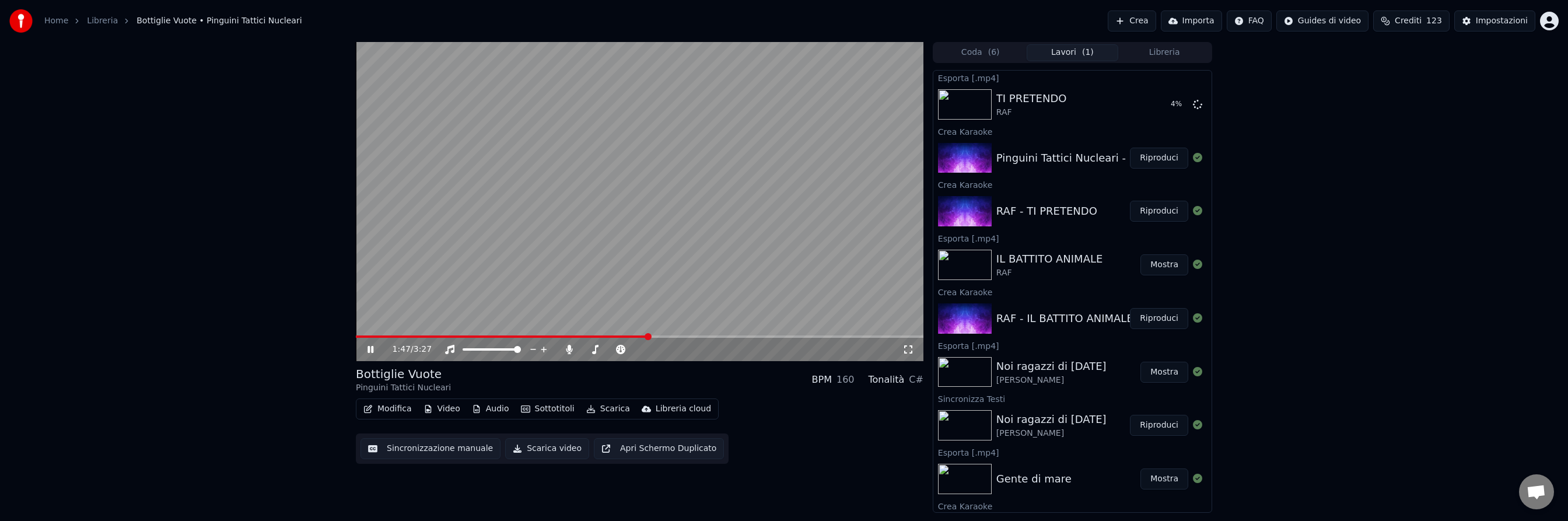
click at [647, 336] on span at bounding box center [640, 336] width 567 height 3
click at [371, 348] on icon at bounding box center [370, 349] width 6 height 7
click at [602, 409] on button "Scarica" at bounding box center [608, 409] width 53 height 16
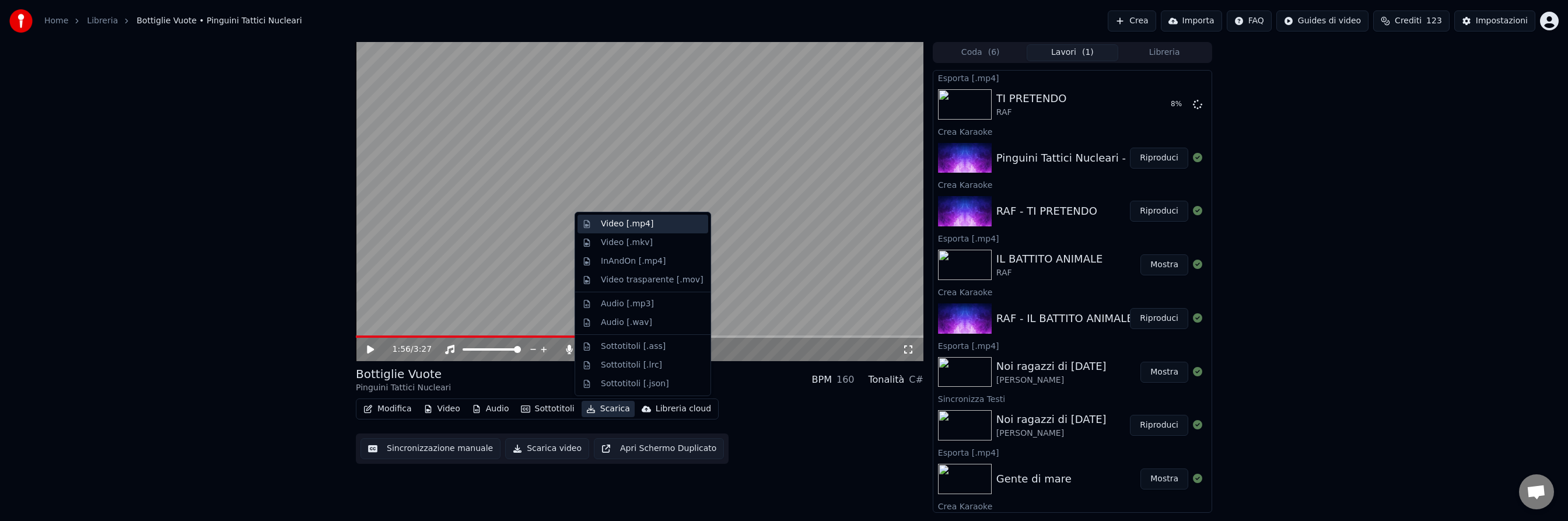
click at [632, 223] on div "Video [.mp4]" at bounding box center [627, 224] width 53 height 12
